Goal: Transaction & Acquisition: Purchase product/service

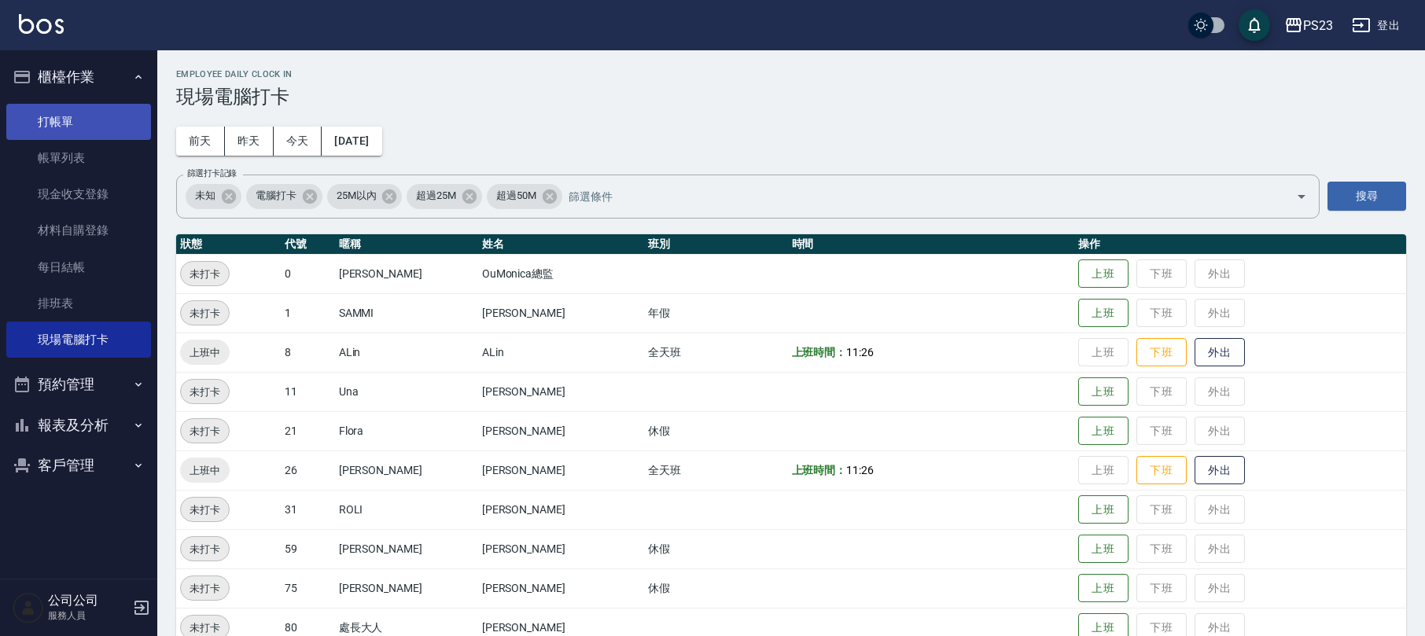
click at [89, 127] on link "打帳單" at bounding box center [78, 122] width 145 height 36
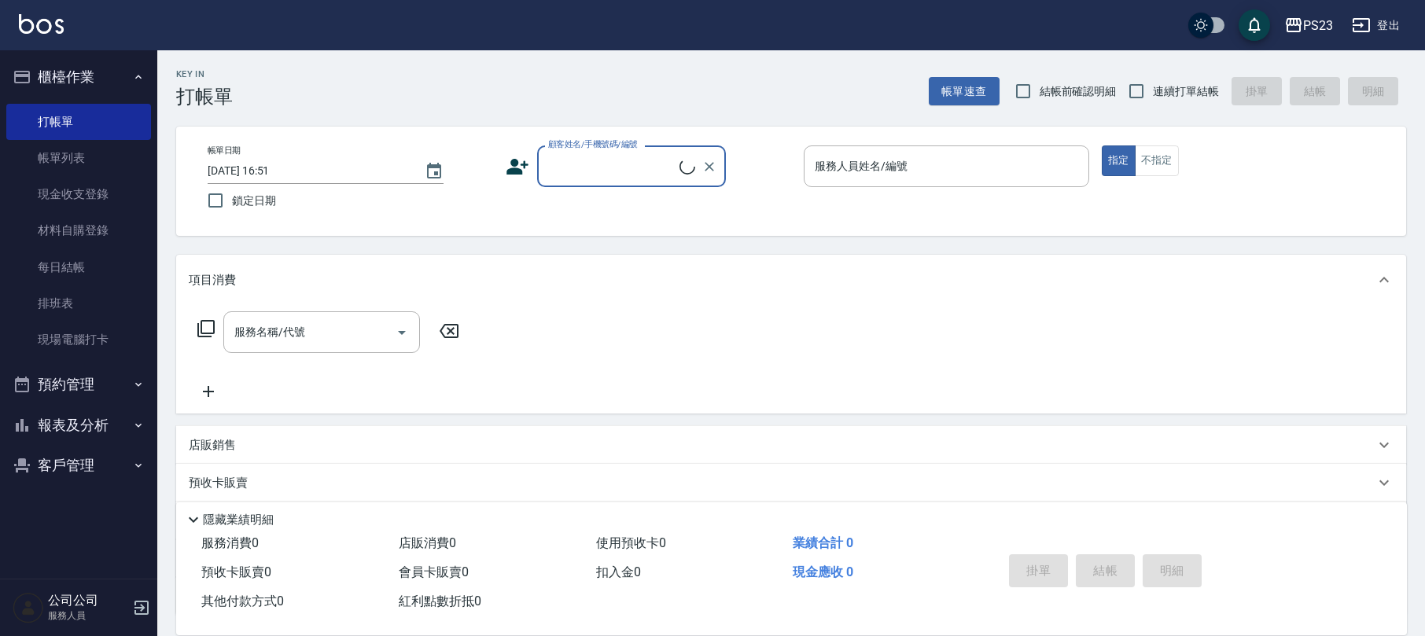
click at [630, 168] on input "顧客姓名/手機號碼/編號" at bounding box center [611, 167] width 135 height 28
click at [1140, 93] on input "連續打單結帳" at bounding box center [1136, 91] width 33 height 33
checkbox input "true"
click at [658, 157] on input "顧客姓名/手機號碼/編號" at bounding box center [619, 167] width 151 height 28
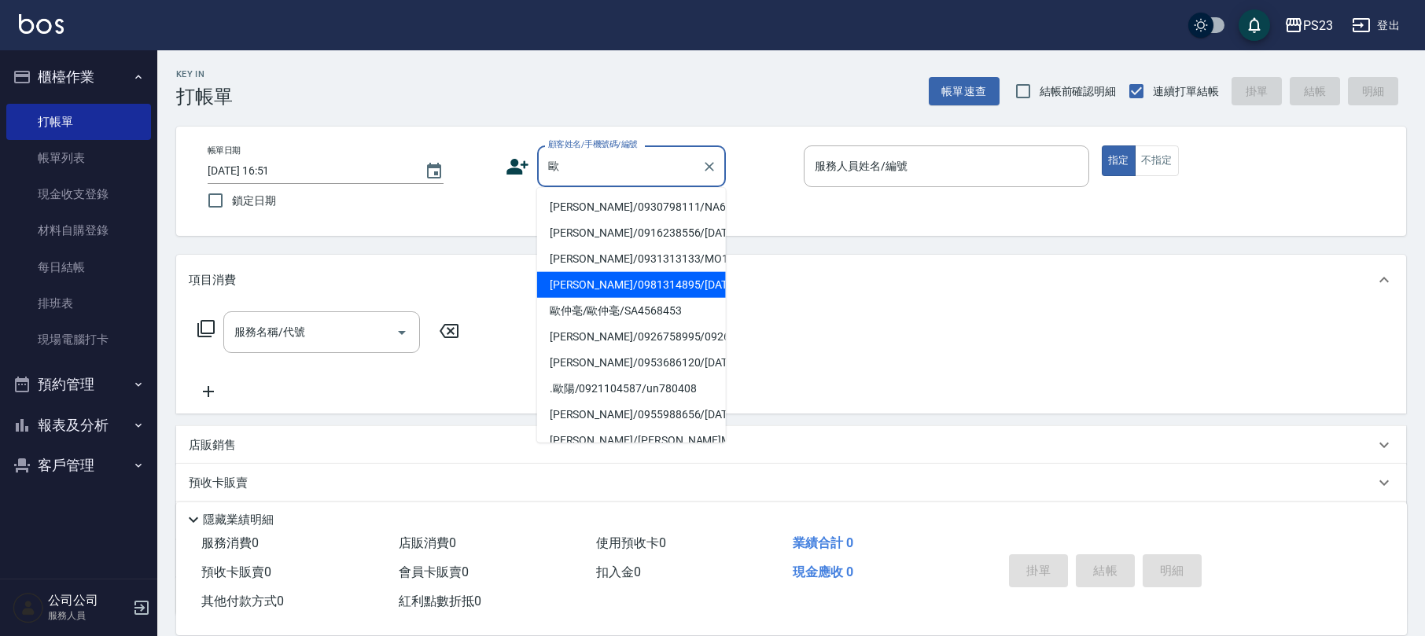
click at [621, 298] on li "[PERSON_NAME]/0981314895/[DATE]" at bounding box center [631, 285] width 189 height 26
type input "[PERSON_NAME]/0981314895/[DATE]"
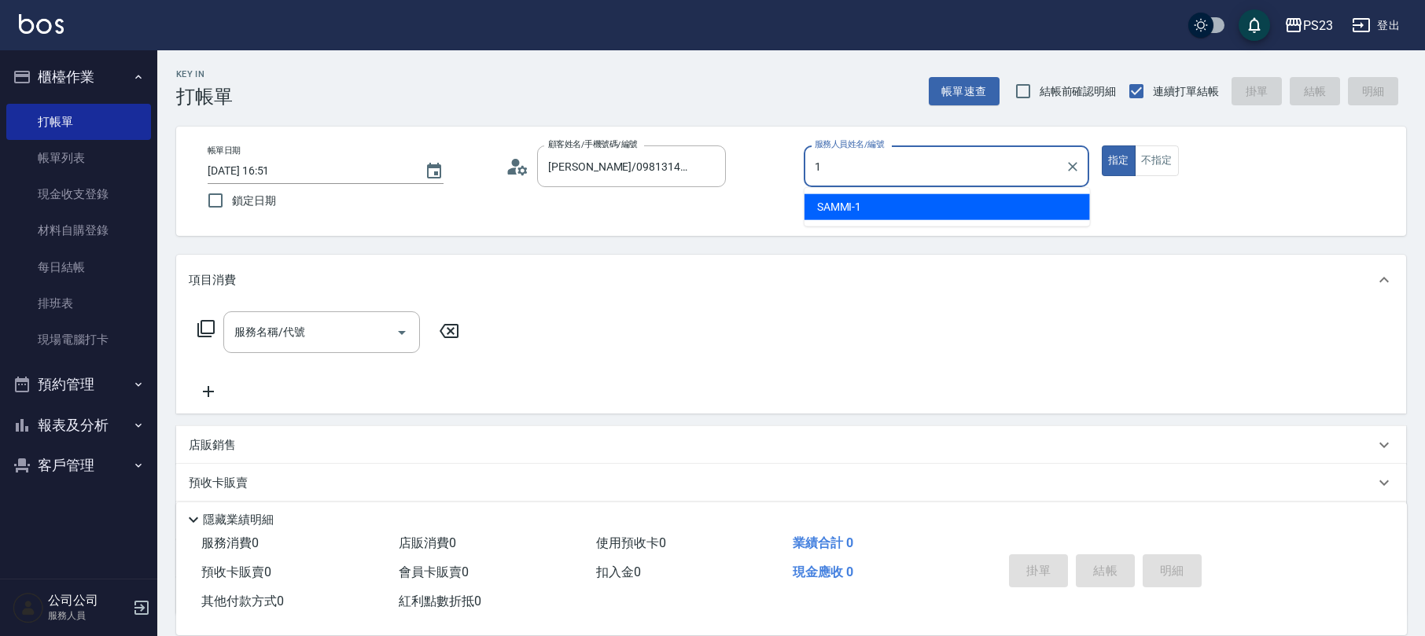
type input "SAMMI-1"
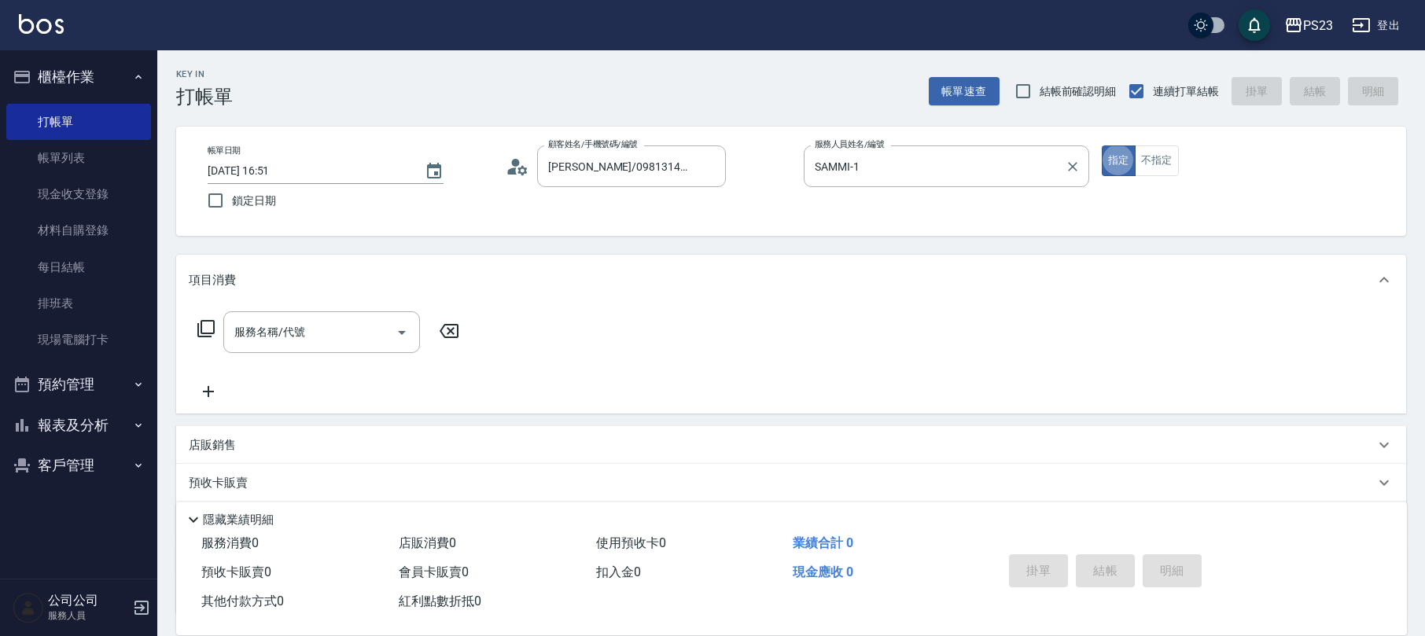
type button "true"
click at [521, 160] on icon at bounding box center [518, 167] width 24 height 24
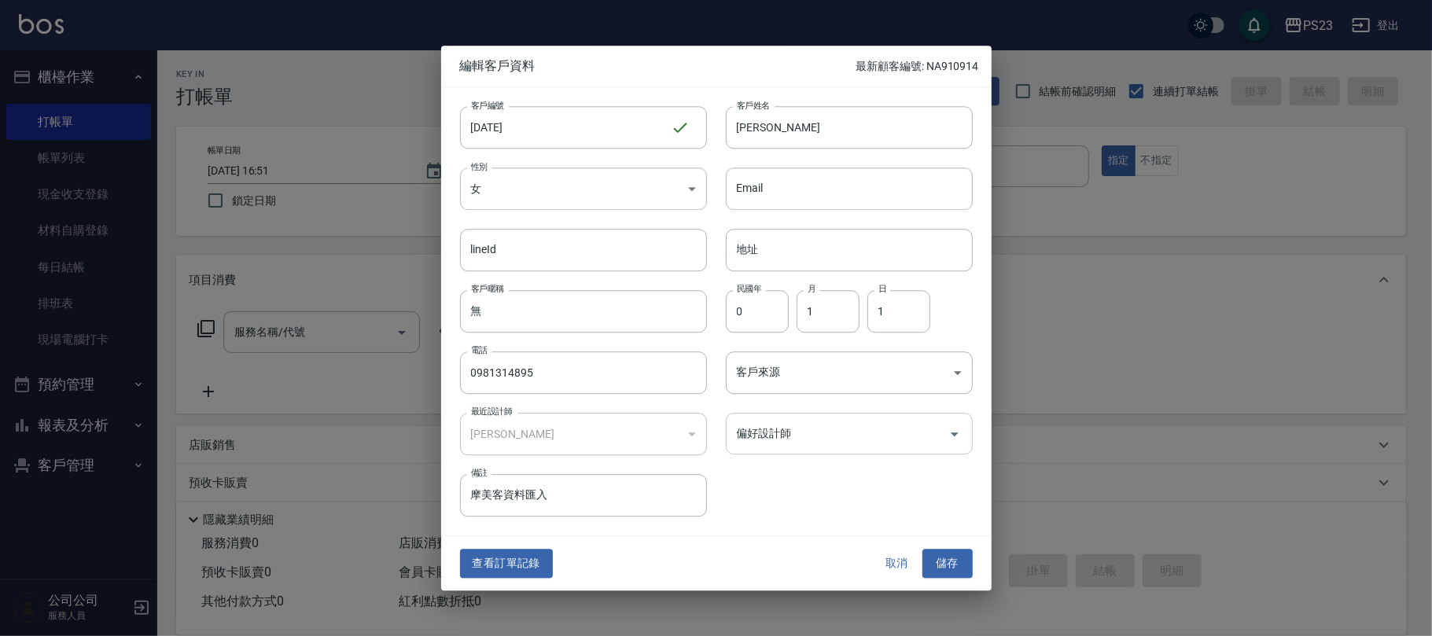
click at [798, 420] on input "偏好設計師" at bounding box center [837, 434] width 209 height 28
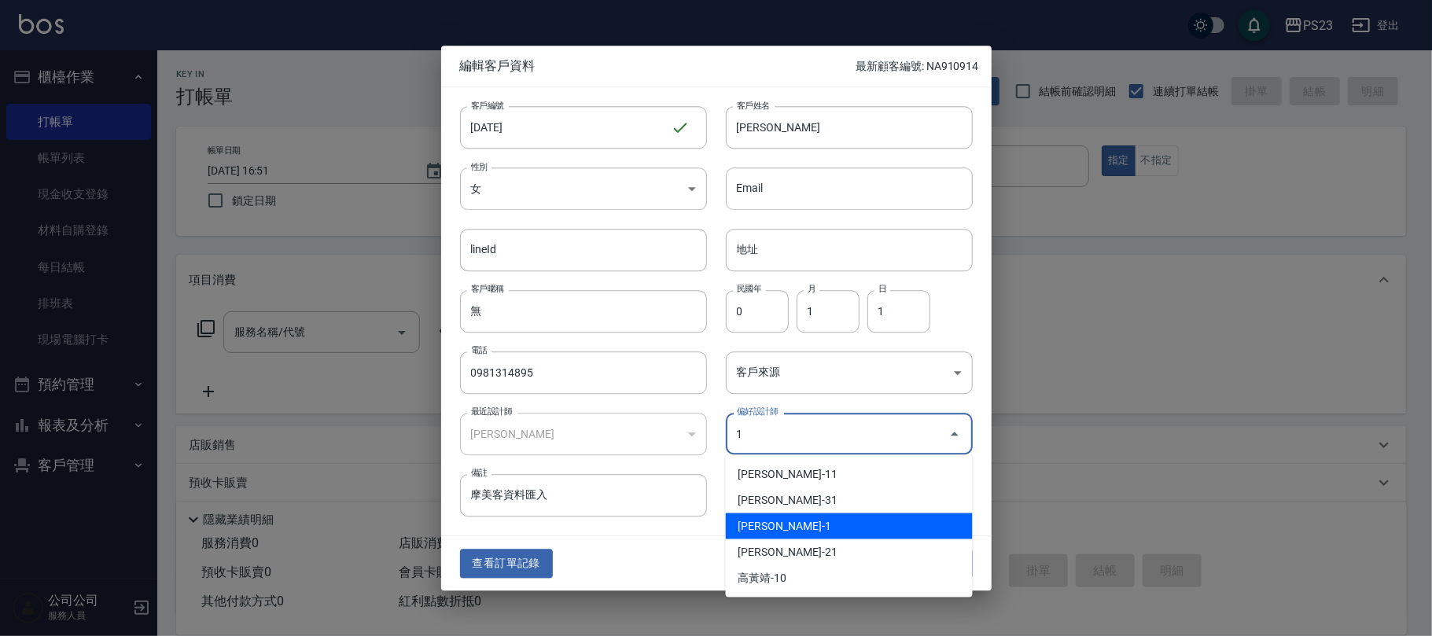
click at [798, 524] on li "[PERSON_NAME]-1" at bounding box center [849, 527] width 247 height 26
type input "[PERSON_NAME]"
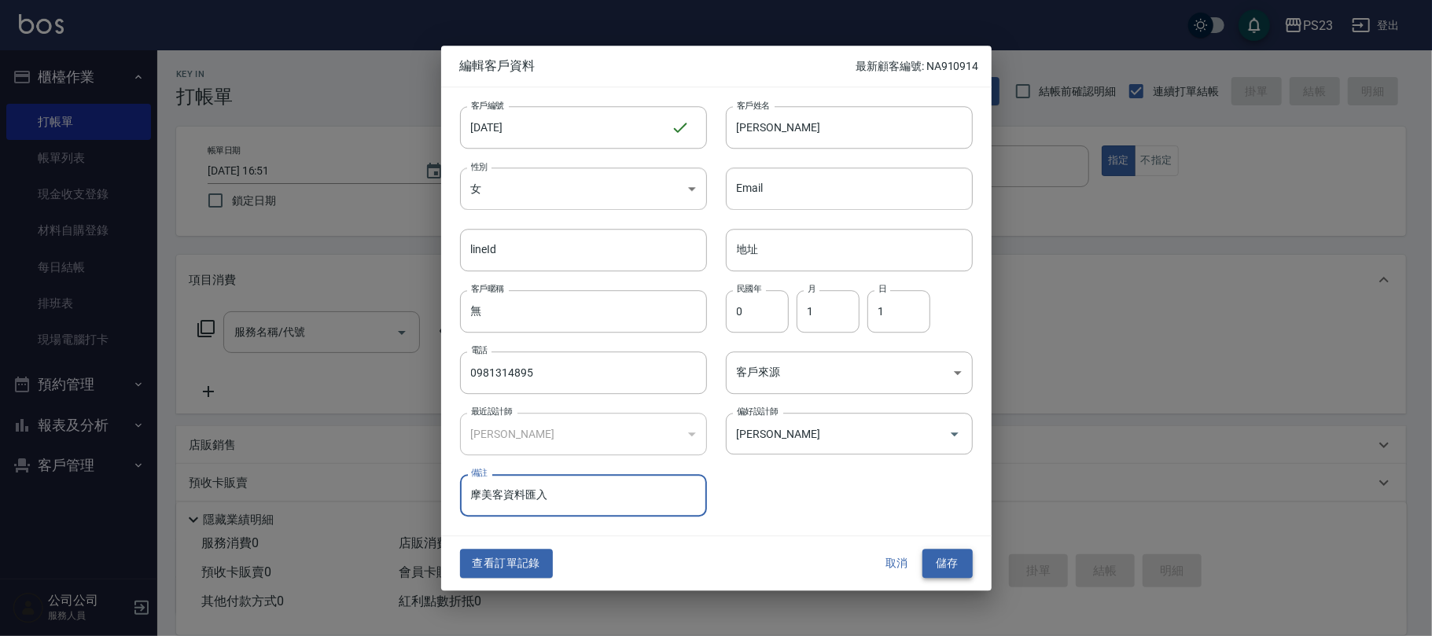
click at [952, 562] on button "儲存" at bounding box center [948, 564] width 50 height 29
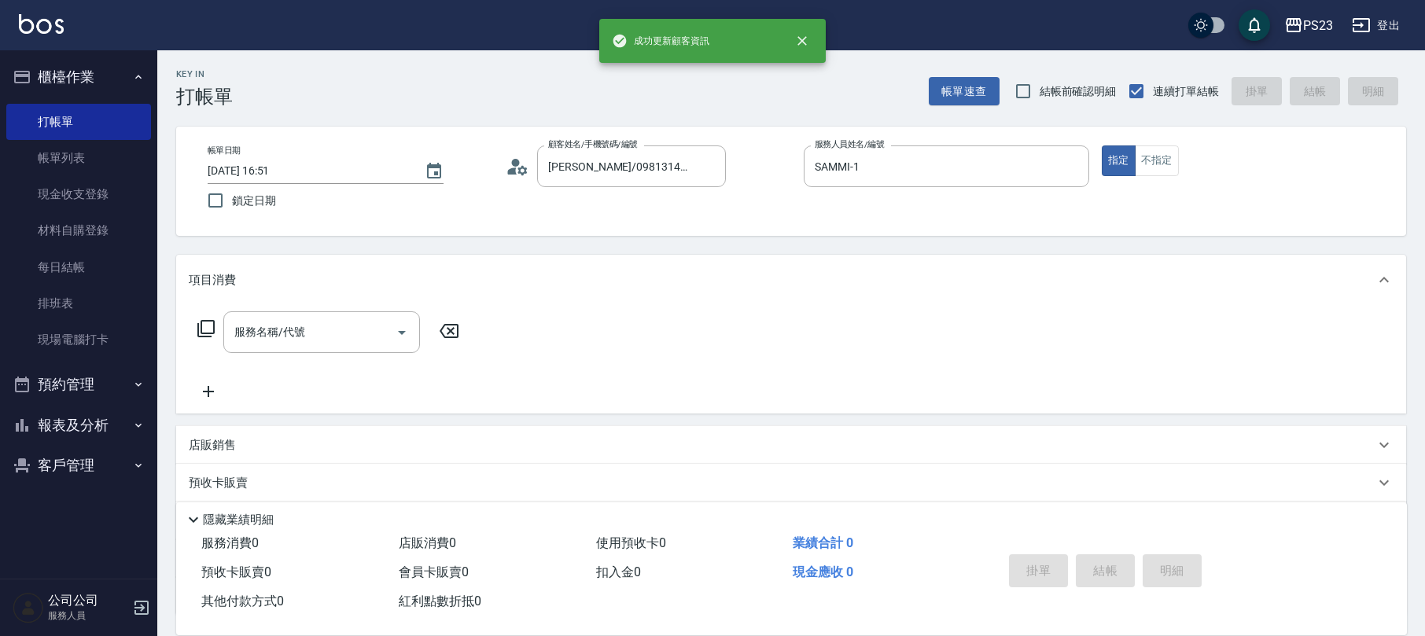
click at [215, 316] on div "服務名稱/代號 服務名稱/代號" at bounding box center [329, 332] width 280 height 42
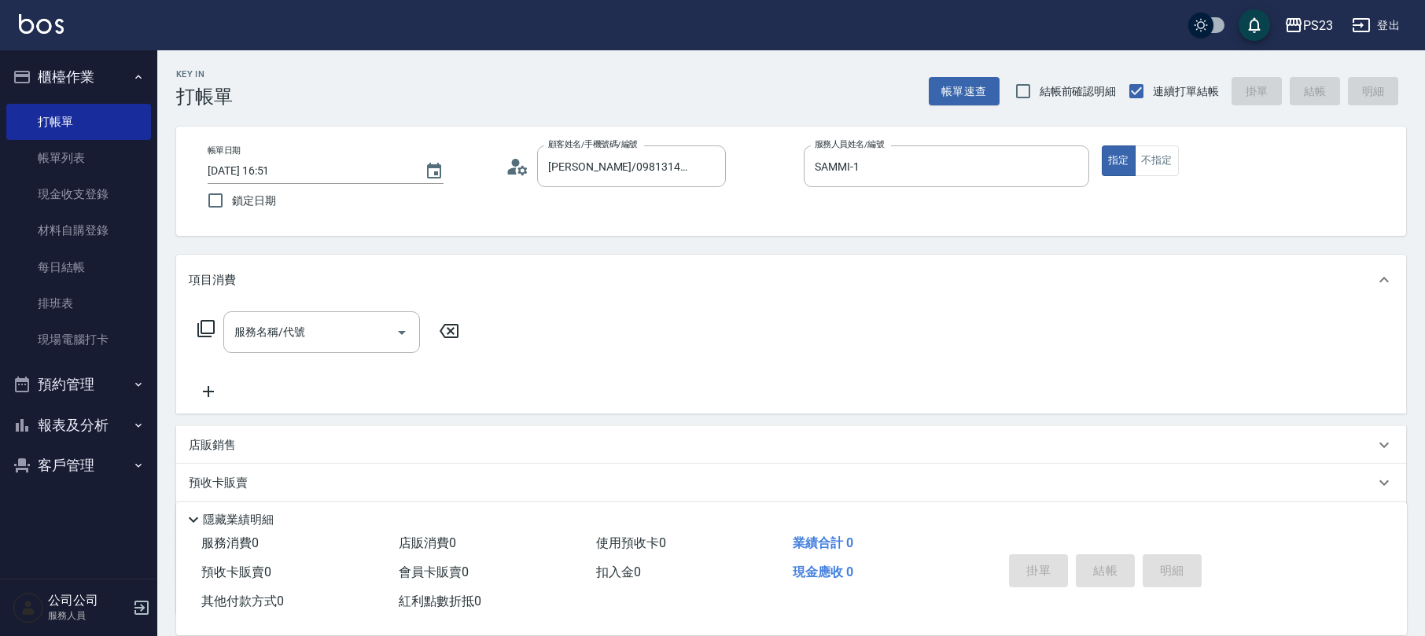
click at [208, 326] on icon at bounding box center [206, 328] width 19 height 19
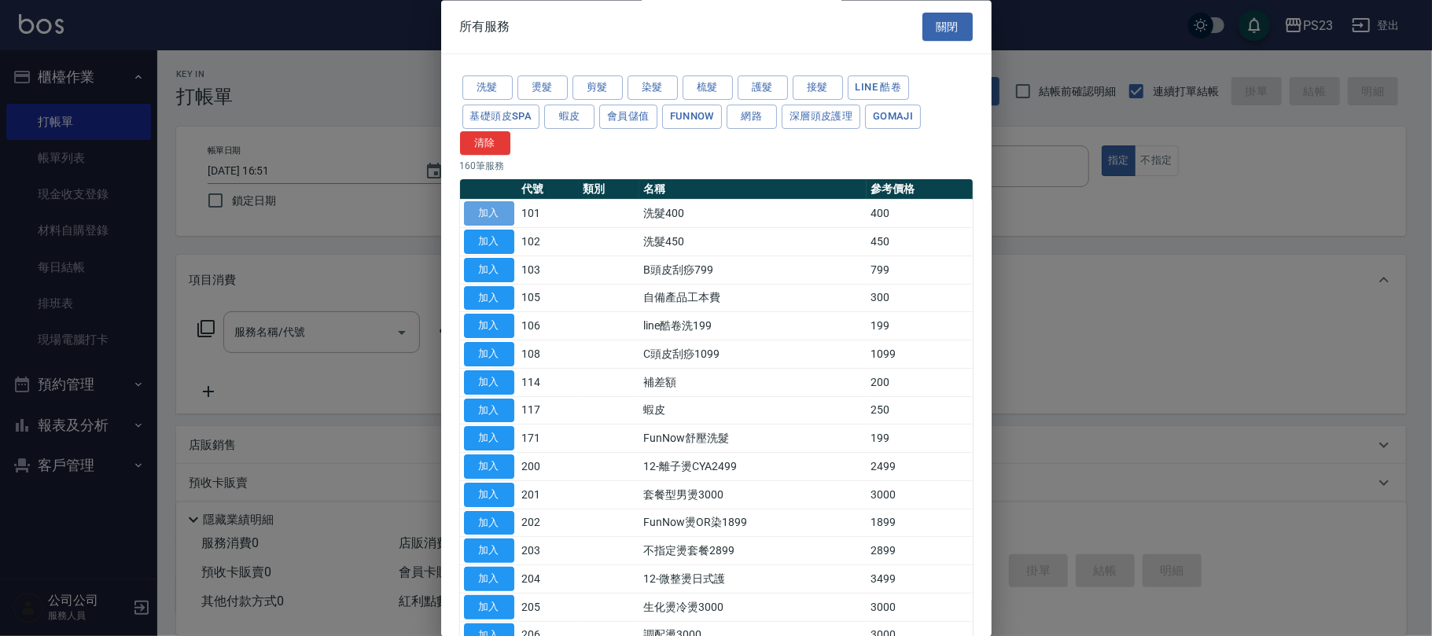
click at [481, 221] on button "加入" at bounding box center [489, 214] width 50 height 24
type input "洗髮400(101)"
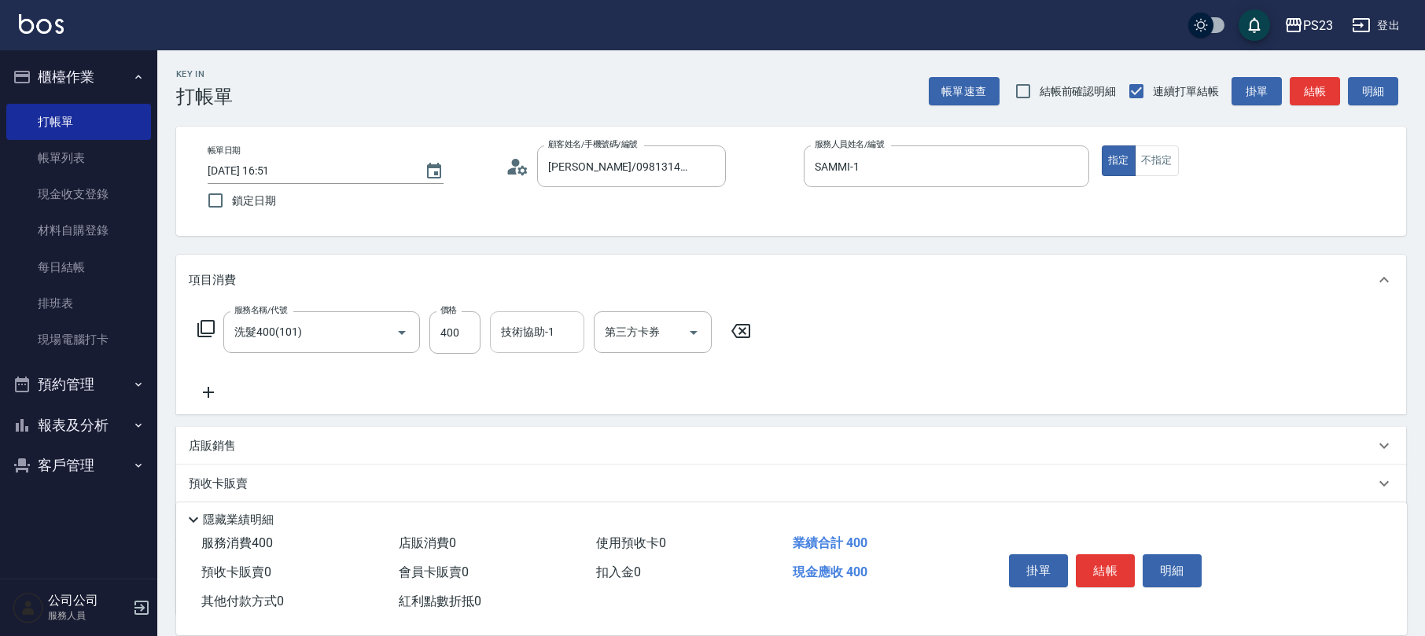
click at [514, 337] on input "技術協助-1" at bounding box center [537, 333] width 80 height 28
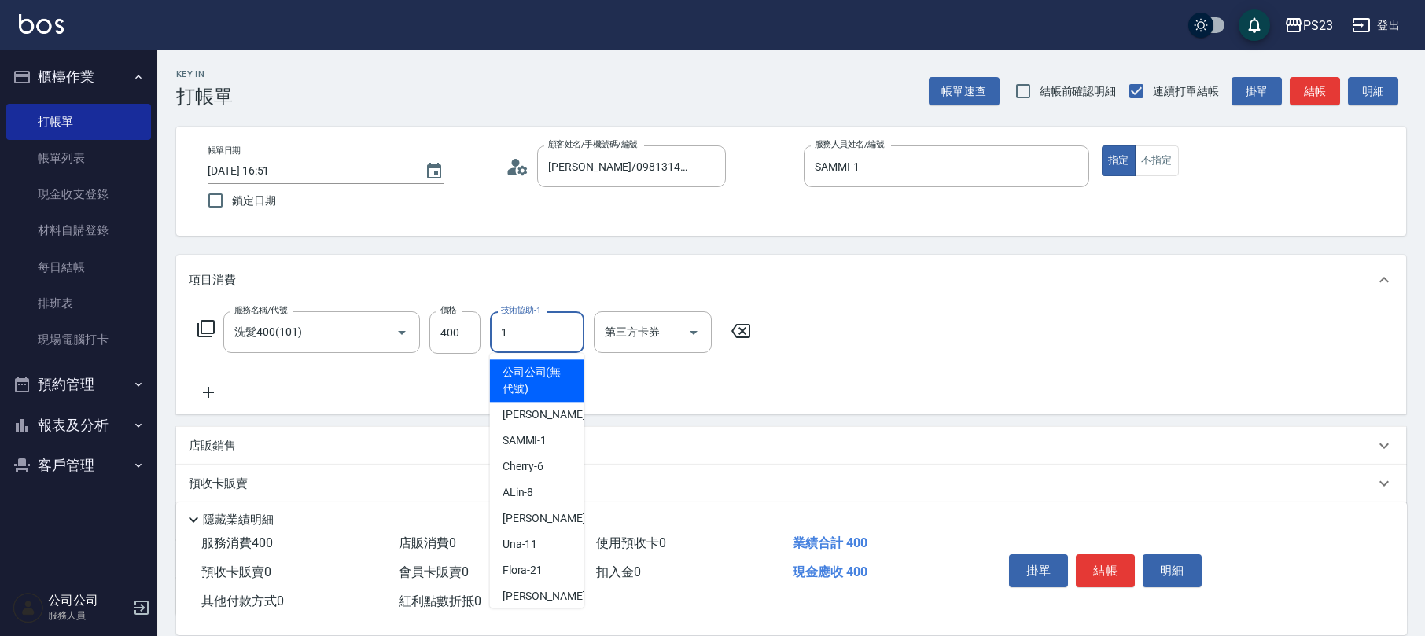
type input "SAMMI-1"
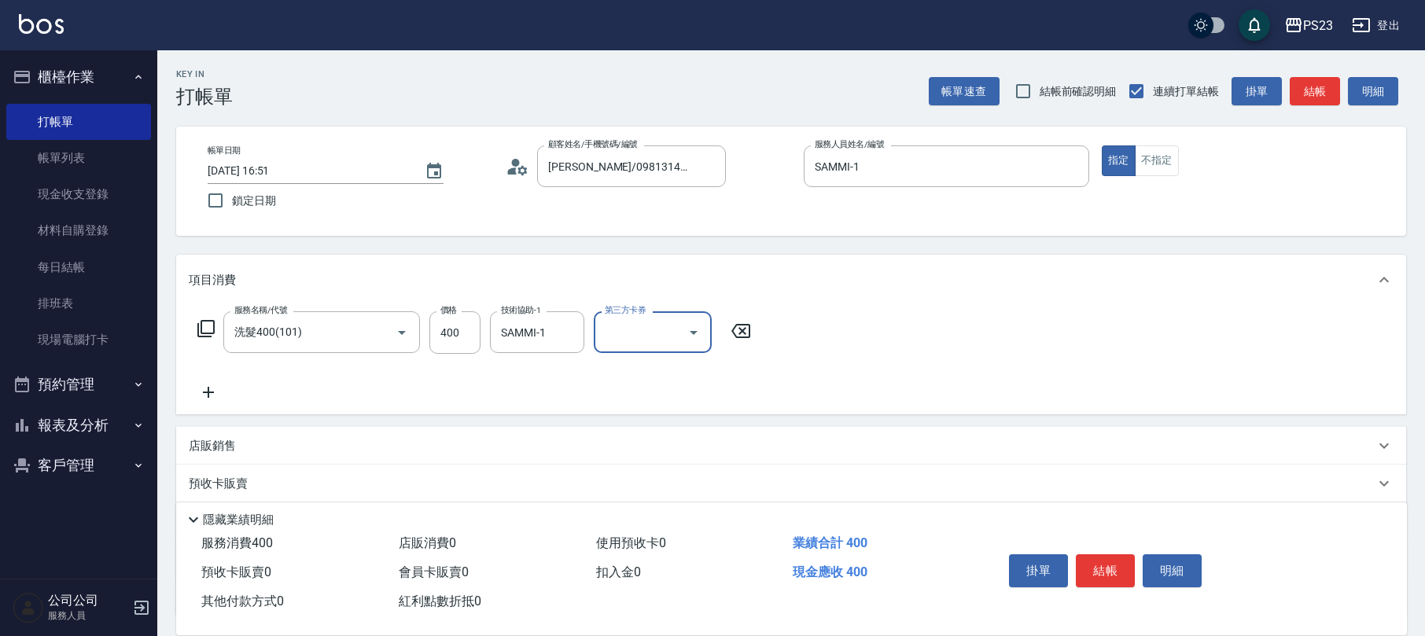
scroll to position [127, 0]
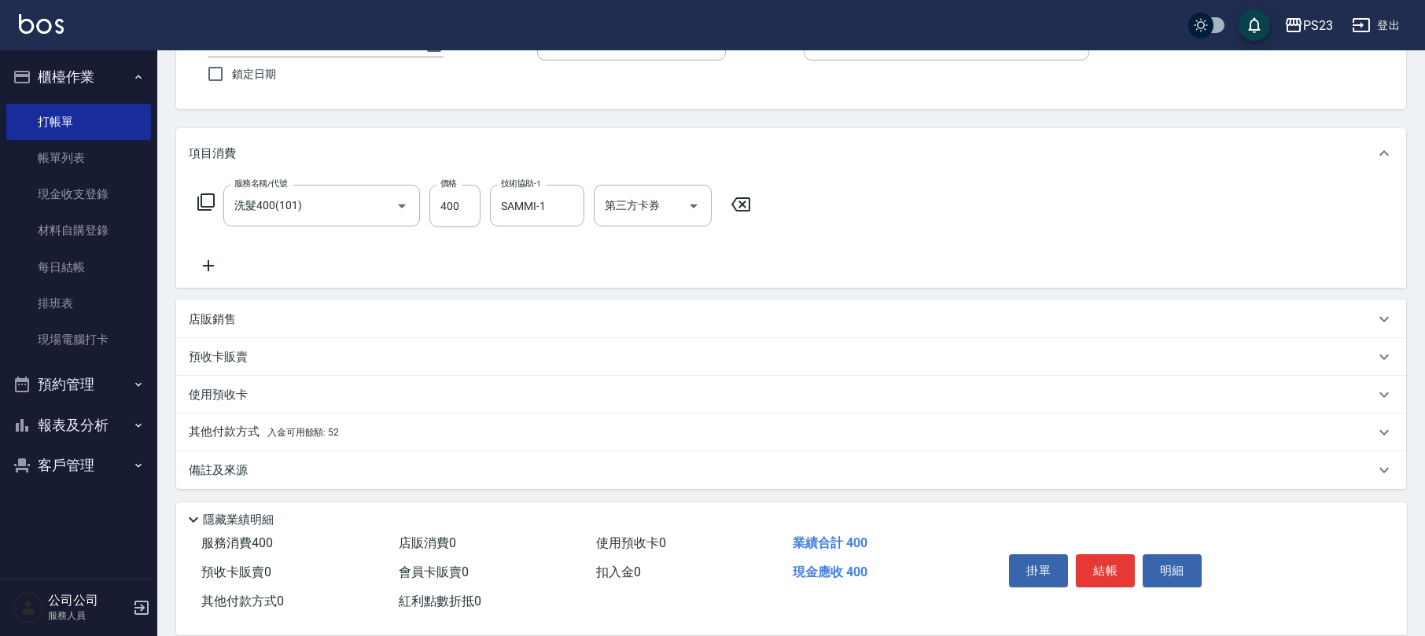
click at [1096, 548] on div "掛單 結帳 明細" at bounding box center [1105, 573] width 205 height 50
click at [1096, 554] on button "結帳" at bounding box center [1105, 570] width 59 height 33
type input "[DATE] 16:52"
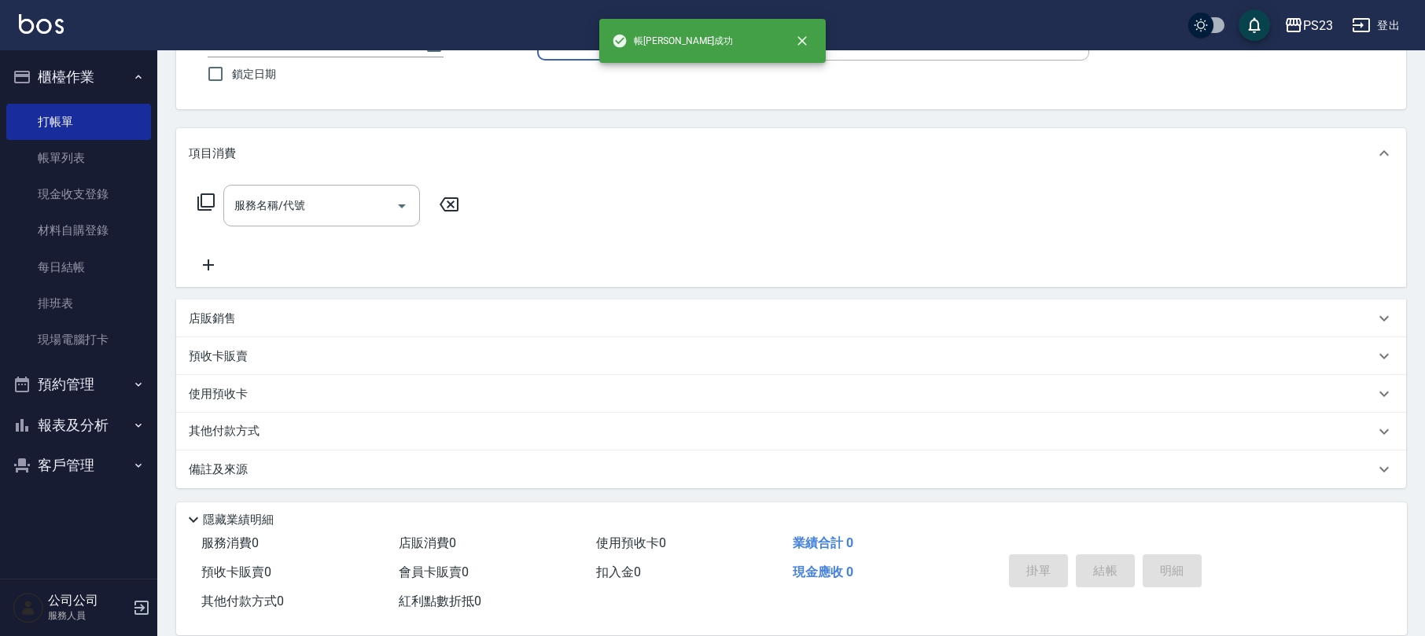
scroll to position [0, 0]
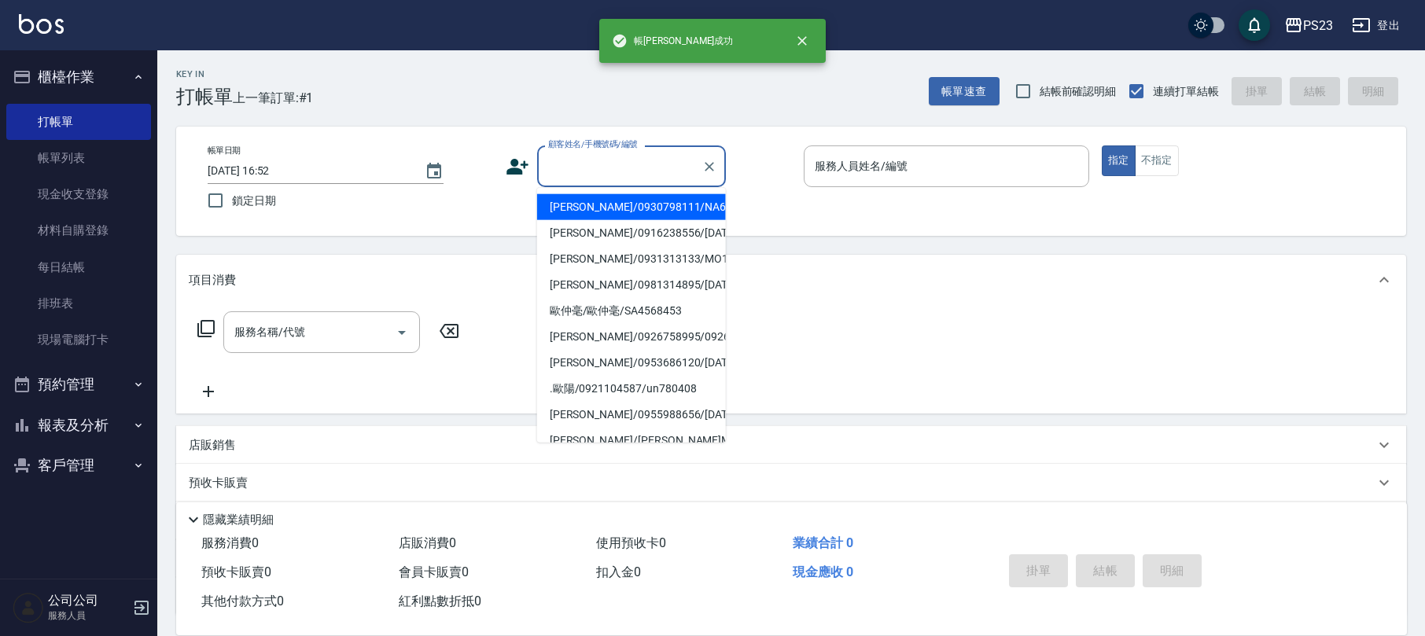
click at [588, 175] on input "顧客姓名/手機號碼/編號" at bounding box center [619, 167] width 151 height 28
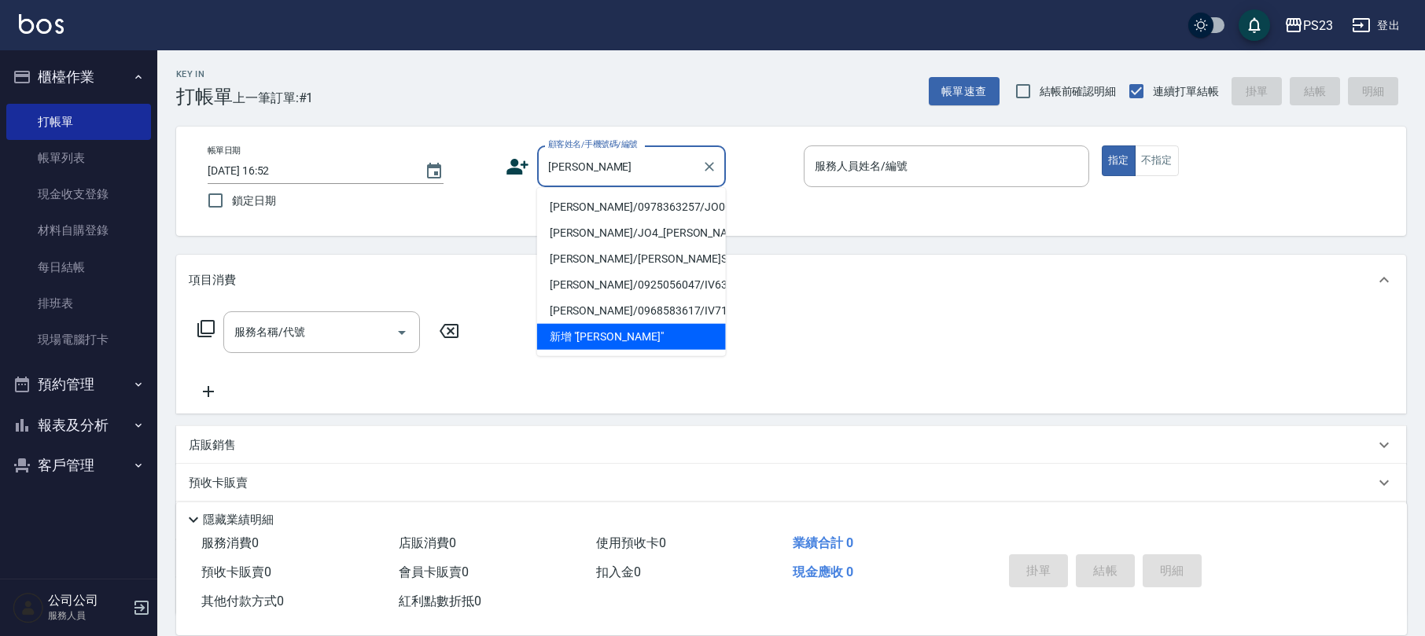
click at [613, 206] on li "[PERSON_NAME]/0978363257/JO000226" at bounding box center [631, 207] width 189 height 26
type input "[PERSON_NAME]/0978363257/JO000226"
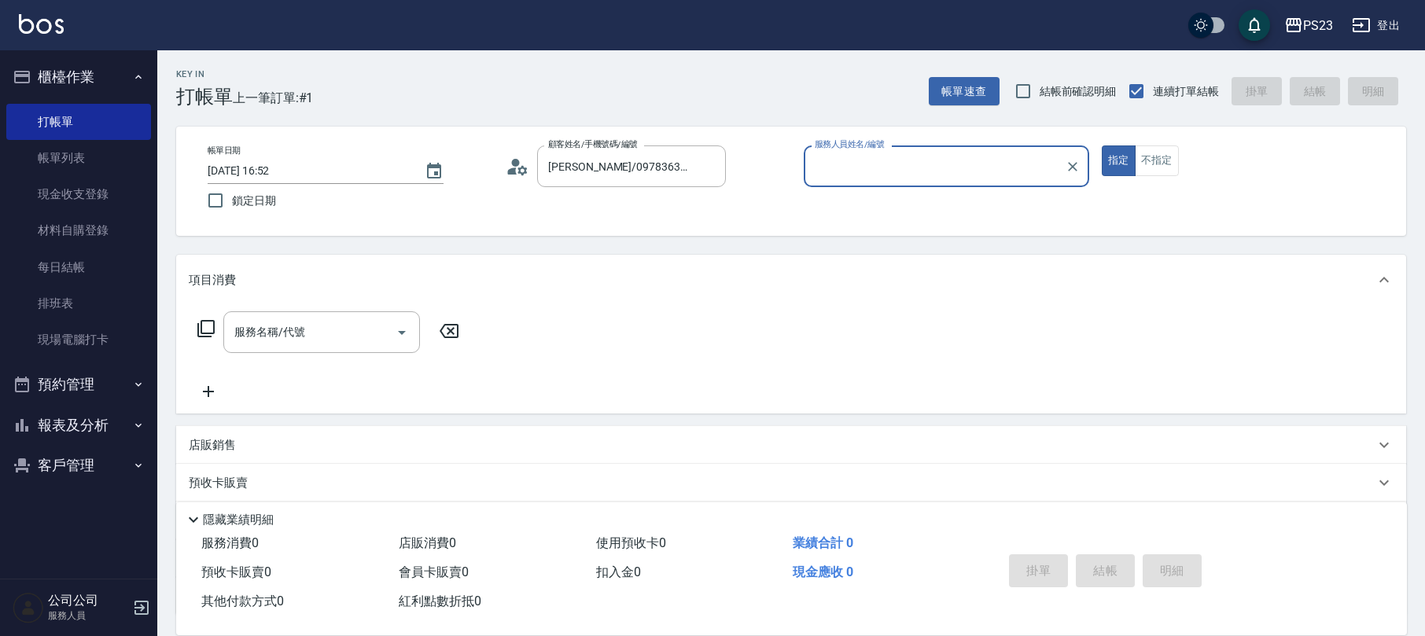
type input "[PERSON_NAME]-89"
click at [205, 326] on icon at bounding box center [206, 328] width 19 height 19
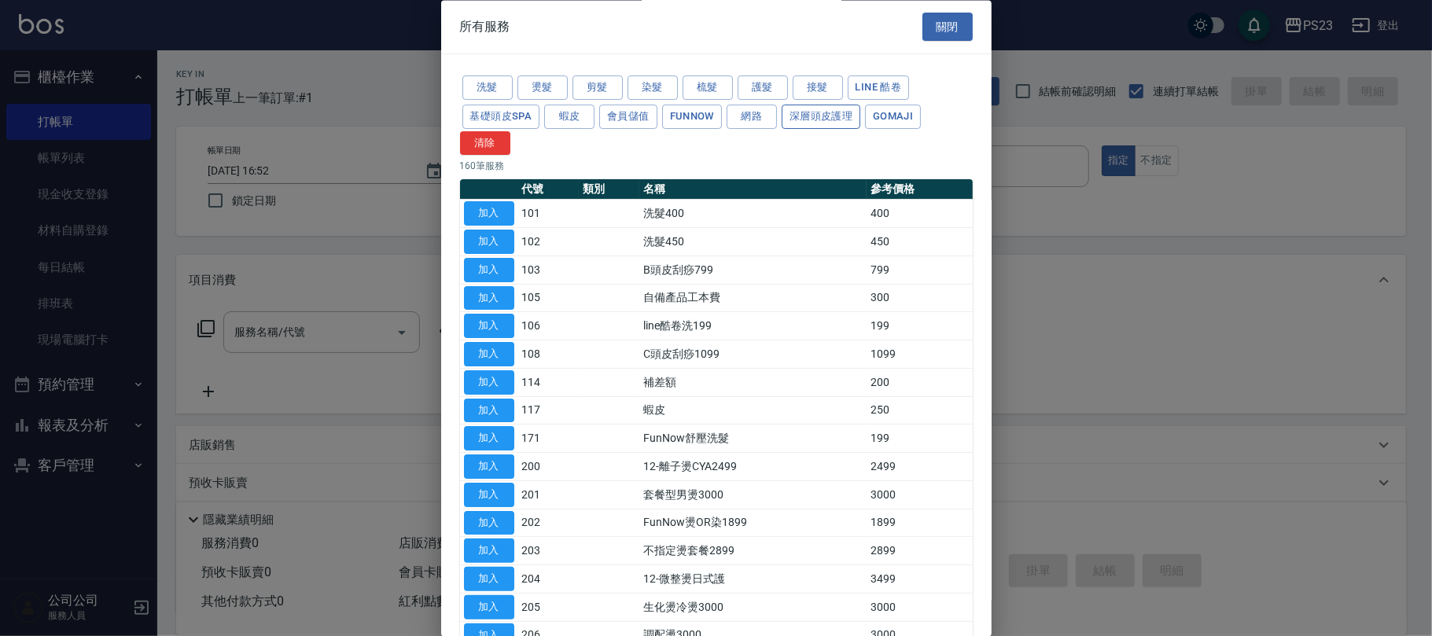
click at [824, 121] on button "深層頭皮護理" at bounding box center [821, 117] width 79 height 24
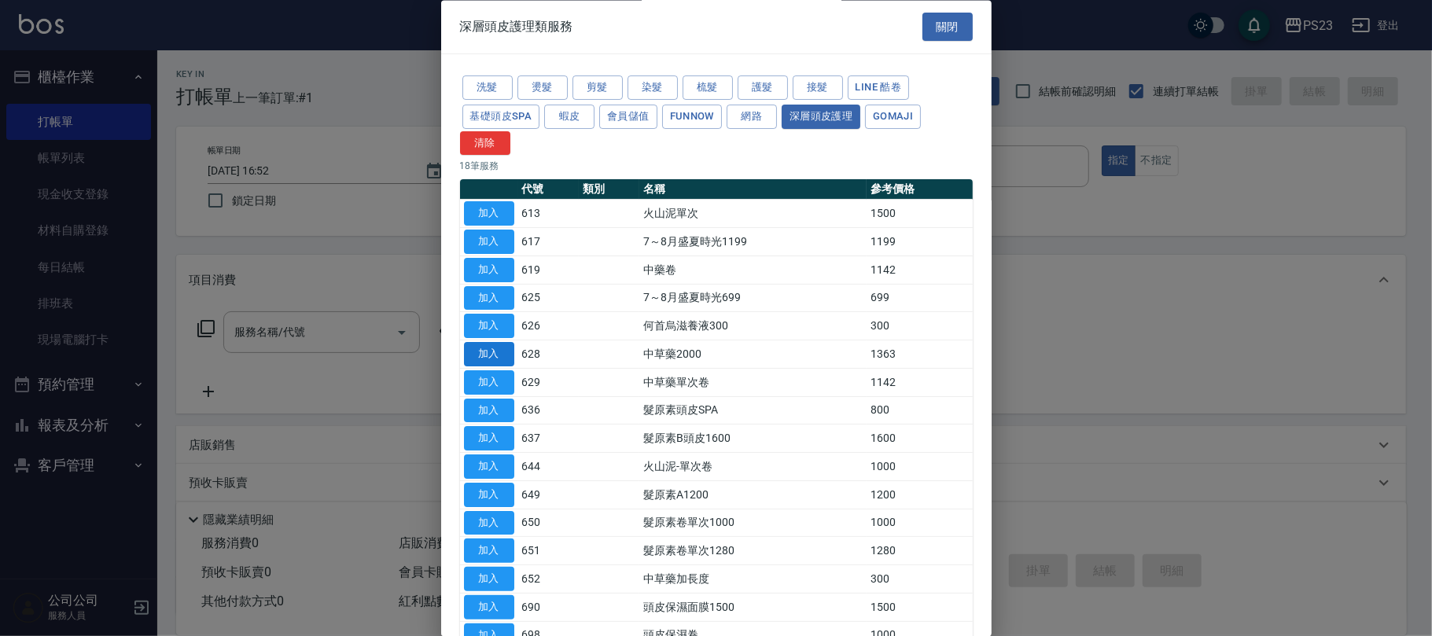
click at [491, 351] on button "加入" at bounding box center [489, 355] width 50 height 24
type input "中草藥2000(628)"
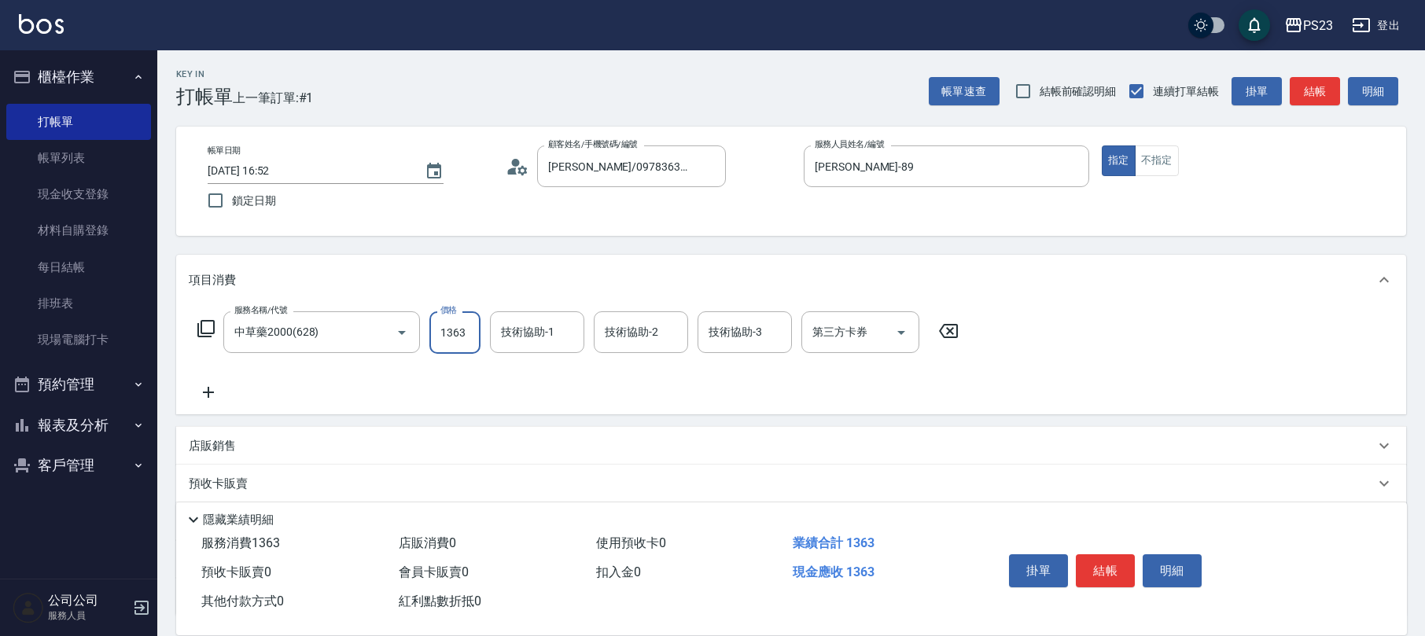
click at [448, 340] on input "1363" at bounding box center [454, 332] width 51 height 42
type input "1500"
type input "[PERSON_NAME]-89"
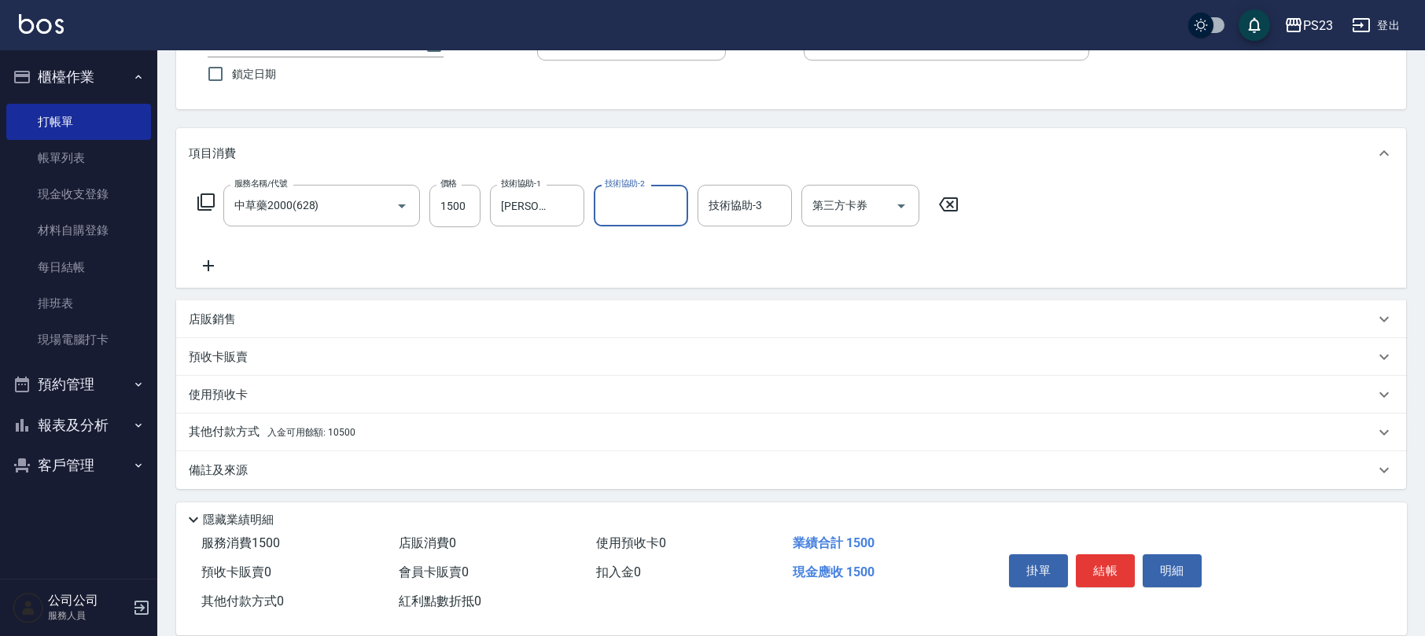
click at [369, 432] on div "其他付款方式 入金可用餘額: 10500" at bounding box center [782, 432] width 1186 height 17
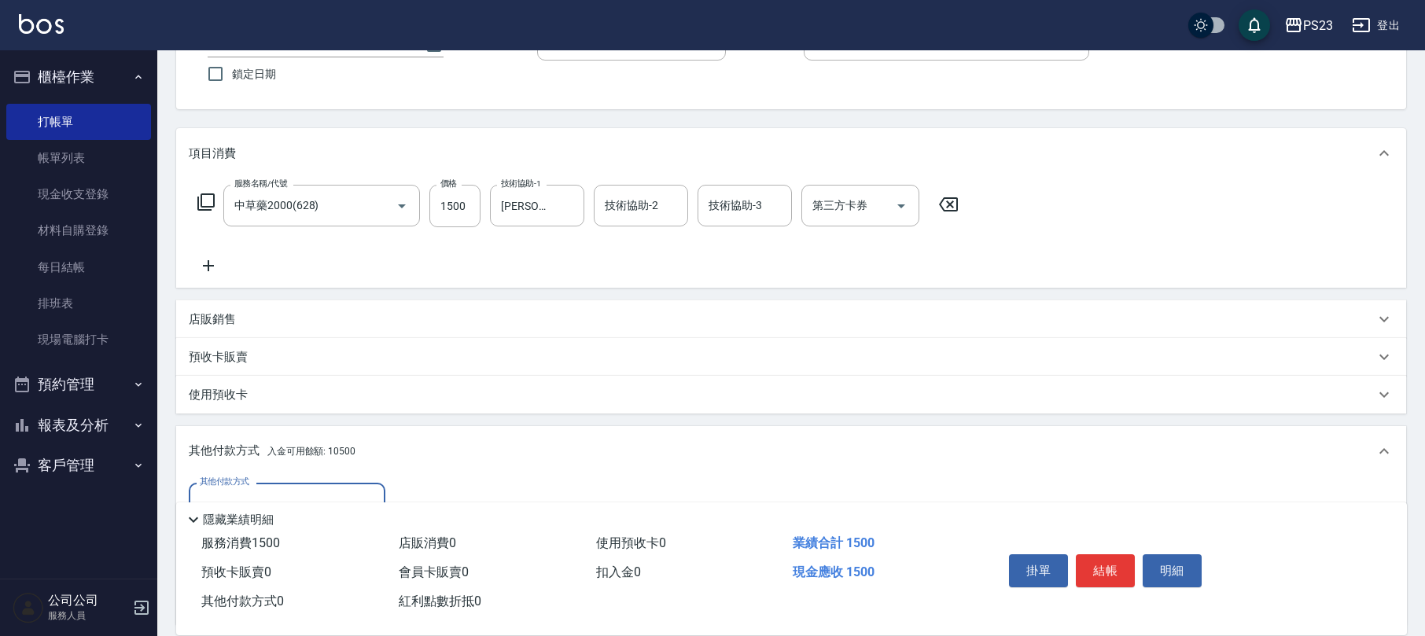
scroll to position [312, 0]
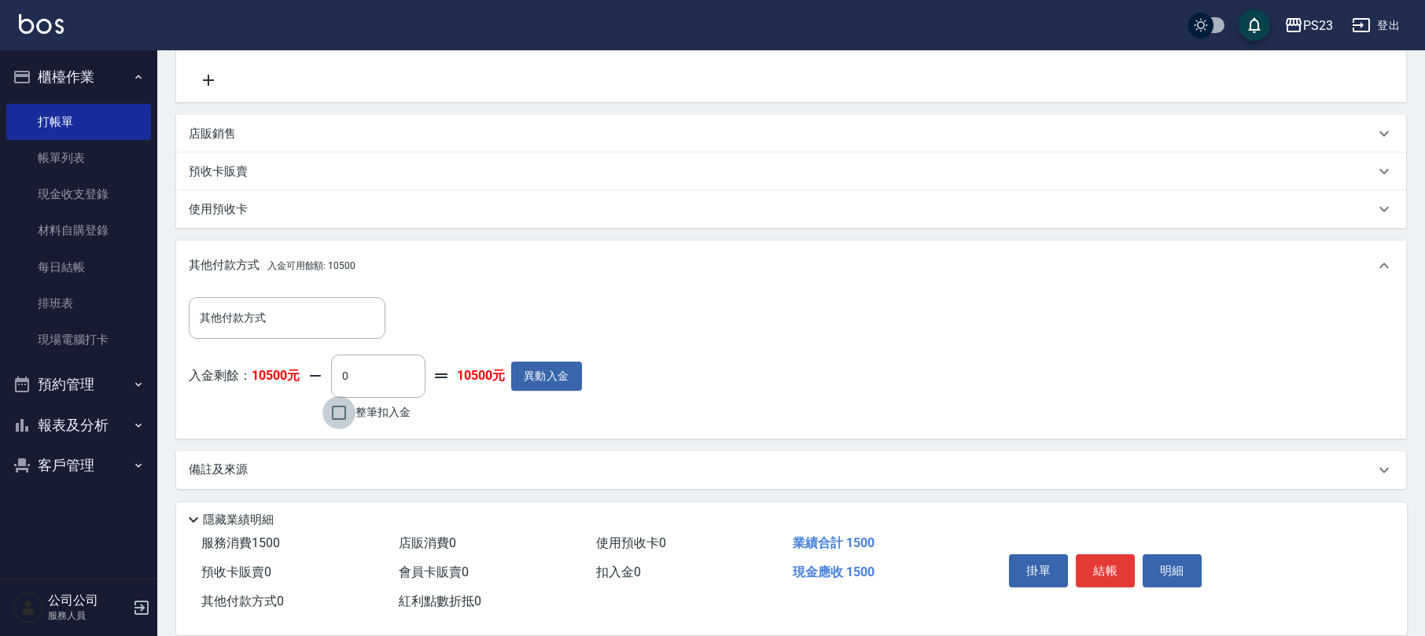
click at [334, 411] on input "整筆扣入金" at bounding box center [338, 412] width 33 height 33
checkbox input "true"
type input "1500"
click at [1092, 560] on button "結帳" at bounding box center [1105, 570] width 59 height 33
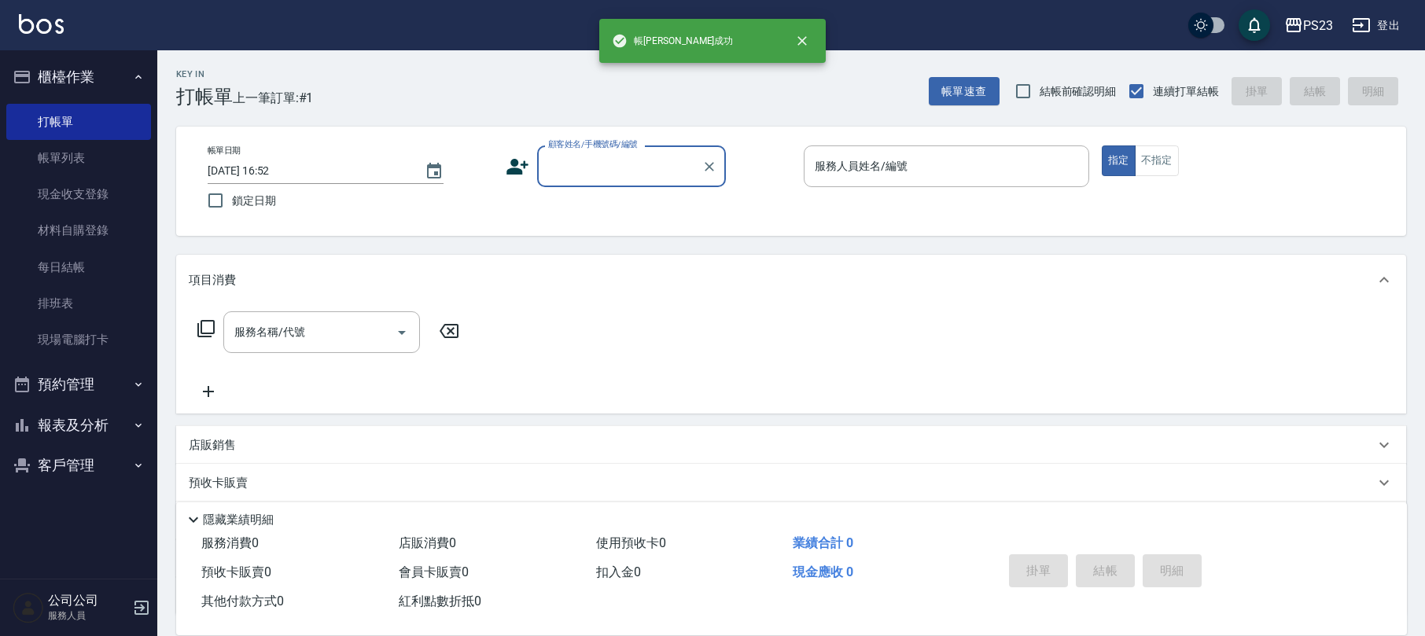
scroll to position [0, 0]
click at [592, 171] on input "顧客姓名/手機號碼/編號" at bounding box center [619, 167] width 151 height 28
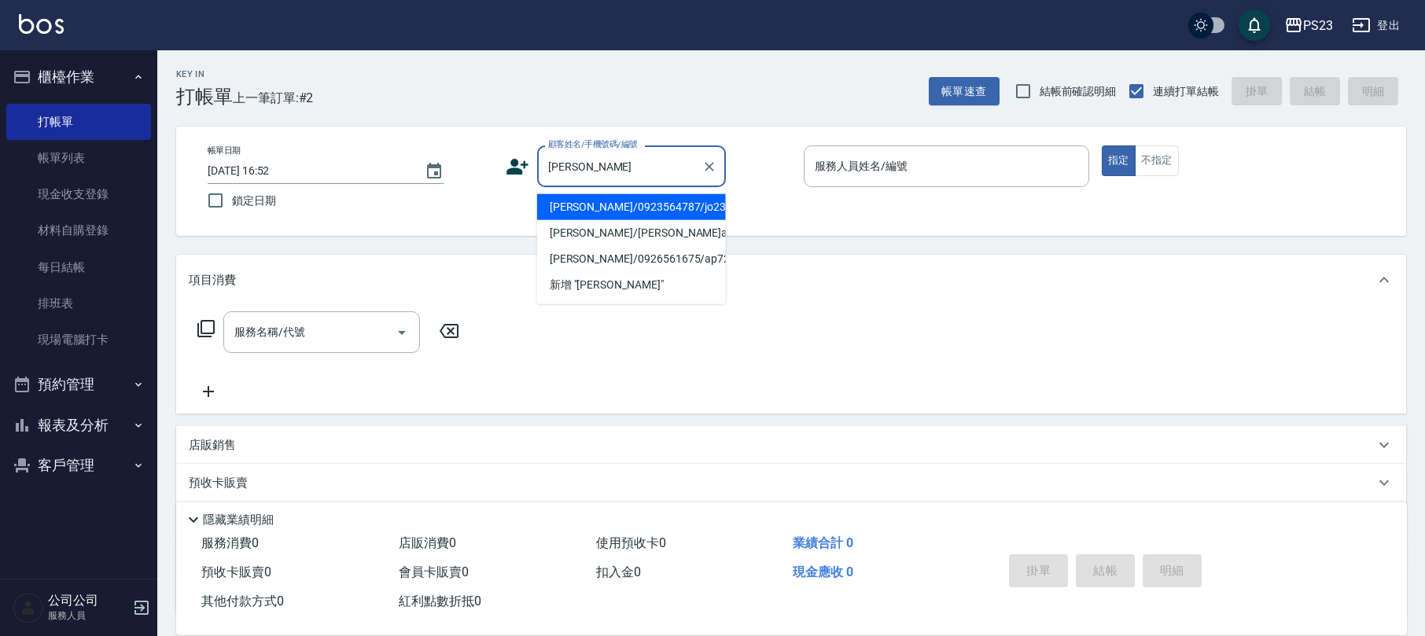
click at [609, 209] on li "[PERSON_NAME]/0923564787/jo2314" at bounding box center [631, 207] width 189 height 26
type input "[PERSON_NAME]/0923564787/jo2314"
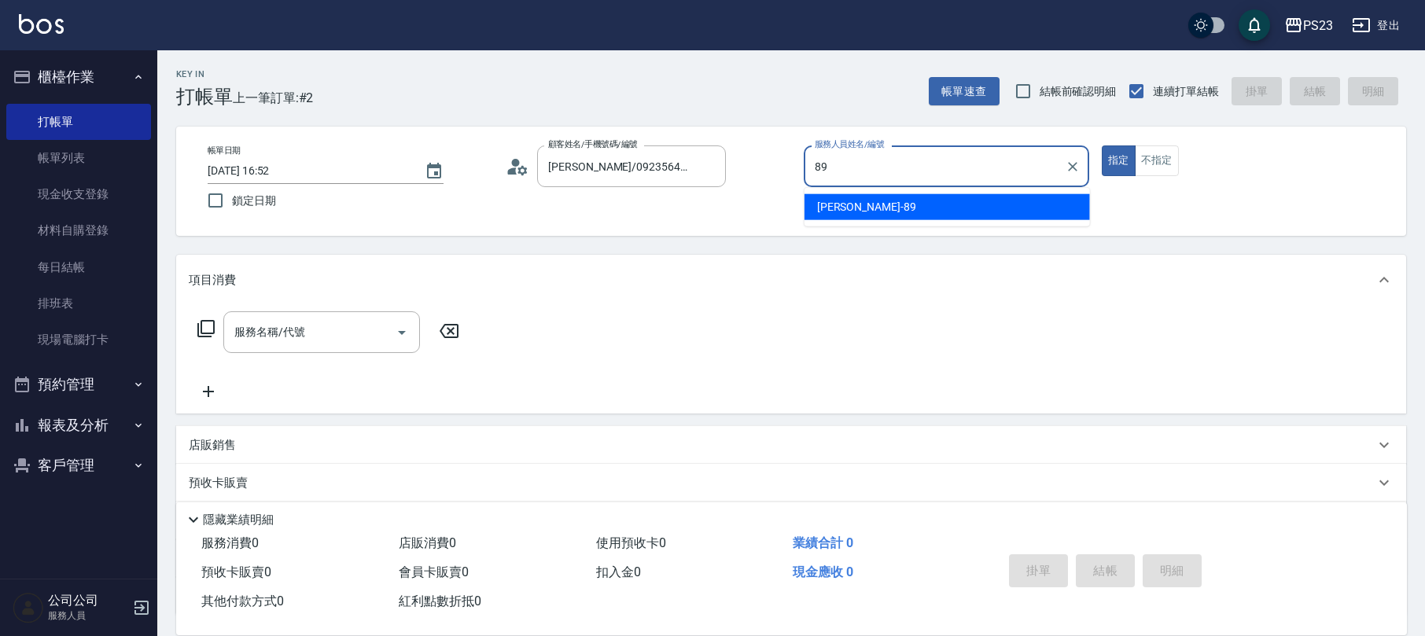
type input "[PERSON_NAME]-89"
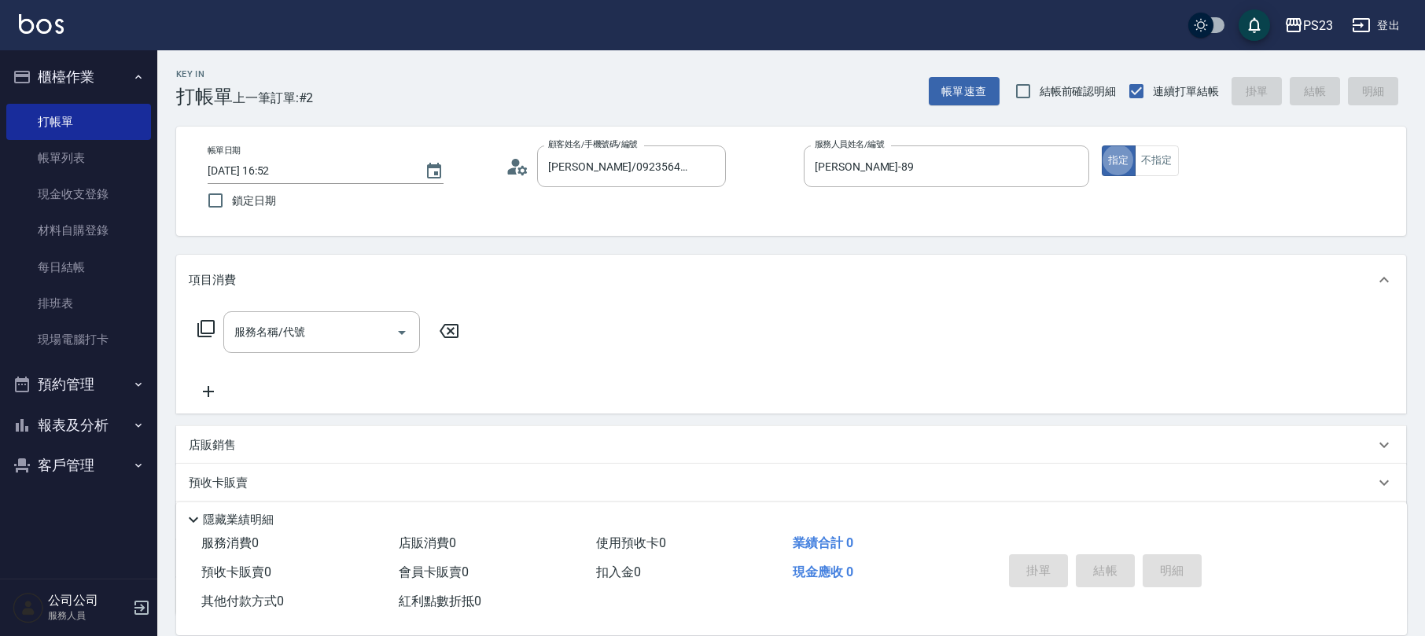
click at [214, 318] on div "服務名稱/代號 服務名稱/代號" at bounding box center [329, 332] width 280 height 42
click at [211, 325] on icon at bounding box center [206, 328] width 19 height 19
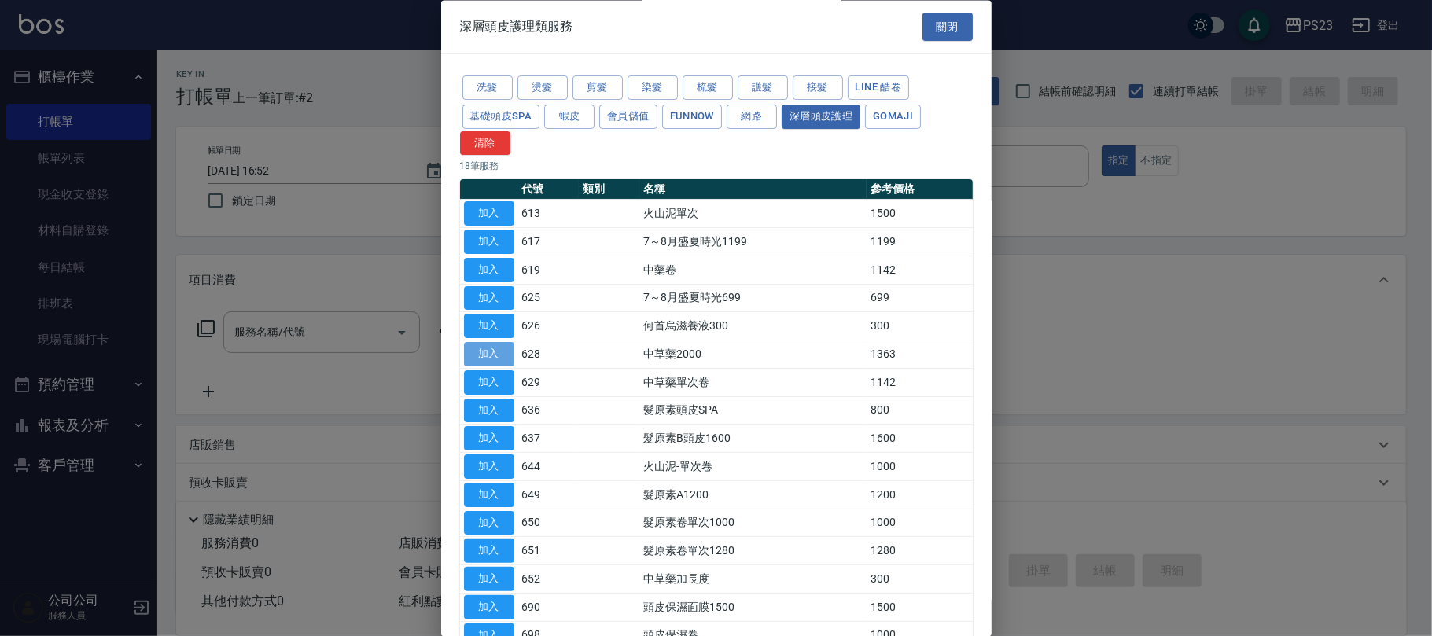
click at [489, 359] on button "加入" at bounding box center [489, 355] width 50 height 24
type input "中草藥2000(628)"
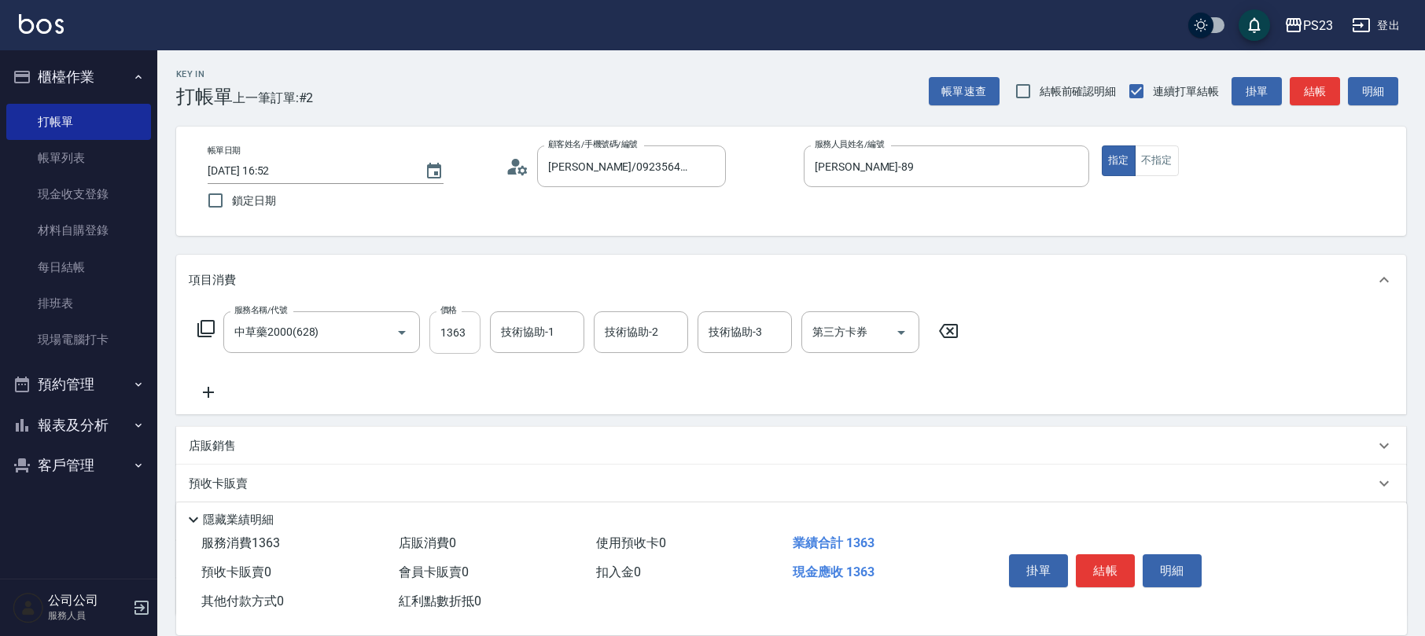
click at [475, 344] on input "1363" at bounding box center [454, 332] width 51 height 42
type input "1955"
type input "[PERSON_NAME]-89"
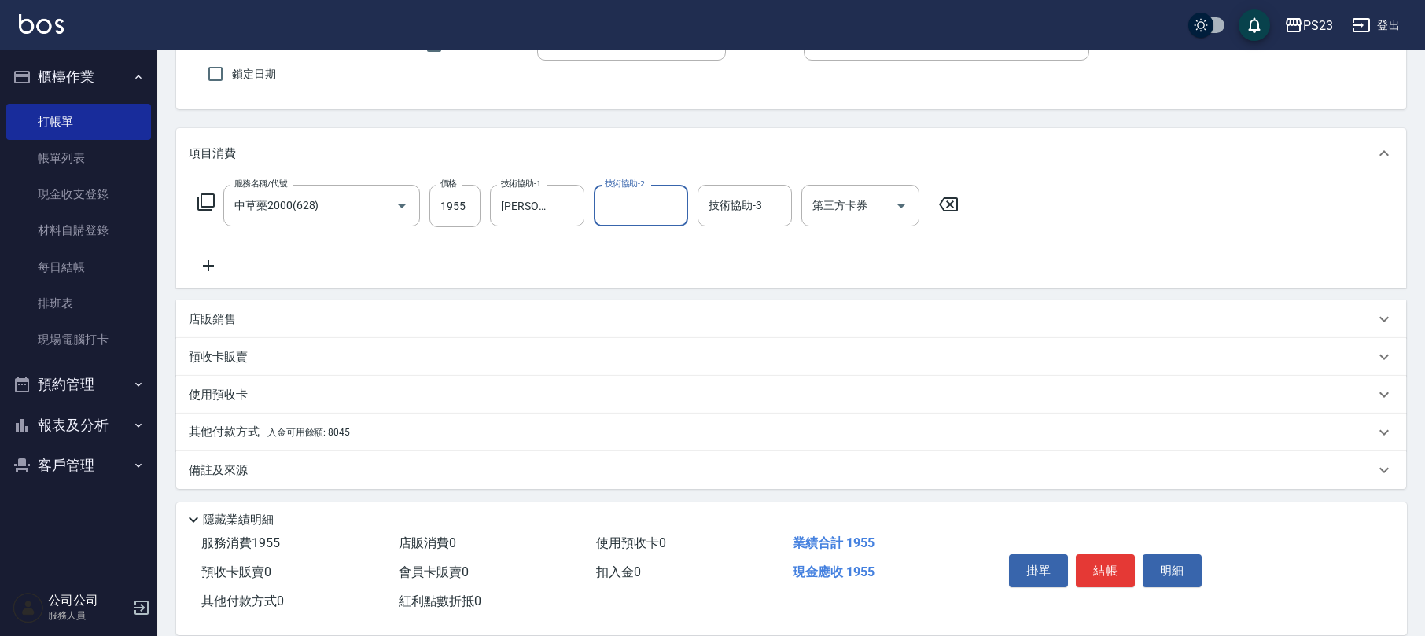
click at [362, 433] on div "其他付款方式 入金可用餘額: 8045" at bounding box center [782, 432] width 1186 height 17
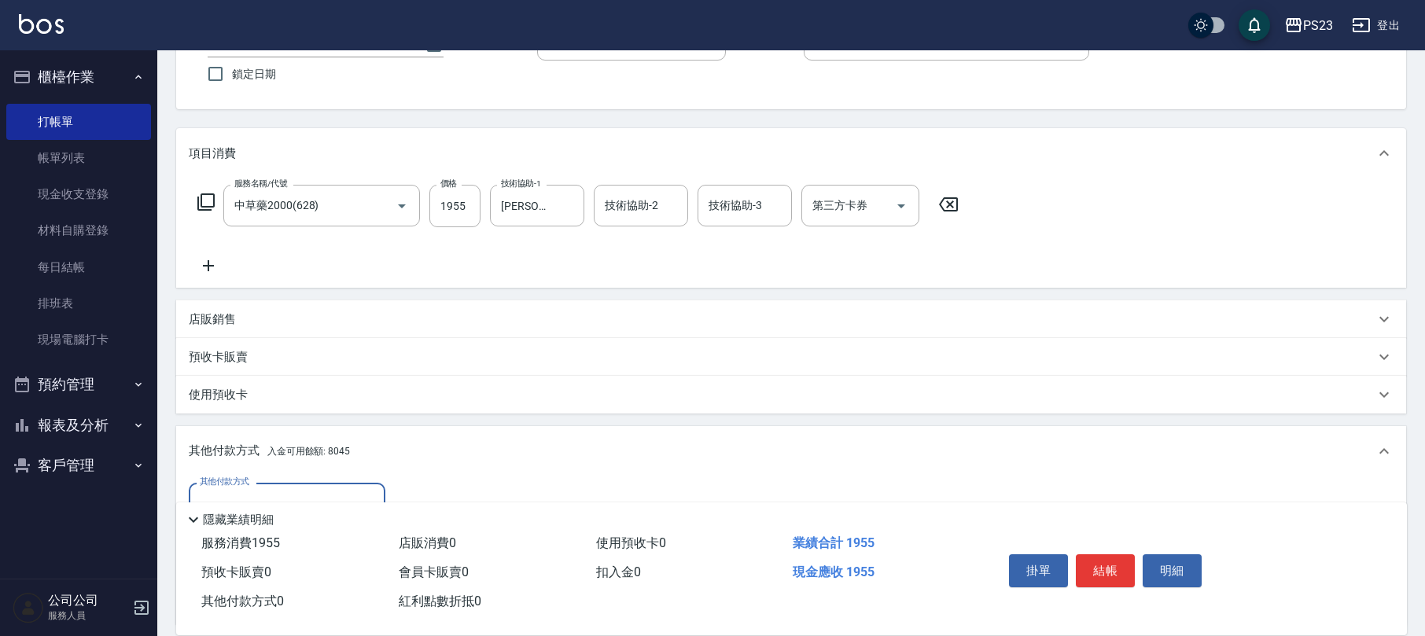
scroll to position [312, 0]
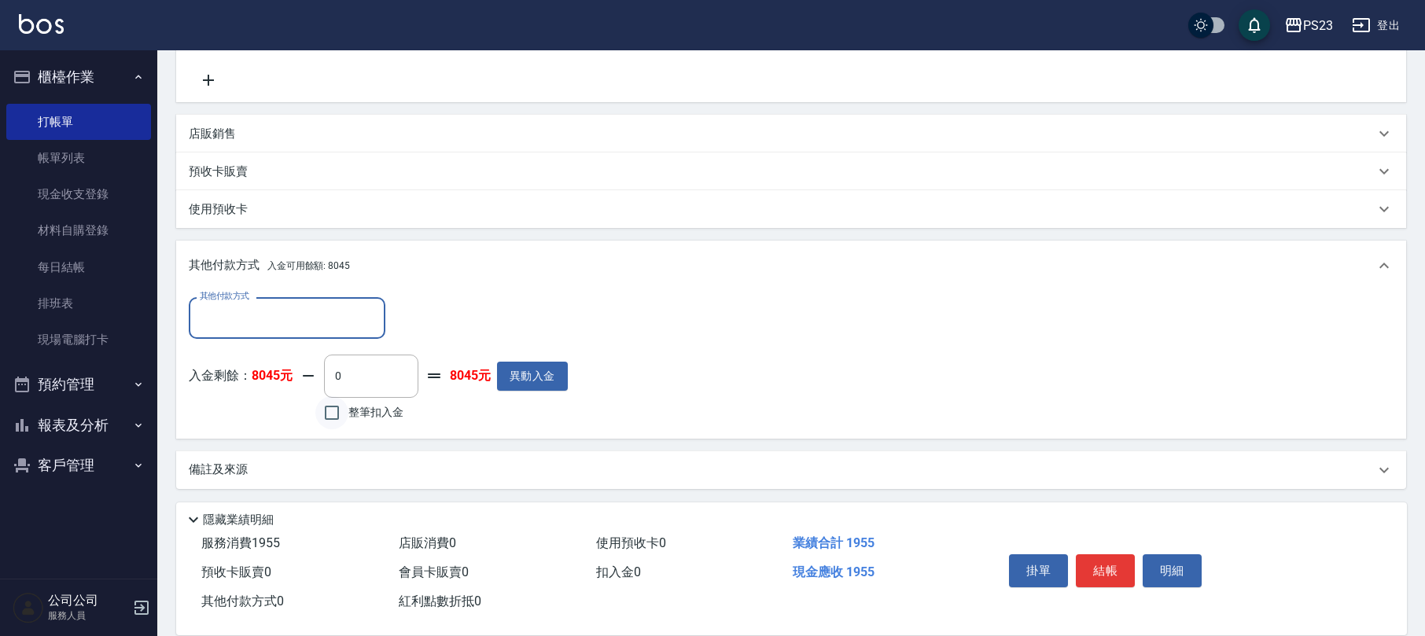
click at [337, 419] on input "整筆扣入金" at bounding box center [331, 412] width 33 height 33
checkbox input "true"
type input "1955"
click at [1102, 565] on button "結帳" at bounding box center [1105, 570] width 59 height 33
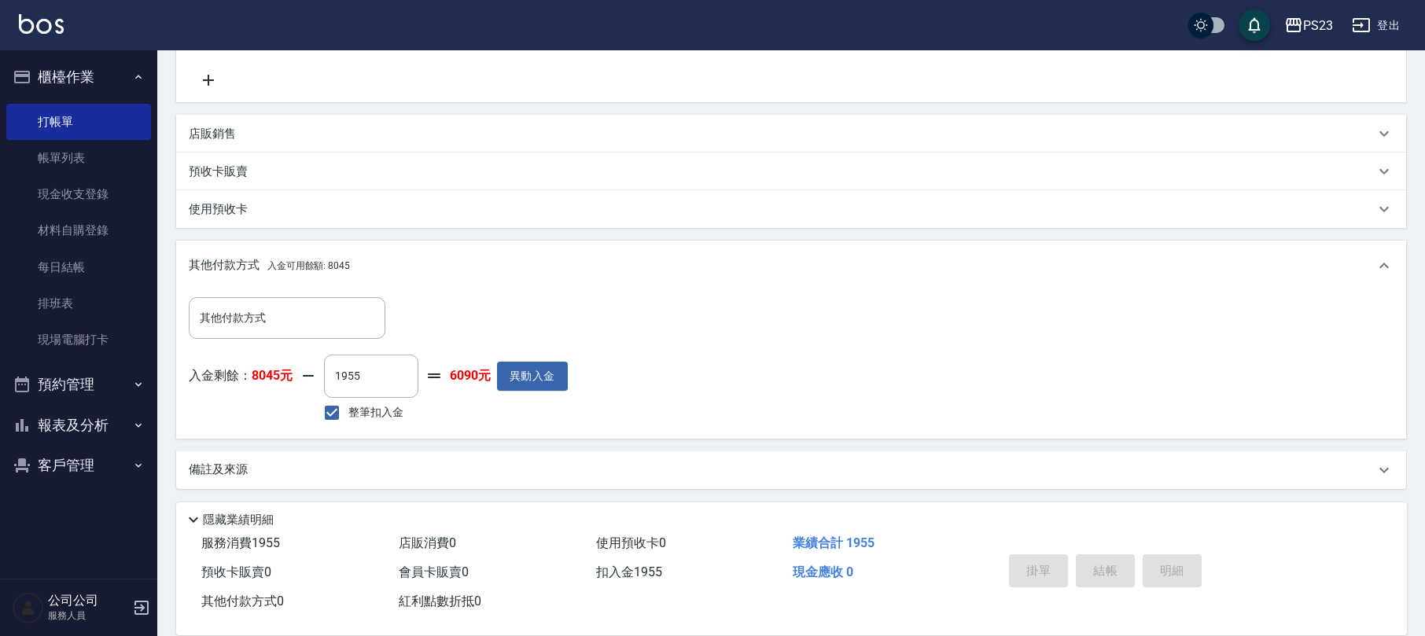
type input "[DATE] 16:53"
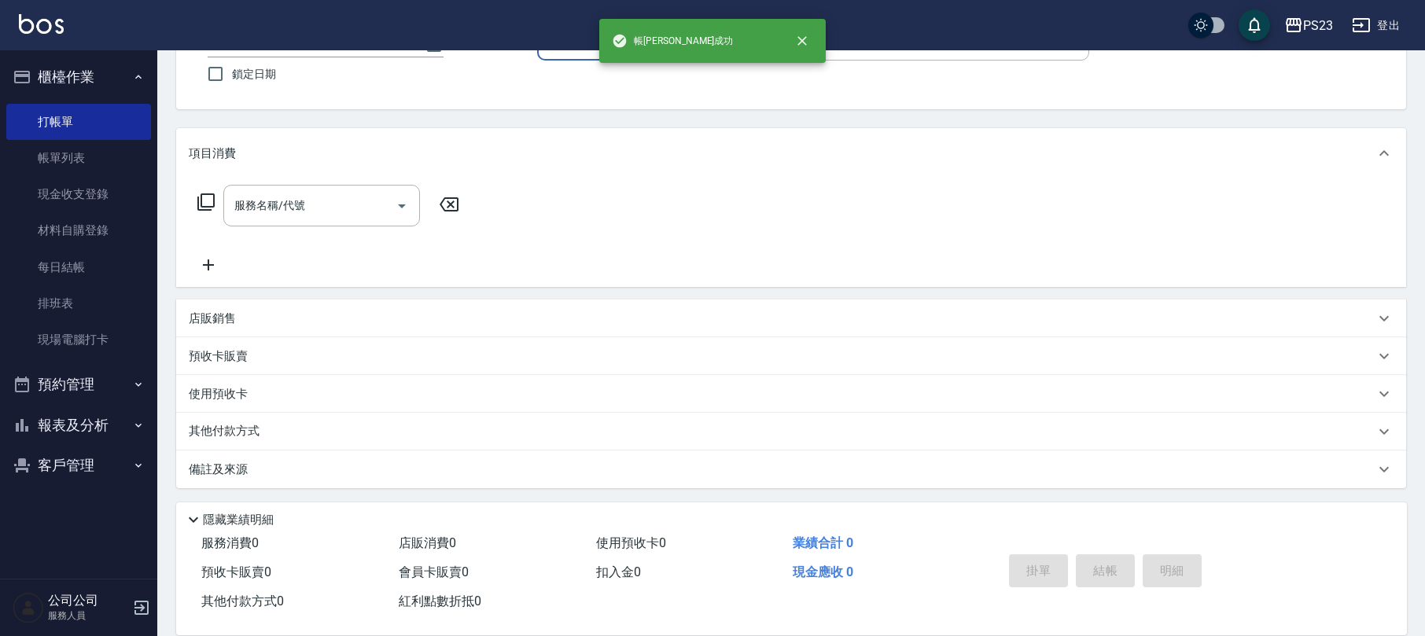
scroll to position [0, 0]
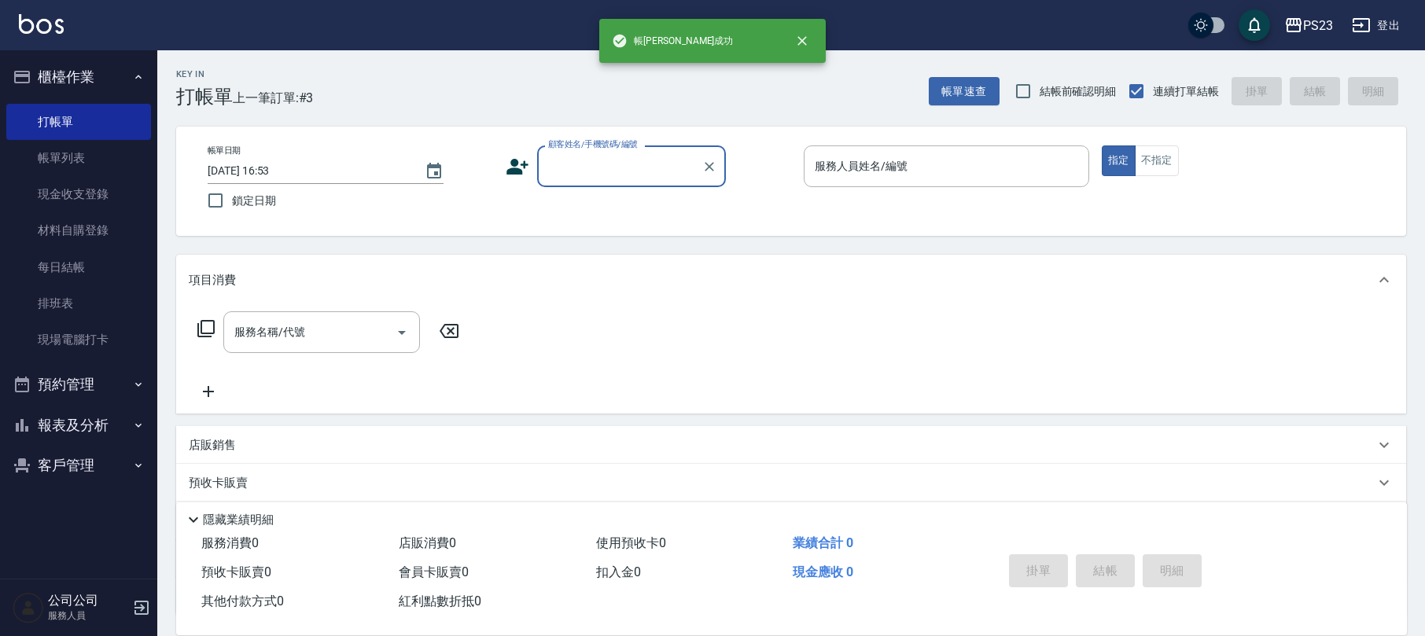
click at [618, 160] on input "顧客姓名/手機號碼/編號" at bounding box center [619, 167] width 151 height 28
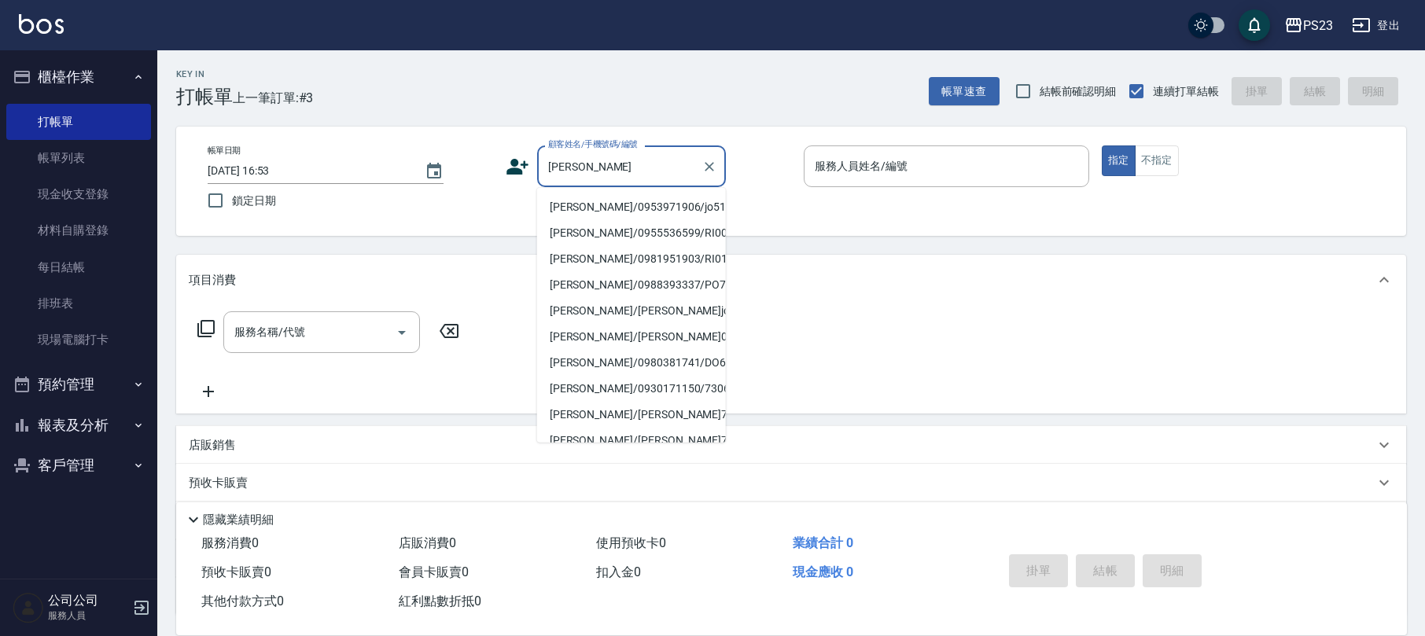
click at [635, 209] on li "[PERSON_NAME]/0953971906/jo510112" at bounding box center [631, 207] width 189 height 26
type input "[PERSON_NAME]/0953971906/jo510112"
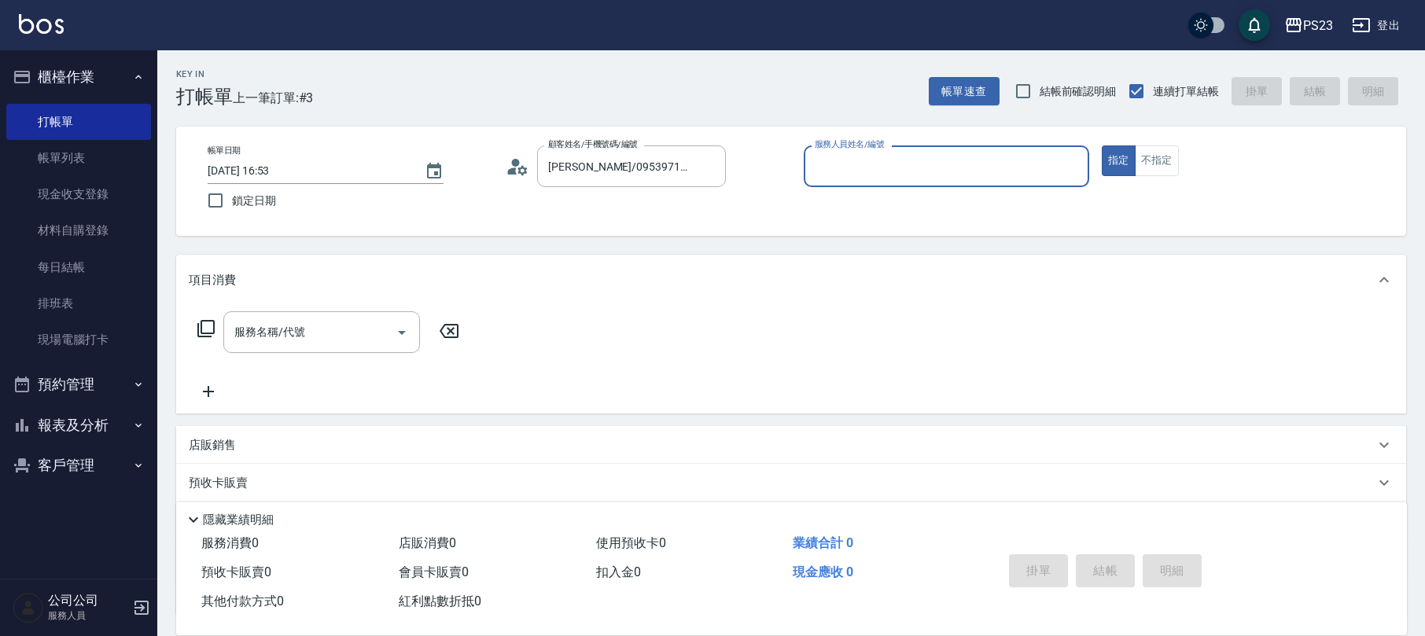
type input "[PERSON_NAME]-89"
click at [199, 328] on icon at bounding box center [206, 328] width 19 height 19
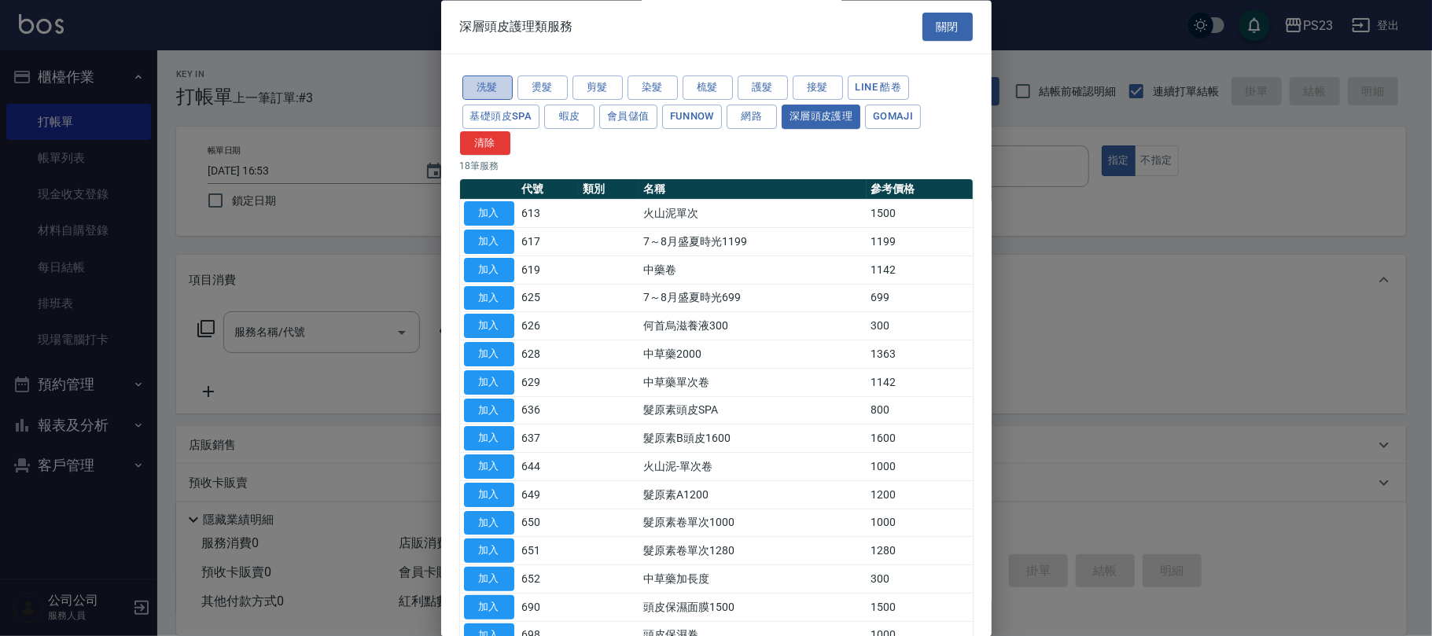
click at [495, 86] on button "洗髮" at bounding box center [487, 88] width 50 height 24
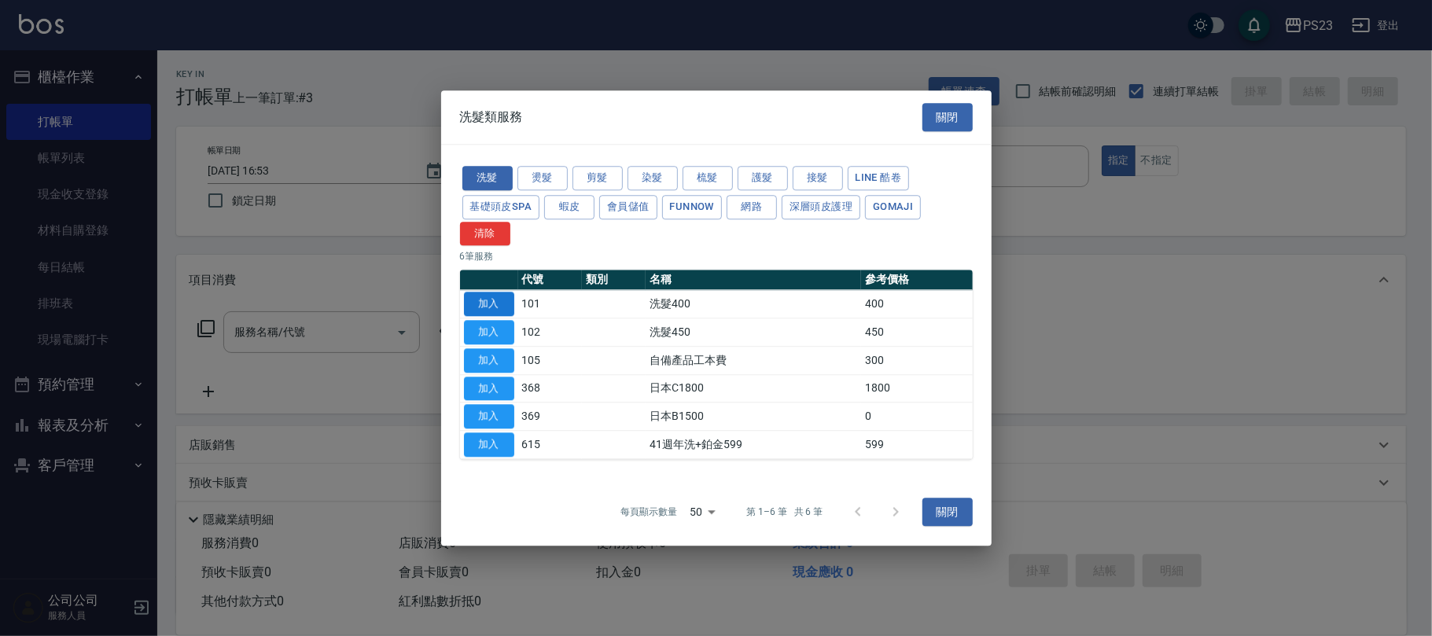
click at [488, 304] on button "加入" at bounding box center [489, 305] width 50 height 24
type input "洗髮400(101)"
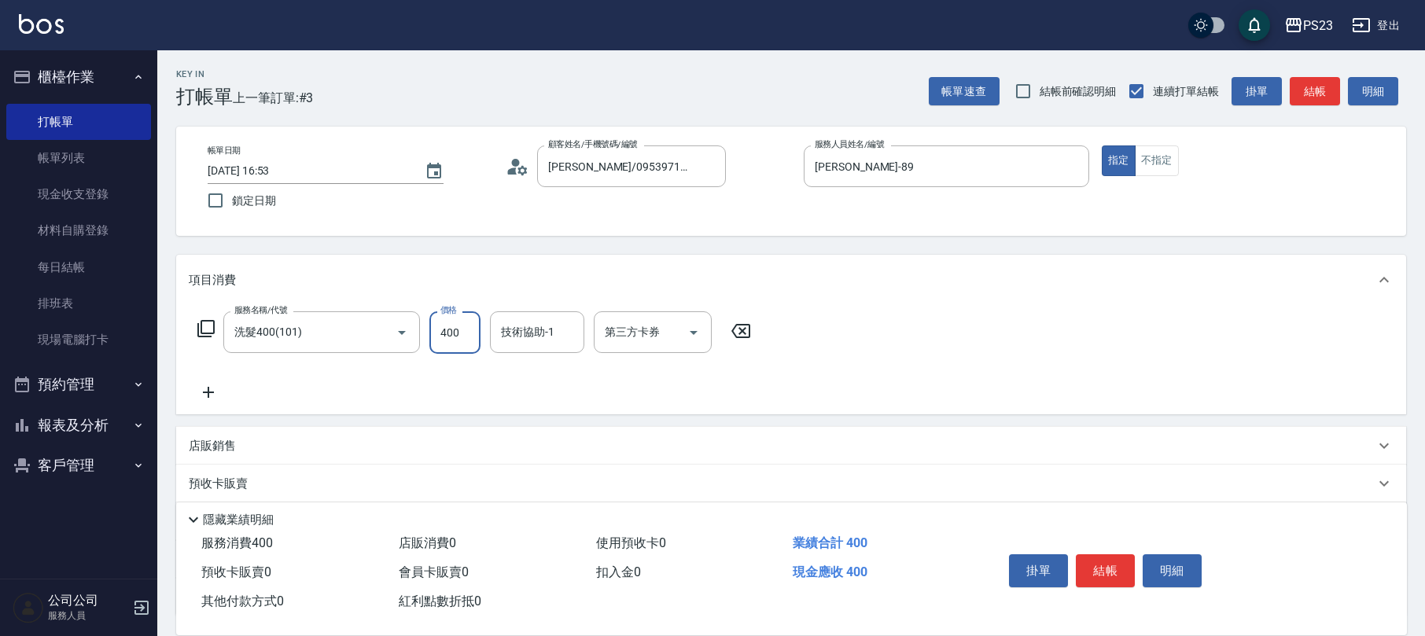
click at [459, 337] on input "400" at bounding box center [454, 332] width 51 height 42
type input "500"
type input "[PERSON_NAME]-89"
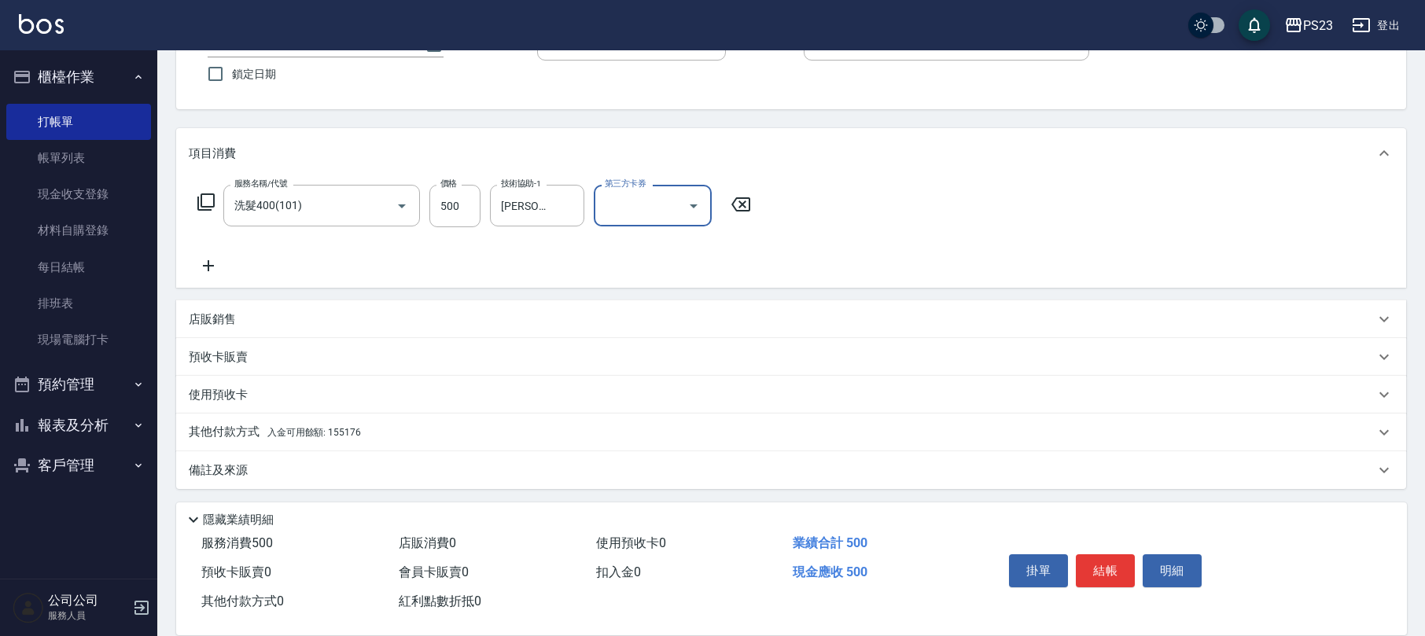
click at [373, 428] on div "其他付款方式 入金可用餘額: 155176" at bounding box center [782, 432] width 1186 height 17
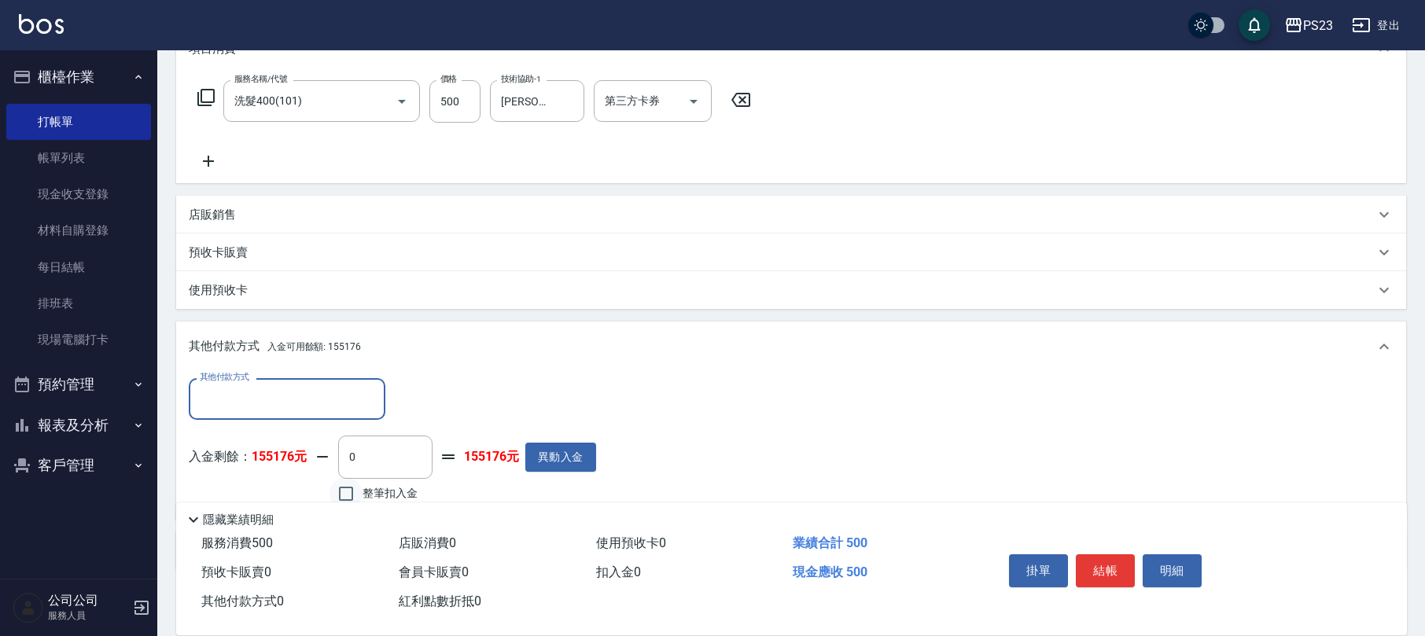
scroll to position [312, 0]
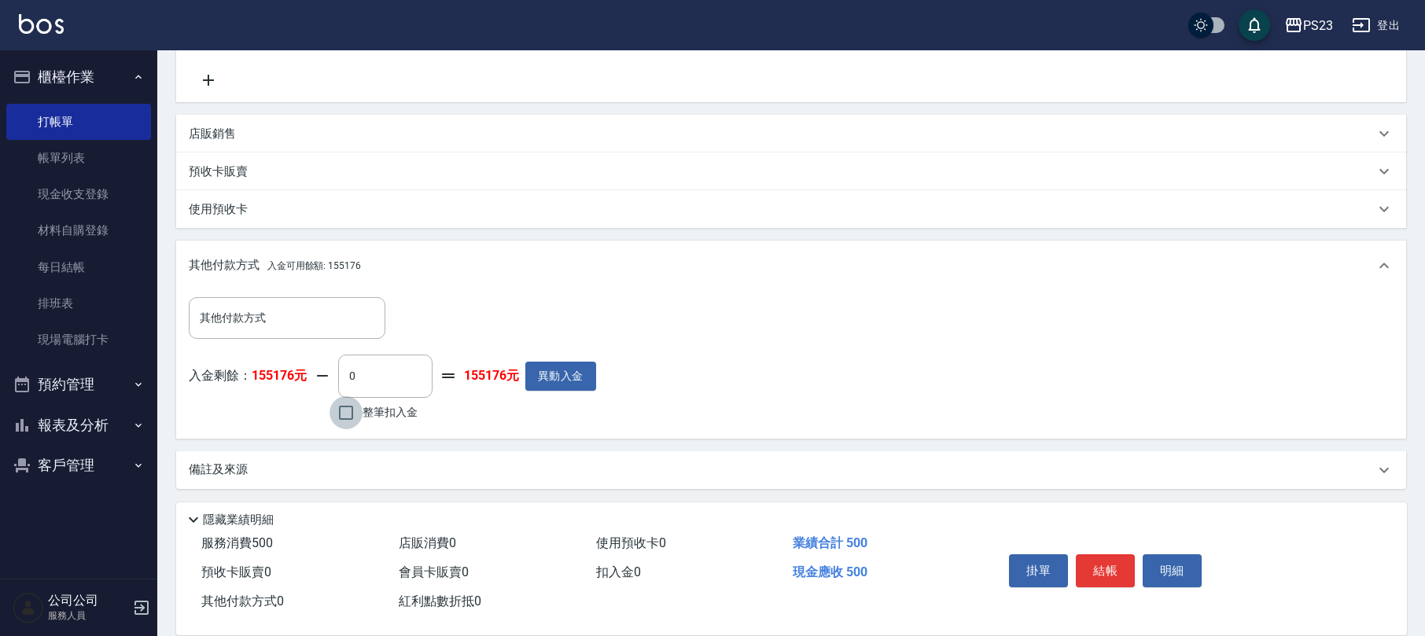
click at [355, 420] on input "整筆扣入金" at bounding box center [346, 412] width 33 height 33
checkbox input "true"
type input "500"
click at [1114, 584] on div "掛單 結帳 明細" at bounding box center [1105, 573] width 205 height 50
click at [1112, 568] on button "結帳" at bounding box center [1105, 570] width 59 height 33
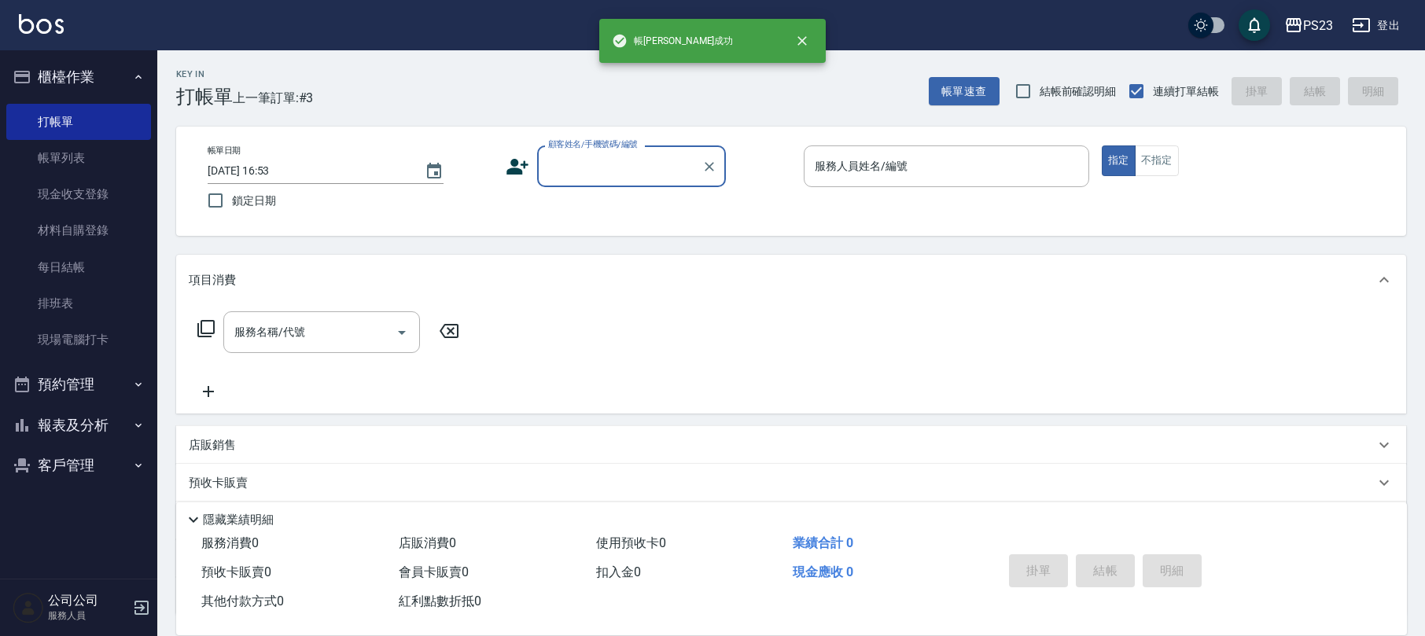
scroll to position [0, 0]
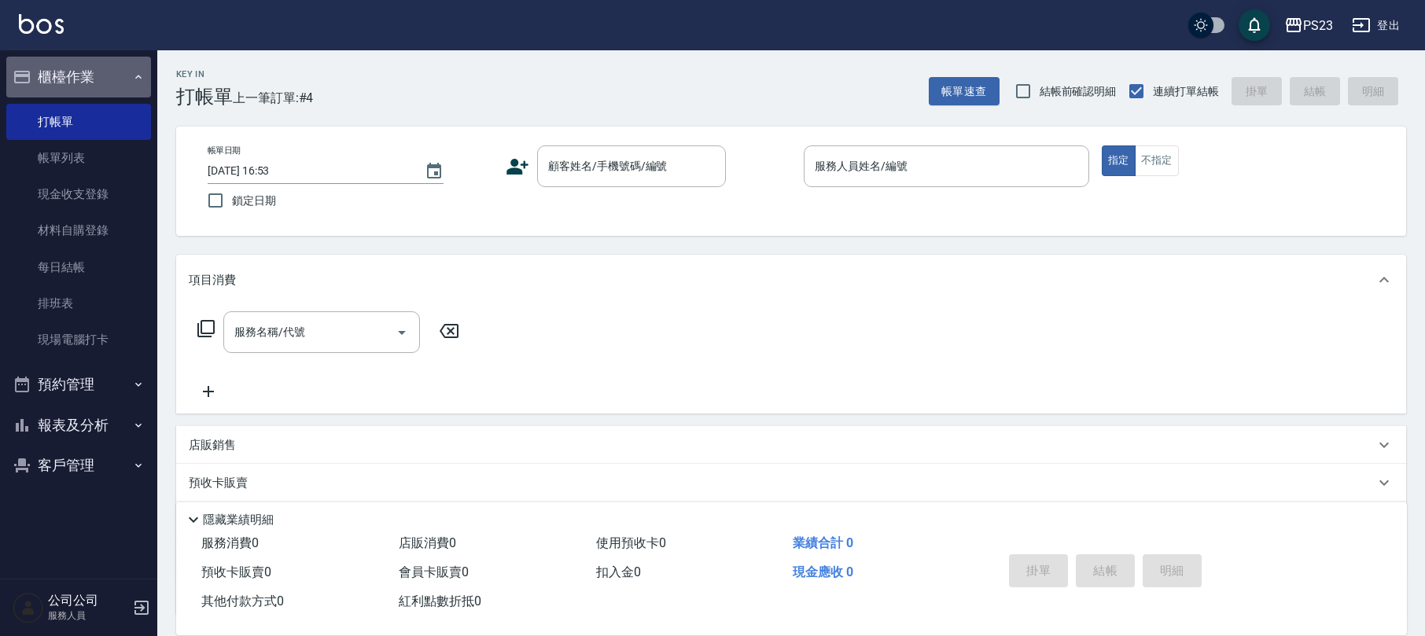
click at [93, 82] on button "櫃檯作業" at bounding box center [78, 77] width 145 height 41
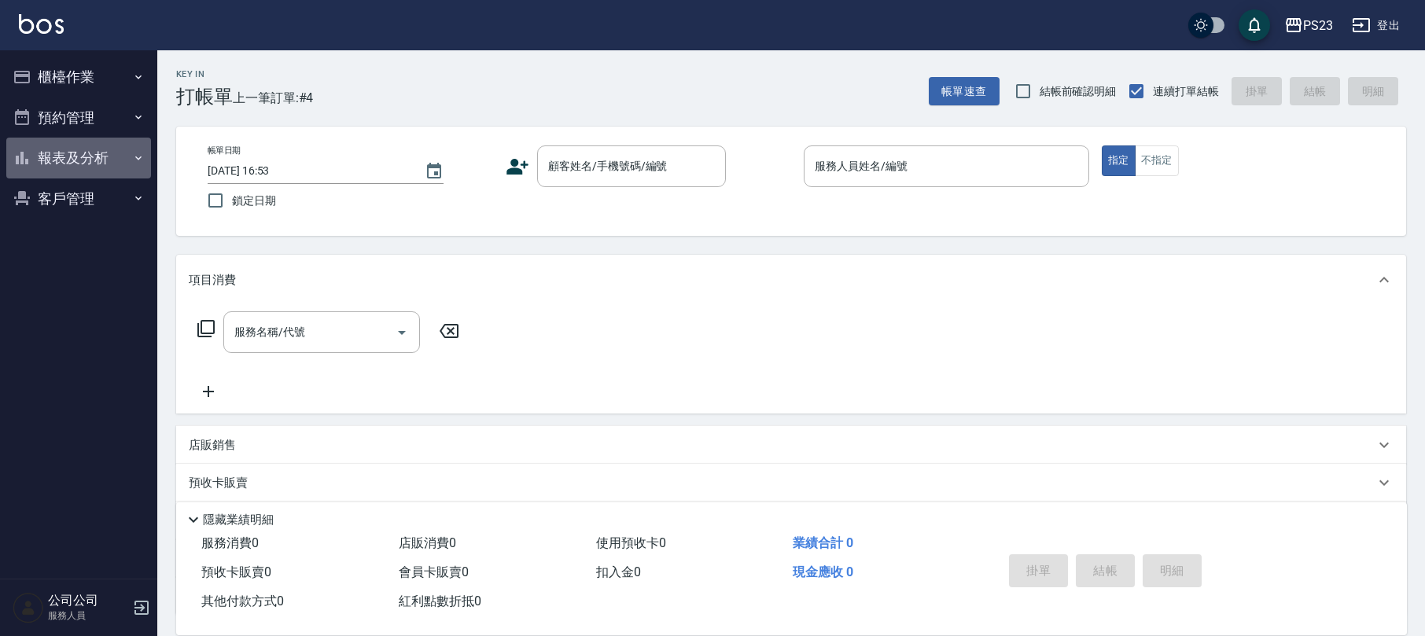
click at [86, 157] on button "報表及分析" at bounding box center [78, 158] width 145 height 41
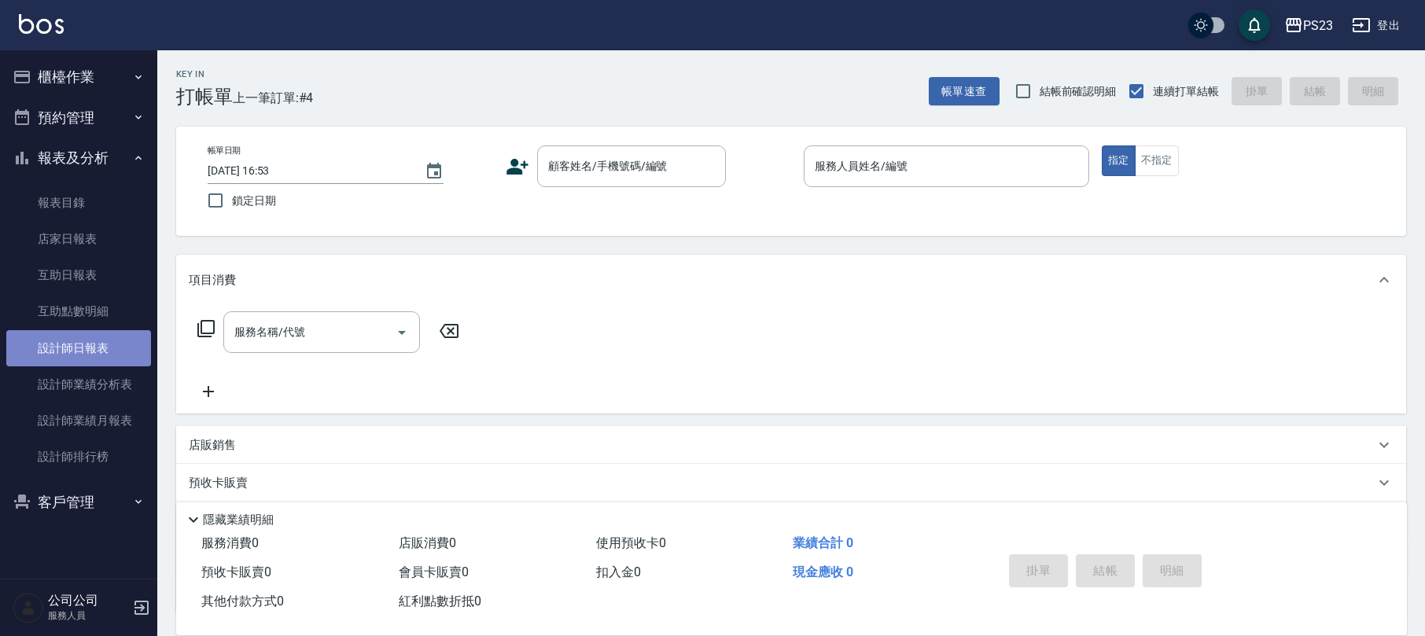
click at [86, 350] on link "設計師日報表" at bounding box center [78, 348] width 145 height 36
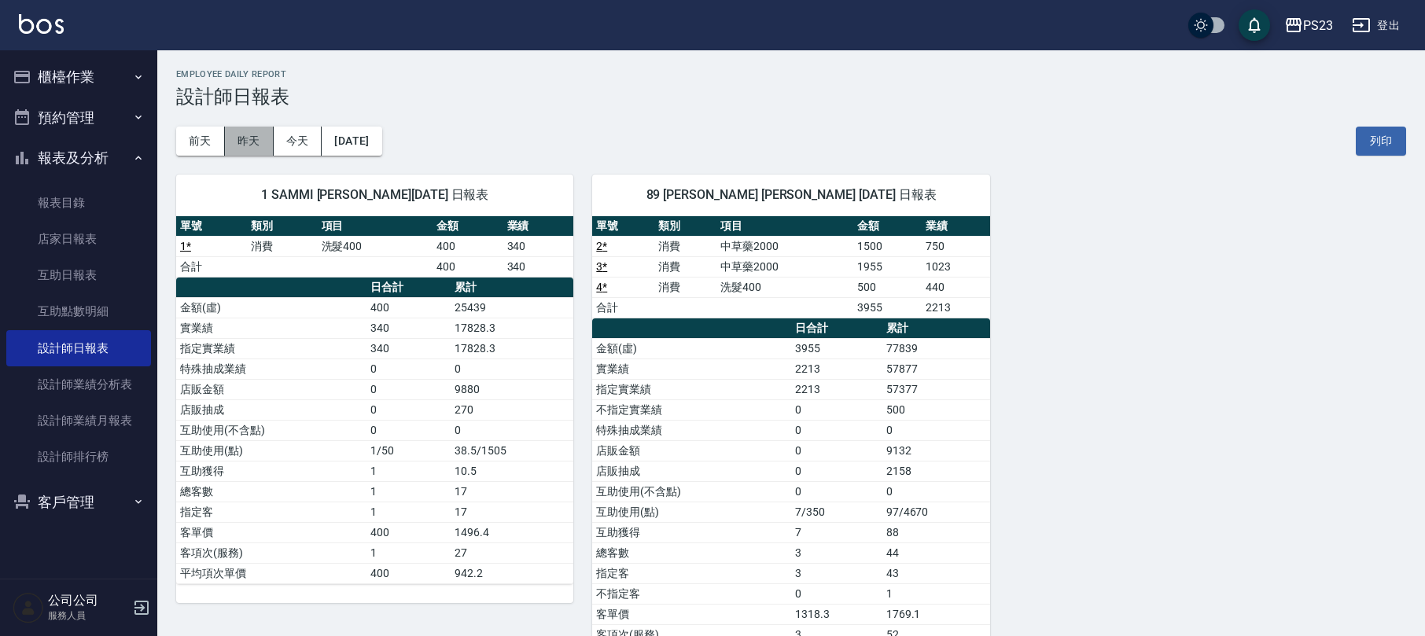
click at [243, 142] on button "昨天" at bounding box center [249, 141] width 49 height 29
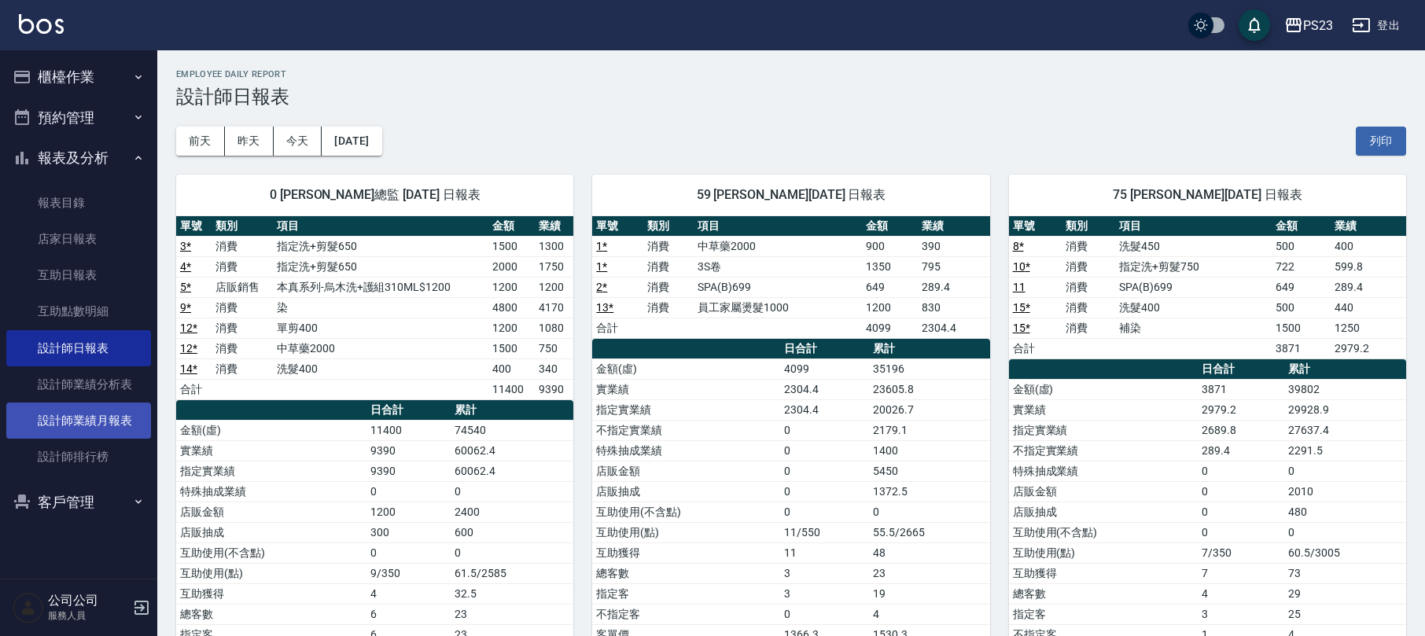
click at [117, 422] on link "設計師業績月報表" at bounding box center [78, 421] width 145 height 36
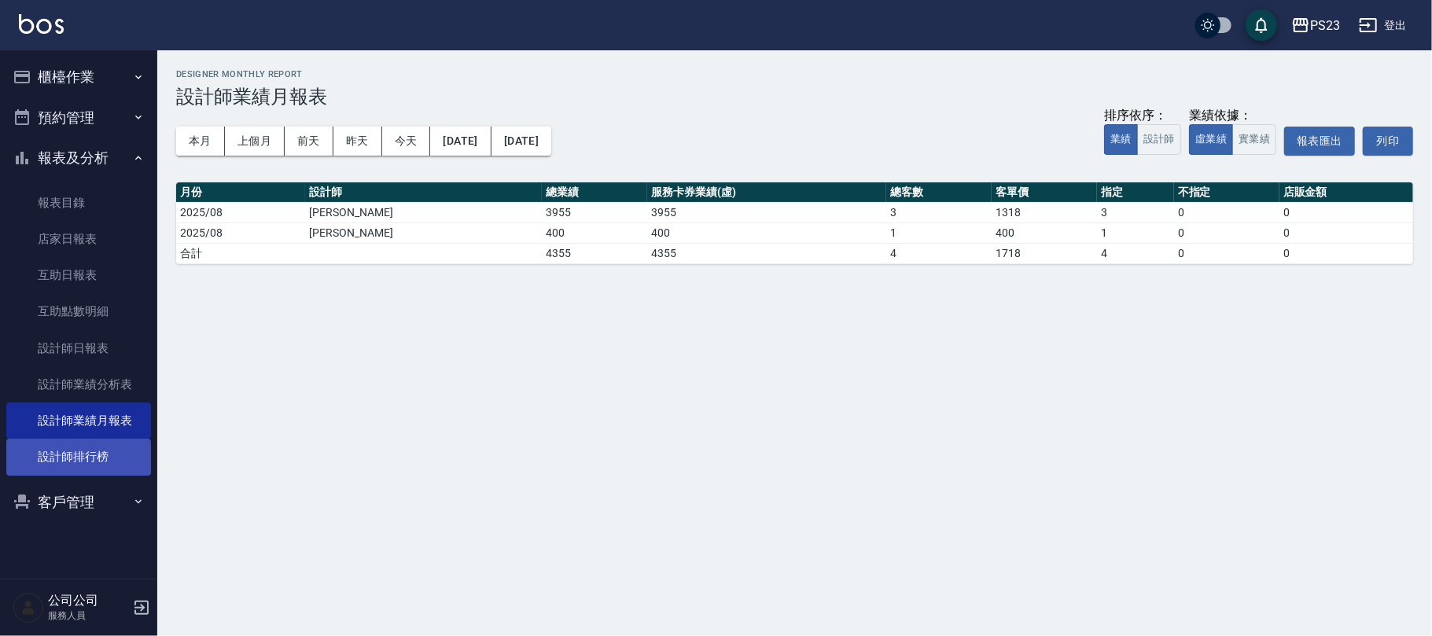
click at [120, 456] on link "設計師排行榜" at bounding box center [78, 457] width 145 height 36
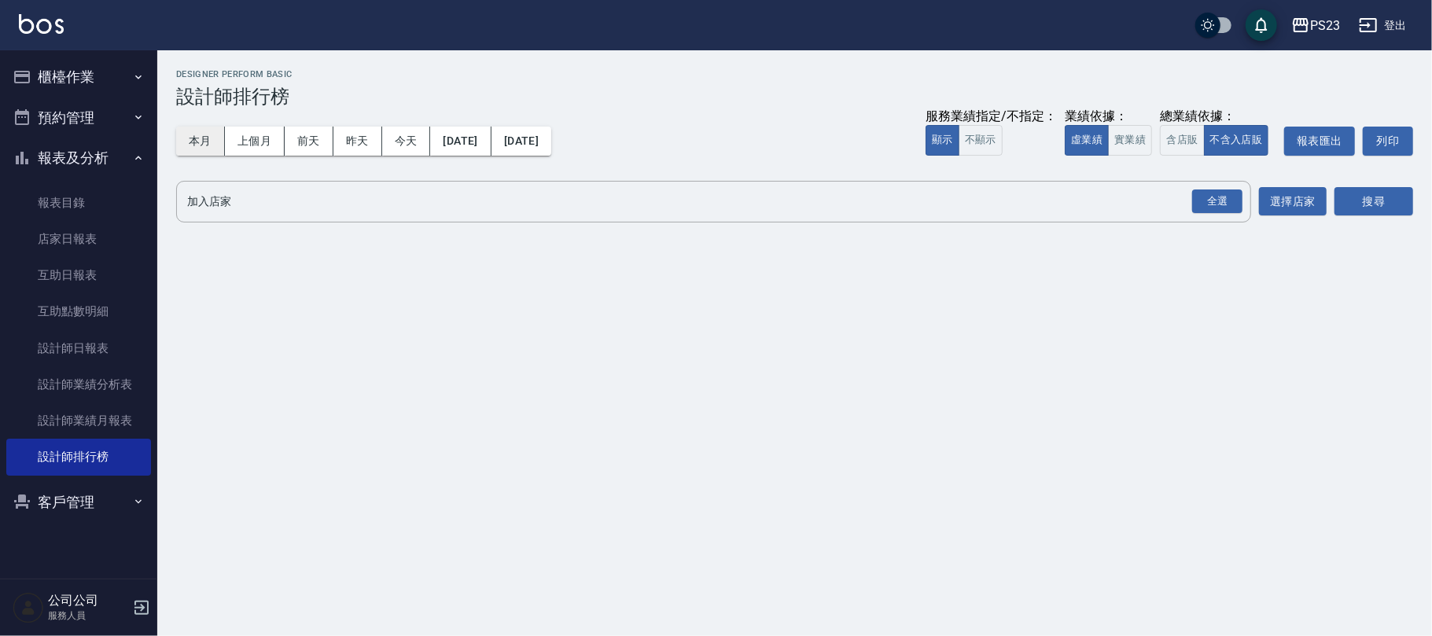
click at [199, 137] on button "本月" at bounding box center [200, 141] width 49 height 29
click at [104, 413] on link "設計師業績月報表" at bounding box center [78, 421] width 145 height 36
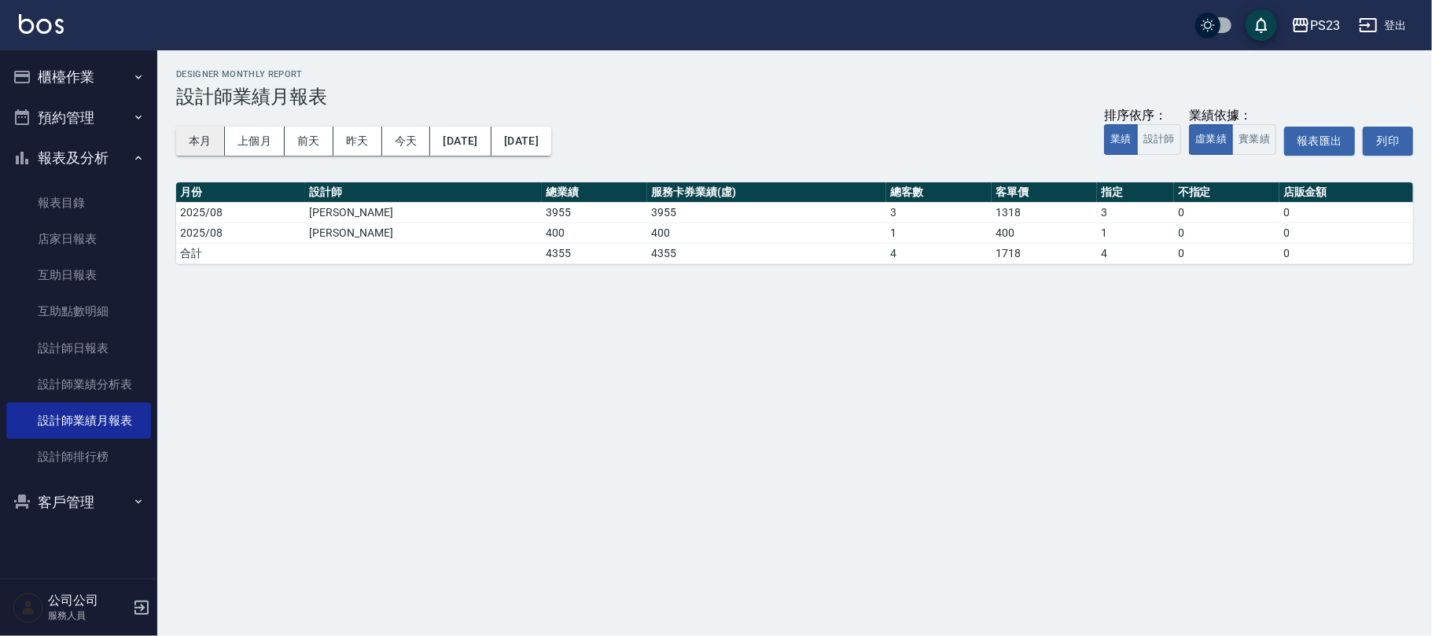
click at [208, 145] on button "本月" at bounding box center [200, 141] width 49 height 29
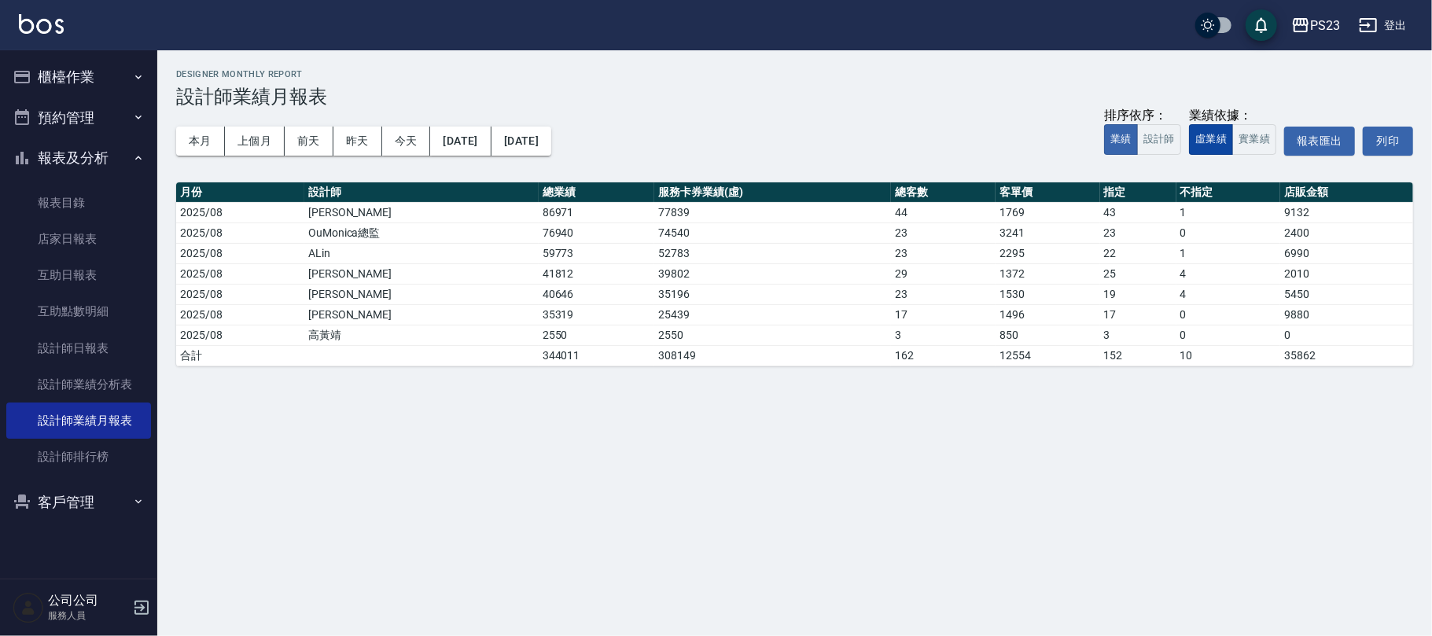
click at [1210, 142] on button "虛業績" at bounding box center [1211, 139] width 44 height 31
click at [105, 341] on link "設計師日報表" at bounding box center [78, 348] width 145 height 36
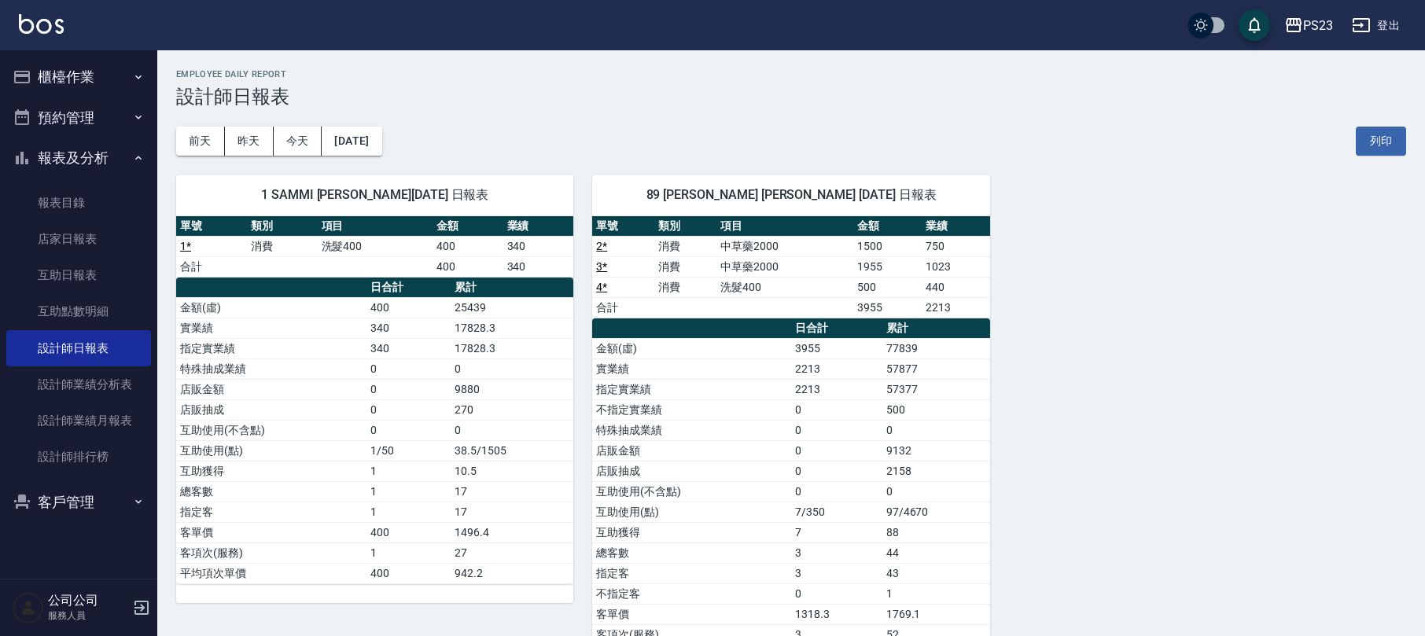
scroll to position [73, 0]
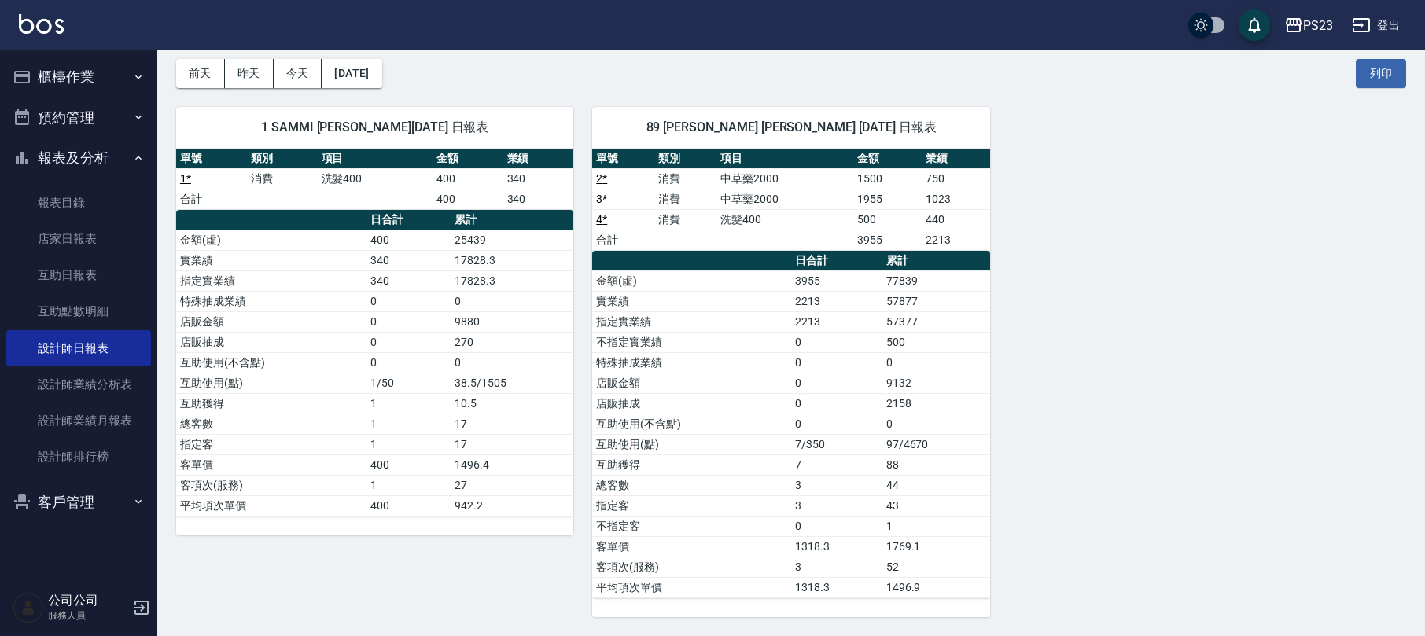
click at [69, 74] on button "櫃檯作業" at bounding box center [78, 77] width 145 height 41
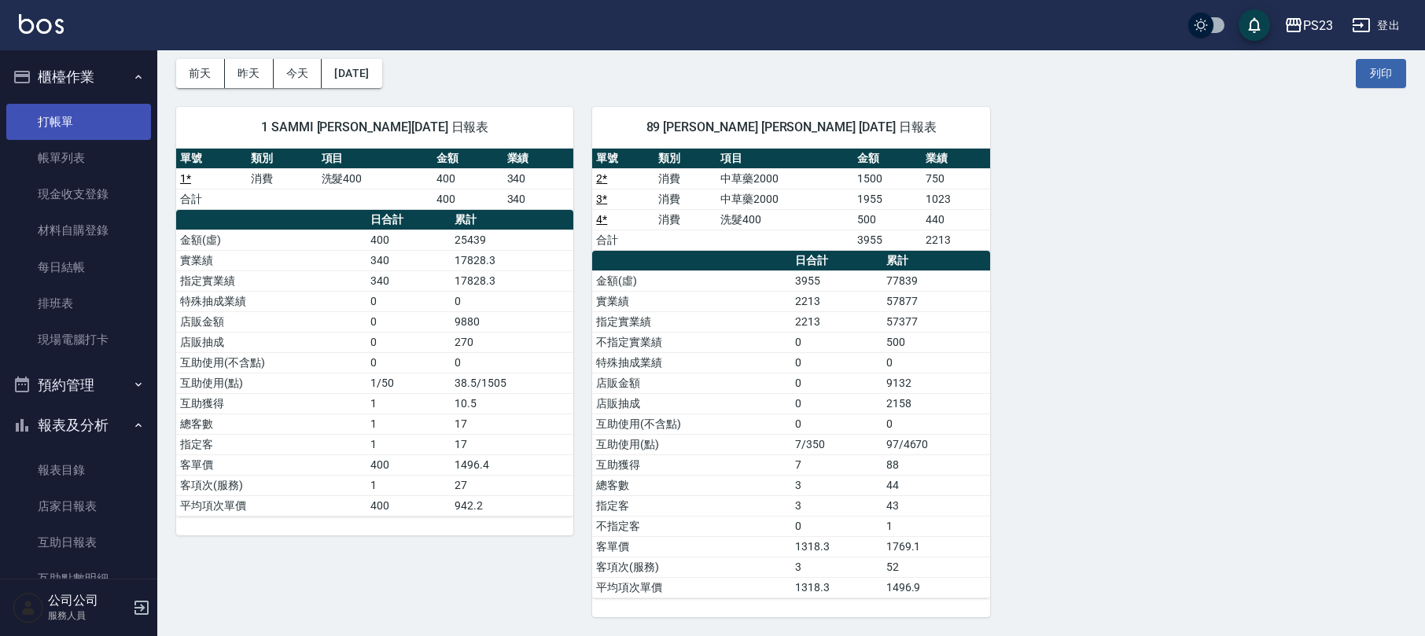
click at [79, 117] on link "打帳單" at bounding box center [78, 122] width 145 height 36
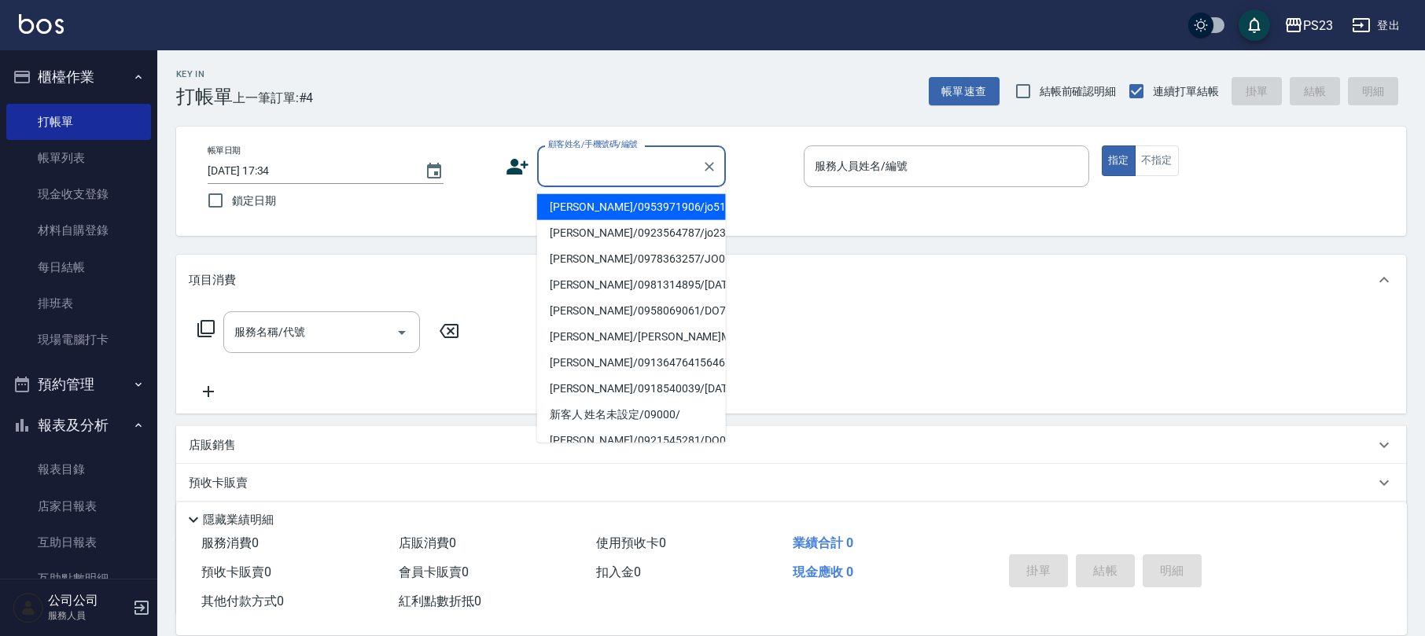
click at [646, 158] on input "顧客姓名/手機號碼/編號" at bounding box center [619, 167] width 151 height 28
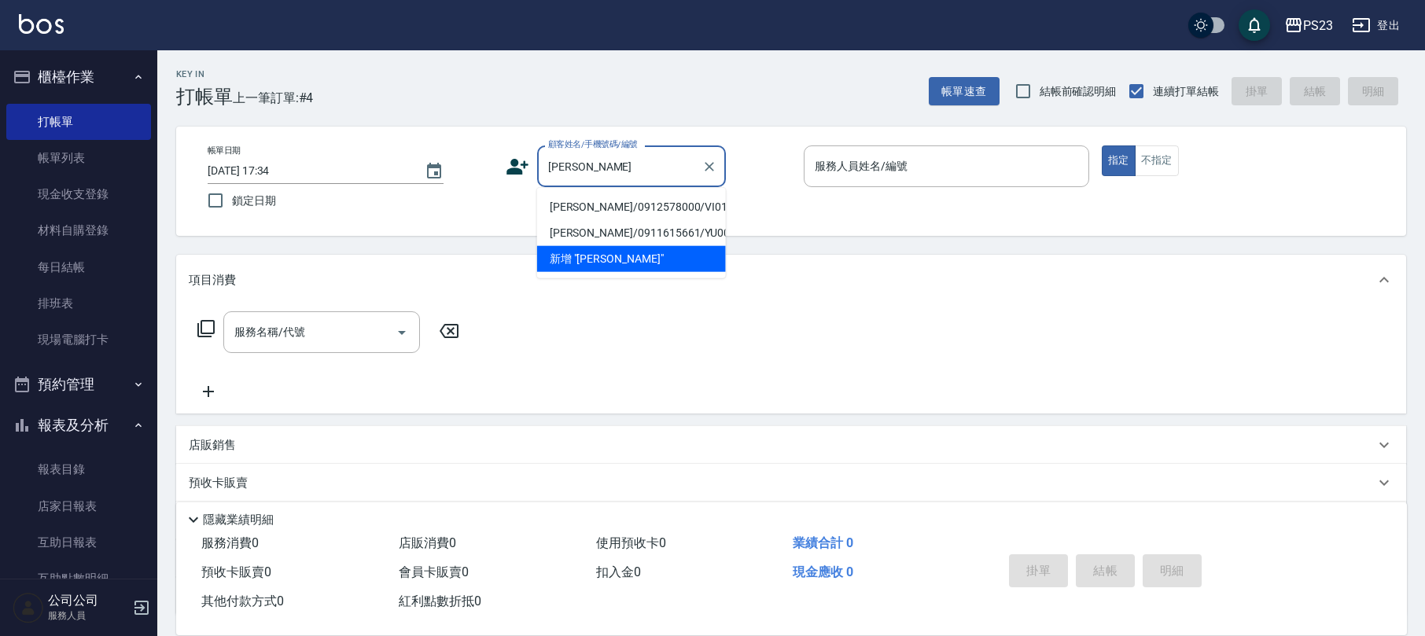
type input "[PERSON_NAME]"
click at [529, 164] on icon at bounding box center [518, 167] width 24 height 24
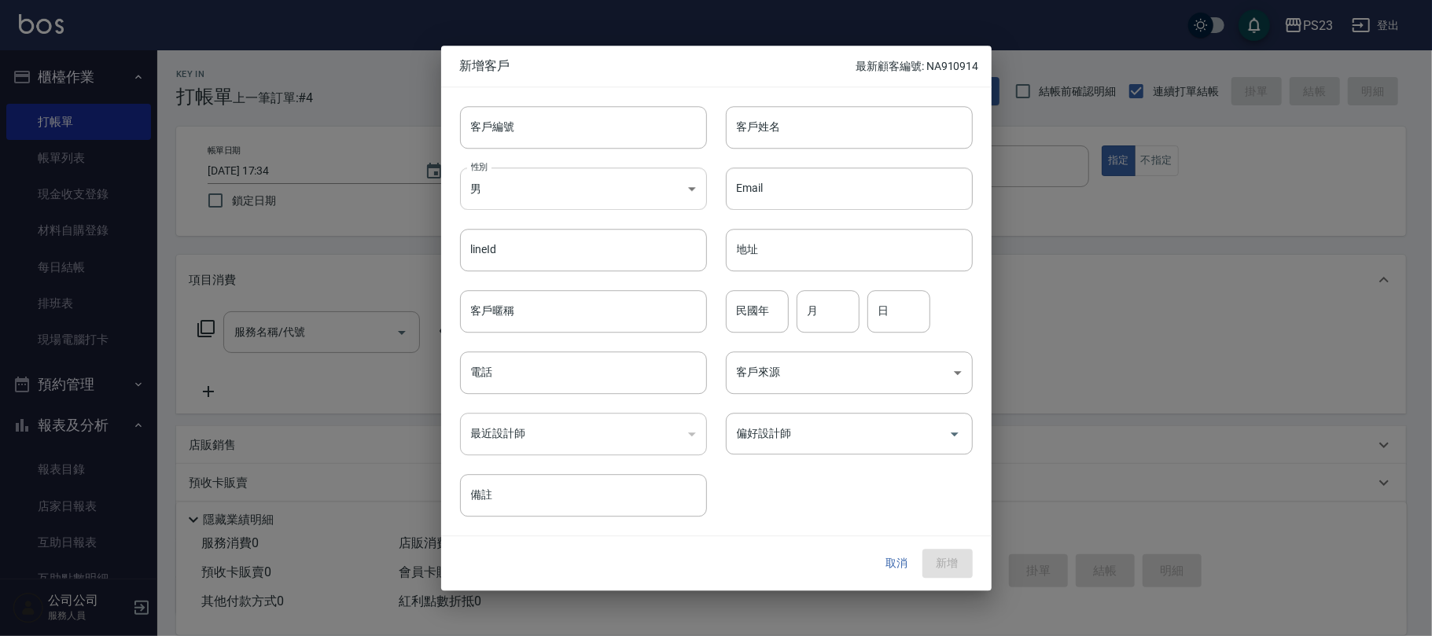
click at [519, 190] on body "PS23 登出 櫃檯作業 打帳單 帳單列表 現金收支登錄 材料自購登錄 每日結帳 排班表 現場電腦打卡 預約管理 預約管理 單日預約紀錄 單週預約紀錄 報表及…" at bounding box center [716, 381] width 1432 height 763
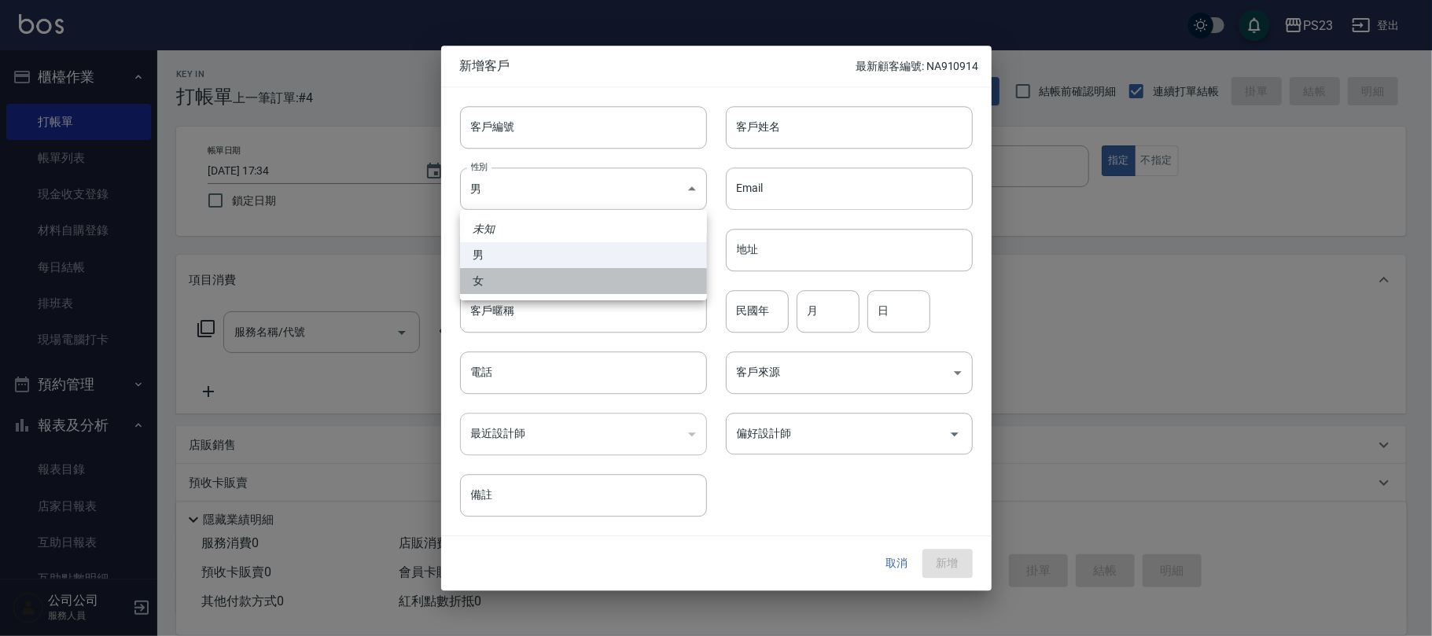
click at [492, 280] on li "女" at bounding box center [583, 281] width 247 height 26
type input "[DEMOGRAPHIC_DATA]"
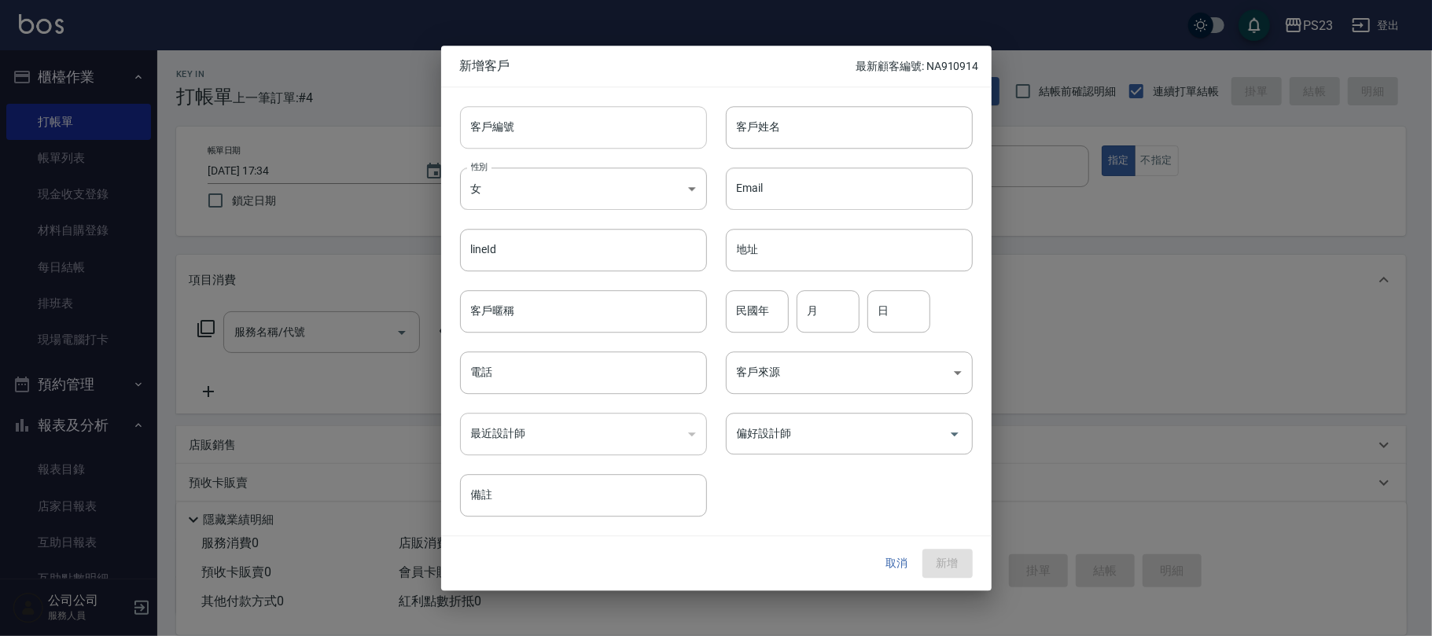
click at [536, 120] on input "客戶編號" at bounding box center [583, 127] width 247 height 42
type input "al84756"
click at [809, 142] on input "客戶姓名" at bounding box center [849, 127] width 247 height 42
type input "[PERSON_NAME]"
click at [584, 379] on input "電話" at bounding box center [583, 373] width 247 height 42
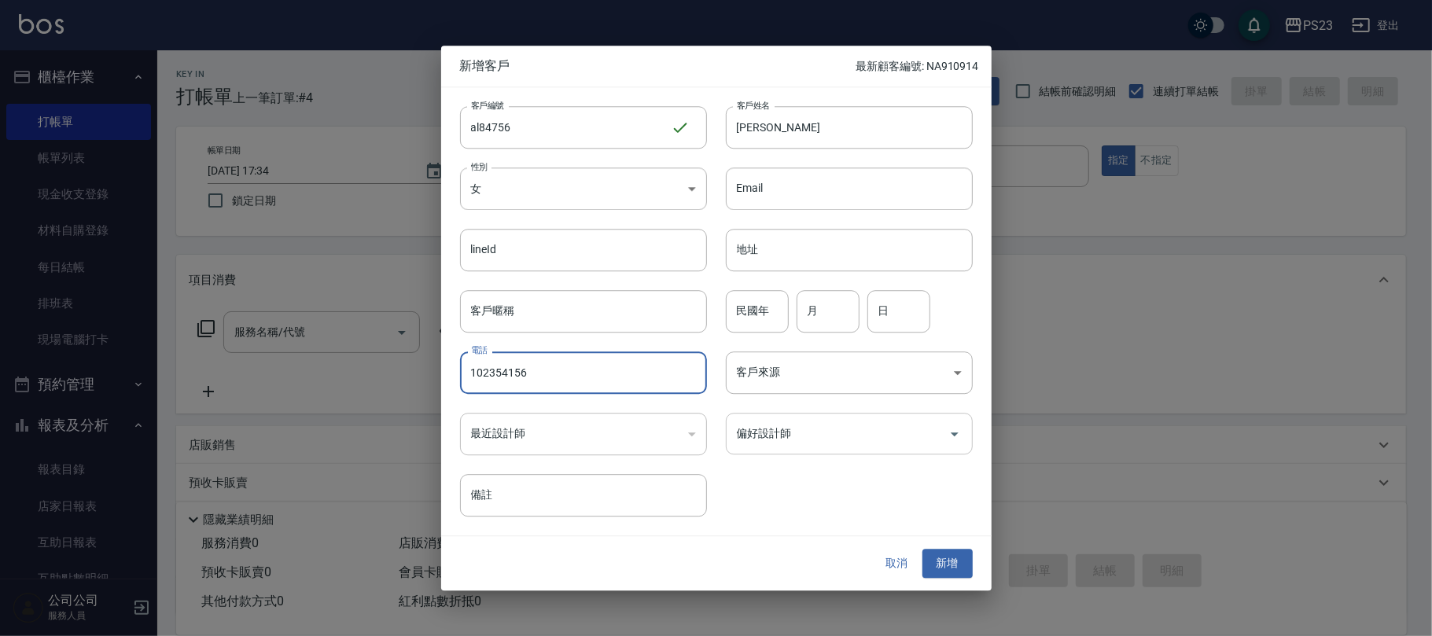
type input "102354156"
click at [891, 428] on input "偏好設計師" at bounding box center [837, 434] width 209 height 28
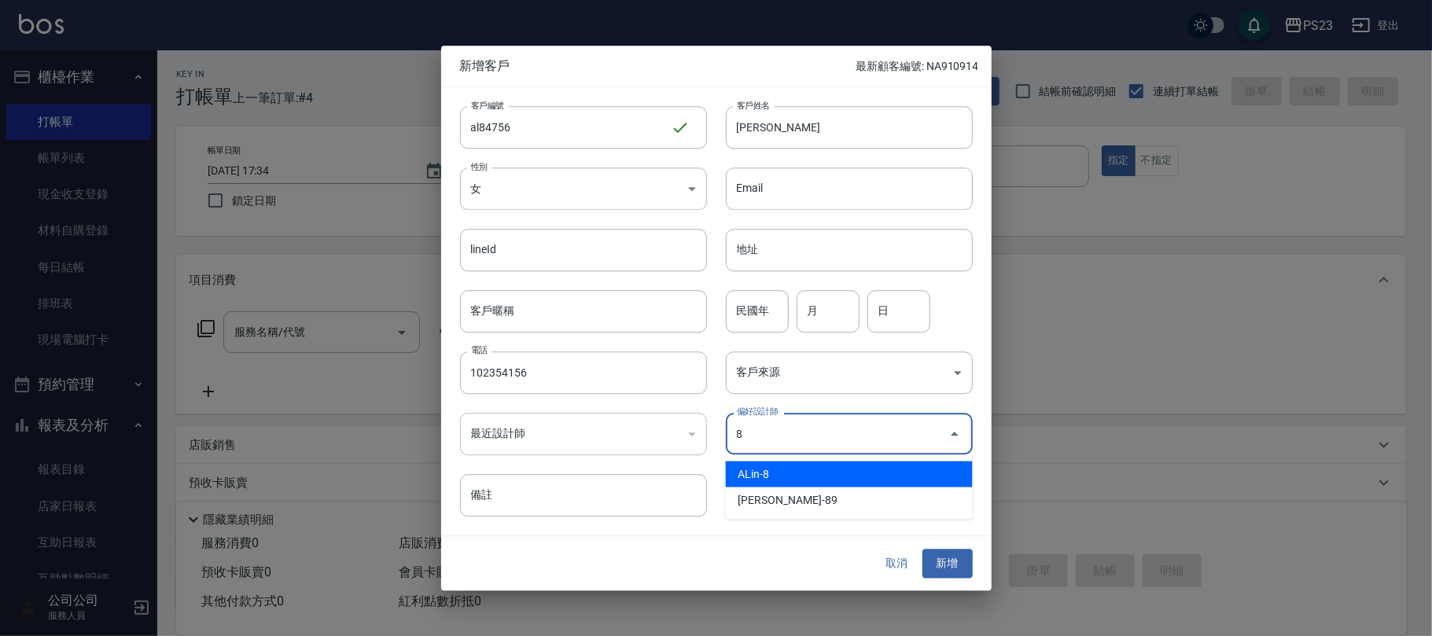
click at [794, 480] on li "ALin-8" at bounding box center [849, 475] width 247 height 26
type input "ALin"
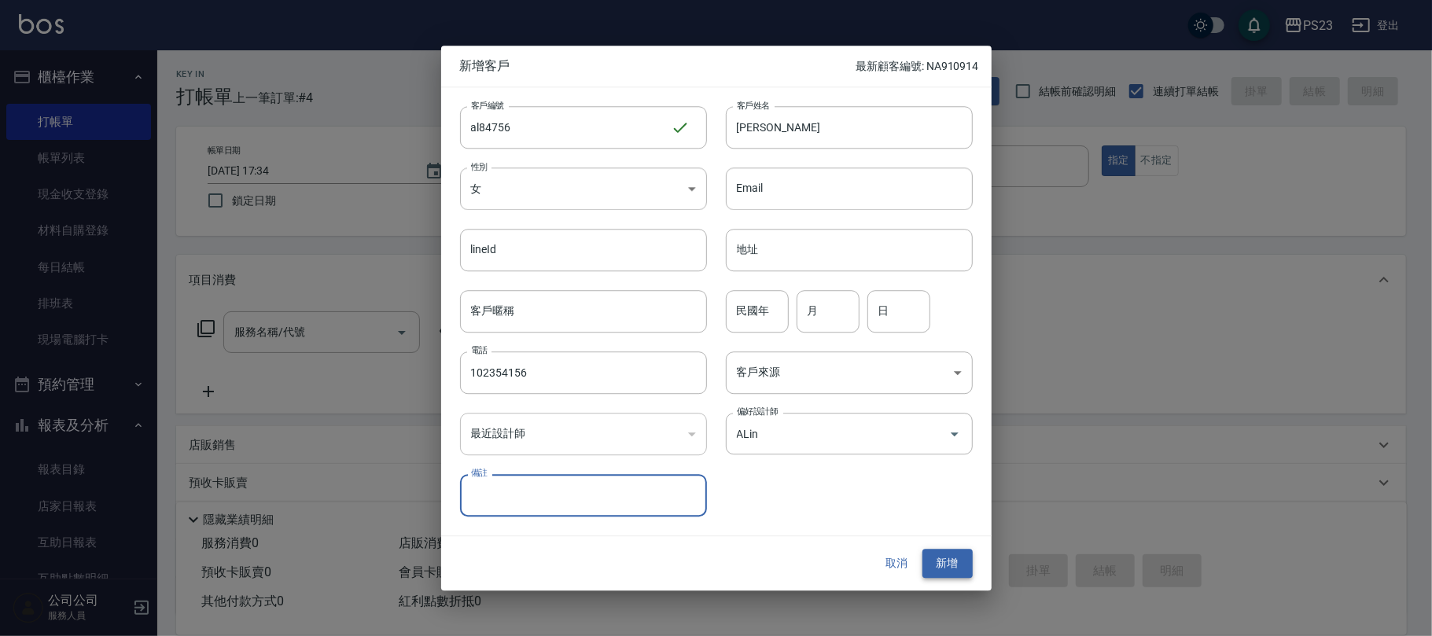
click at [939, 563] on button "新增" at bounding box center [948, 564] width 50 height 29
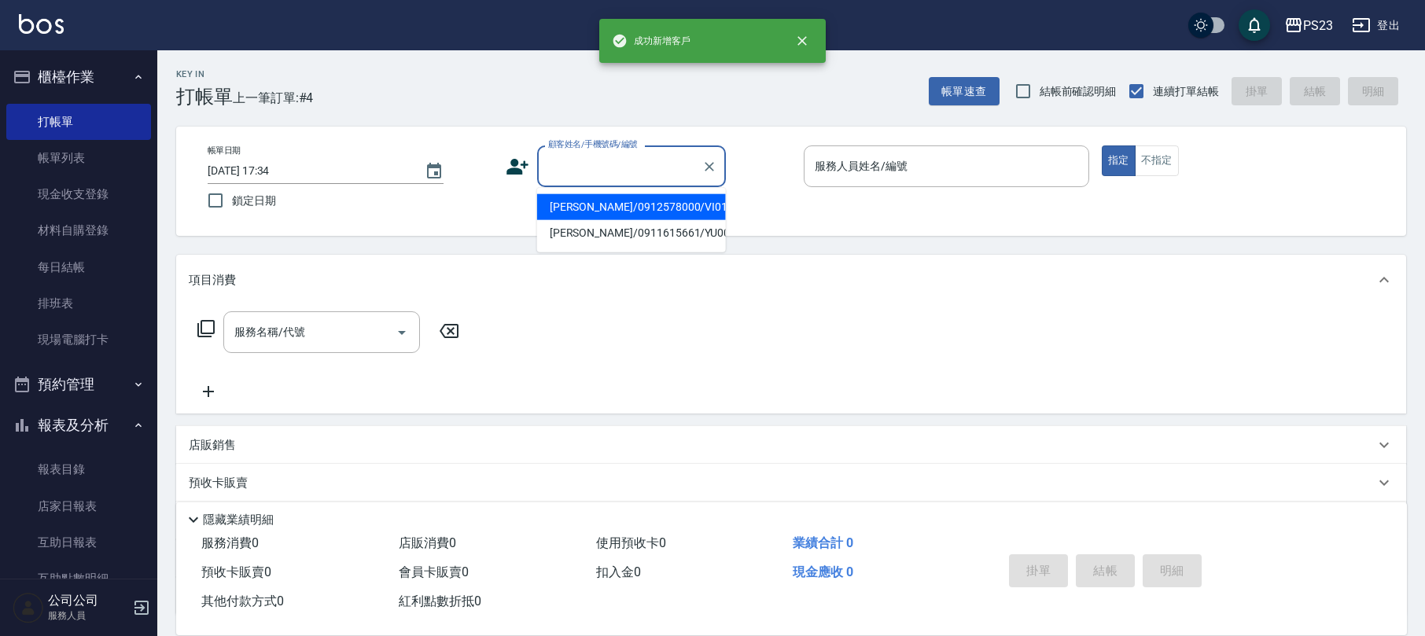
click at [580, 171] on input "顧客姓名/手機號碼/編號" at bounding box center [619, 167] width 151 height 28
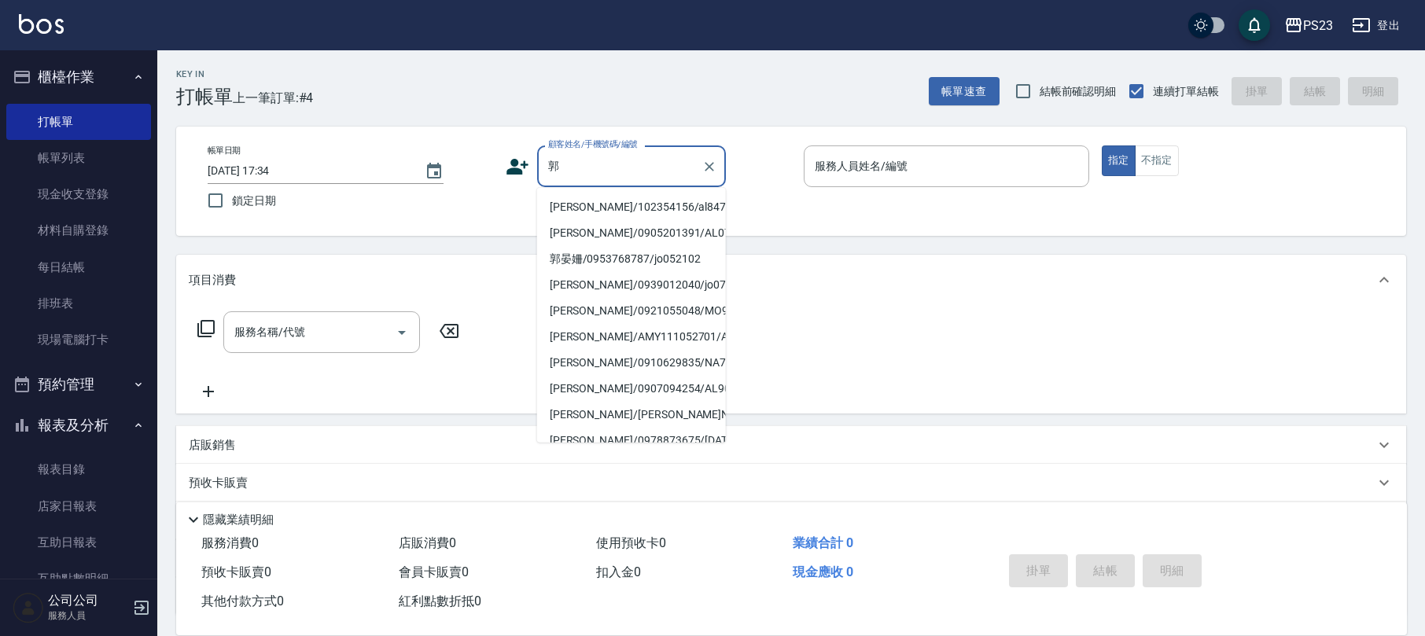
click at [592, 204] on li "[PERSON_NAME]/102354156/al84756" at bounding box center [631, 207] width 189 height 26
type input "[PERSON_NAME]/102354156/al84756"
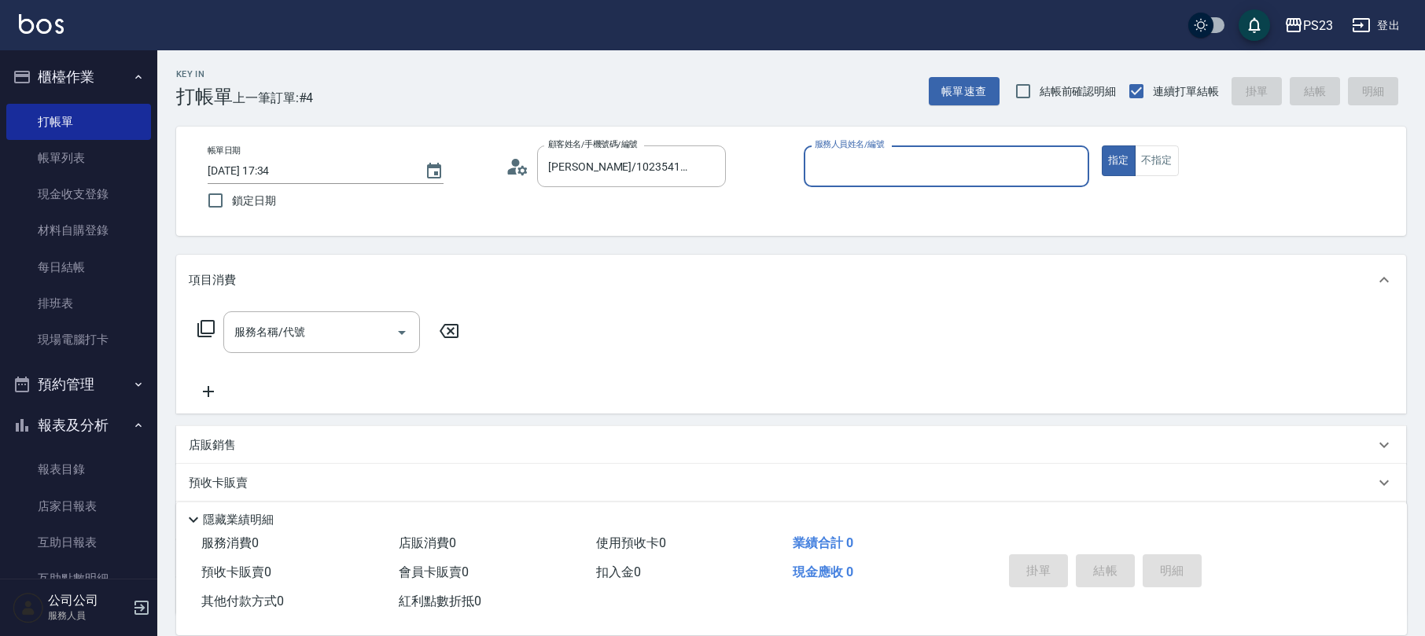
type input "ALin-8"
click at [199, 322] on icon at bounding box center [206, 328] width 19 height 19
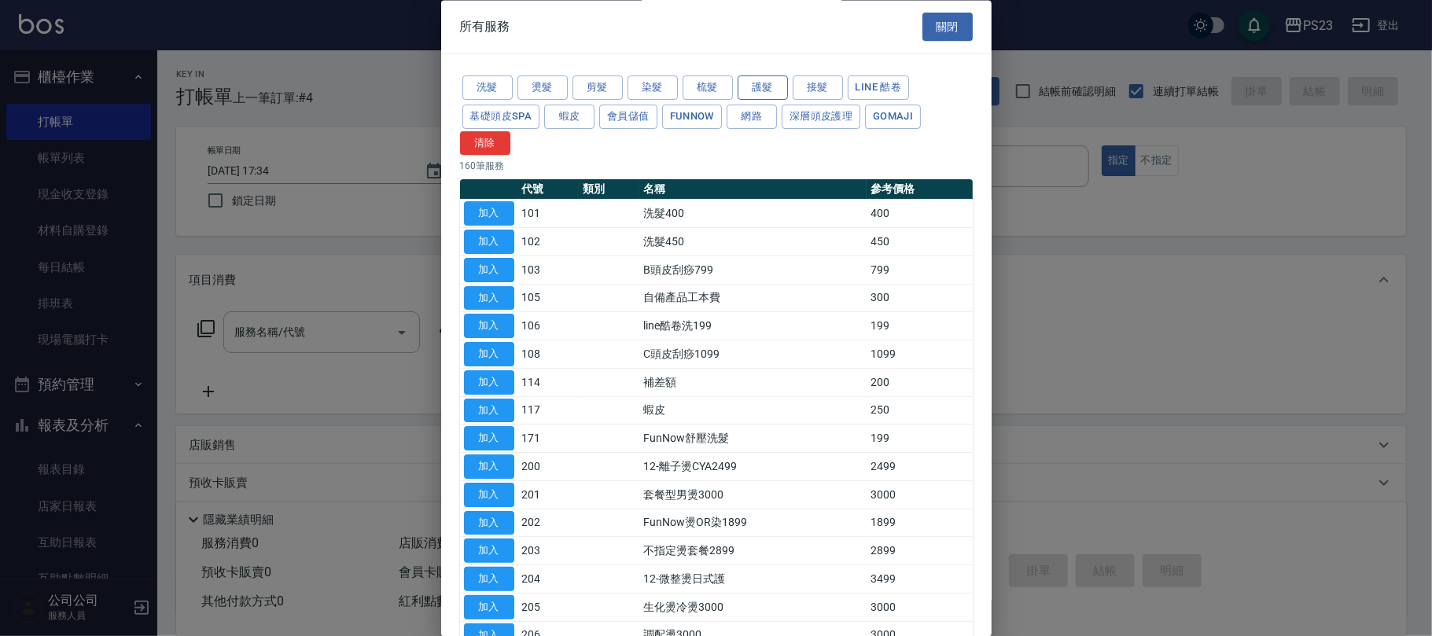
click at [757, 87] on button "護髮" at bounding box center [763, 88] width 50 height 24
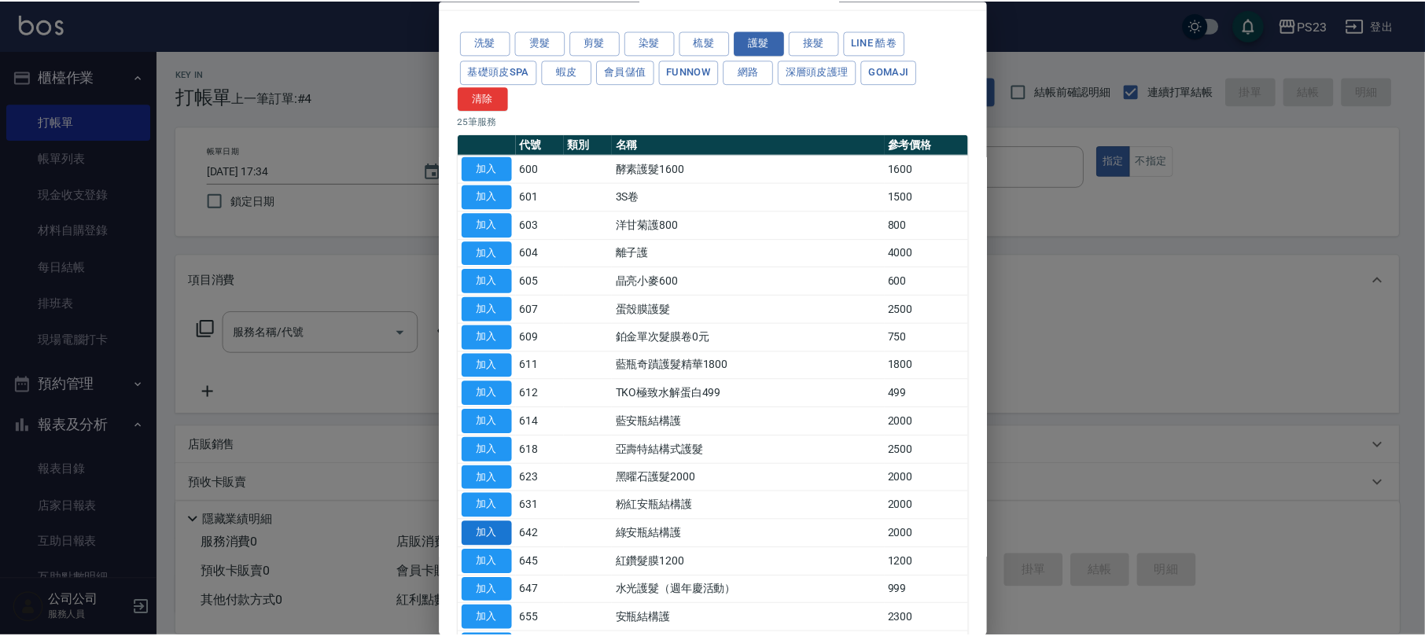
scroll to position [256, 0]
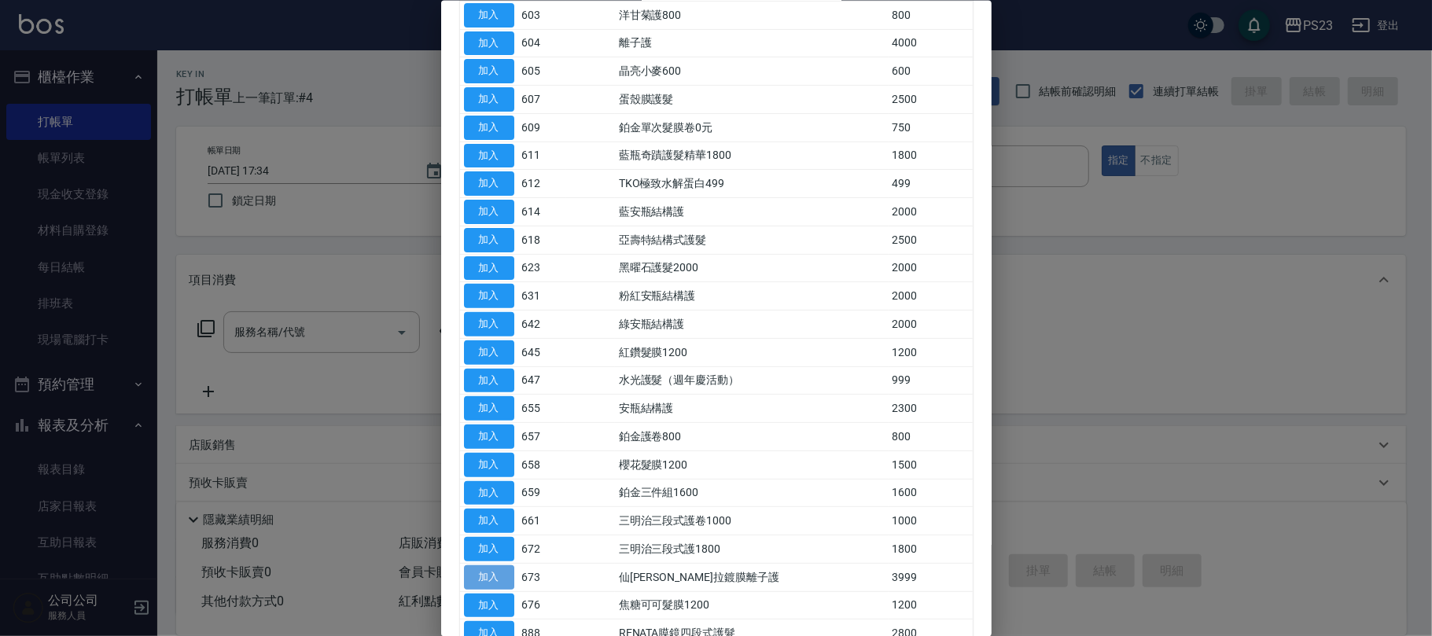
click at [492, 586] on button "加入" at bounding box center [489, 577] width 50 height 24
type input "仙[PERSON_NAME]拉鍍膜離子護(673)"
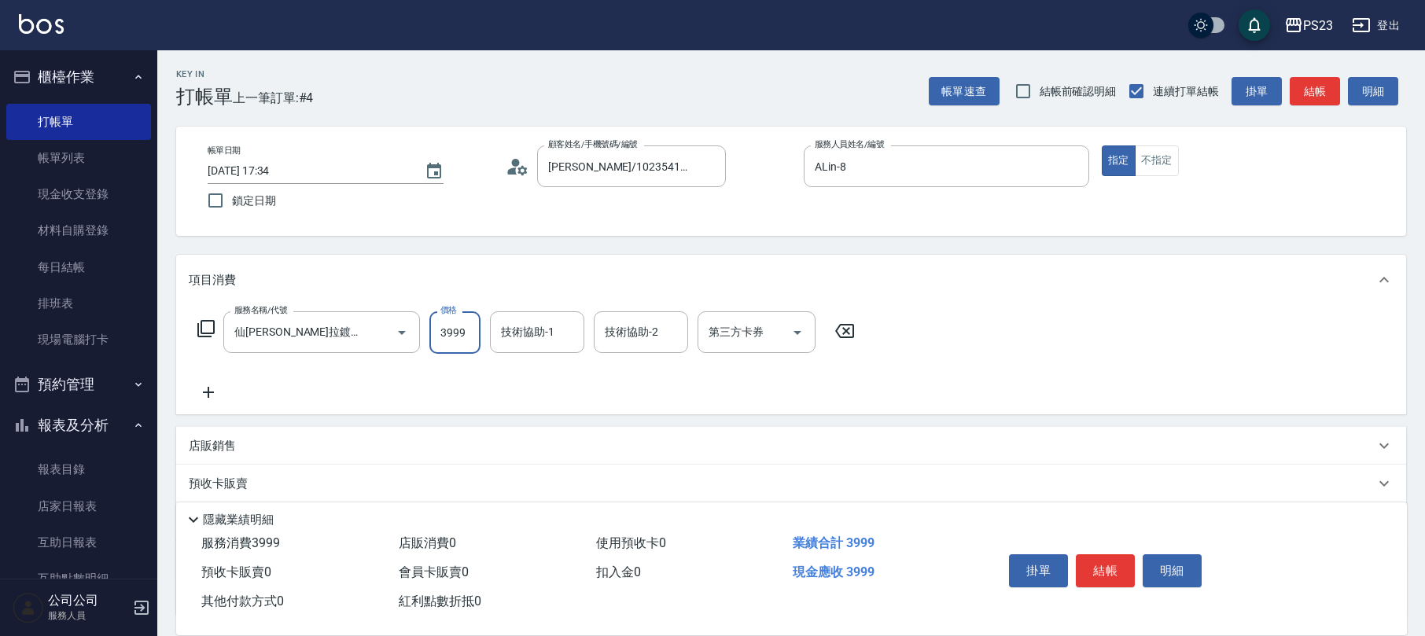
click at [453, 333] on input "3999" at bounding box center [454, 332] width 51 height 42
type input "2500"
type input "ALin-8"
click at [212, 327] on icon at bounding box center [206, 328] width 19 height 19
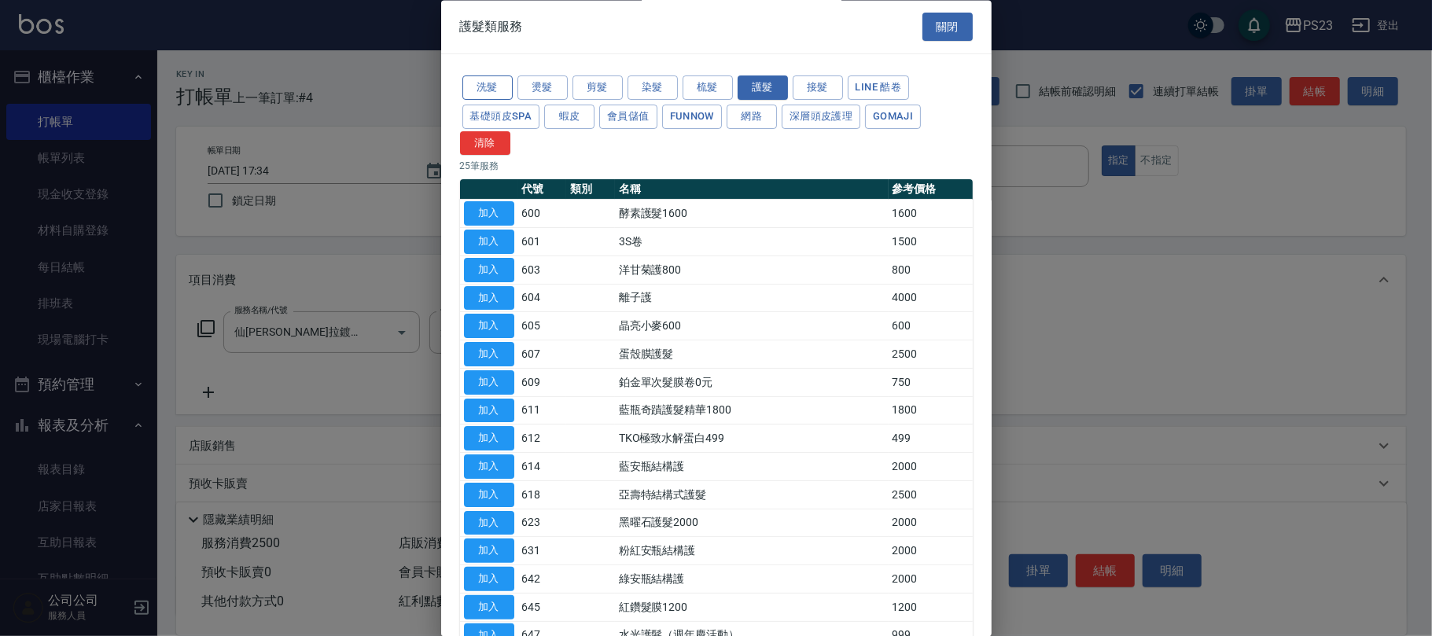
click at [491, 92] on button "洗髮" at bounding box center [487, 88] width 50 height 24
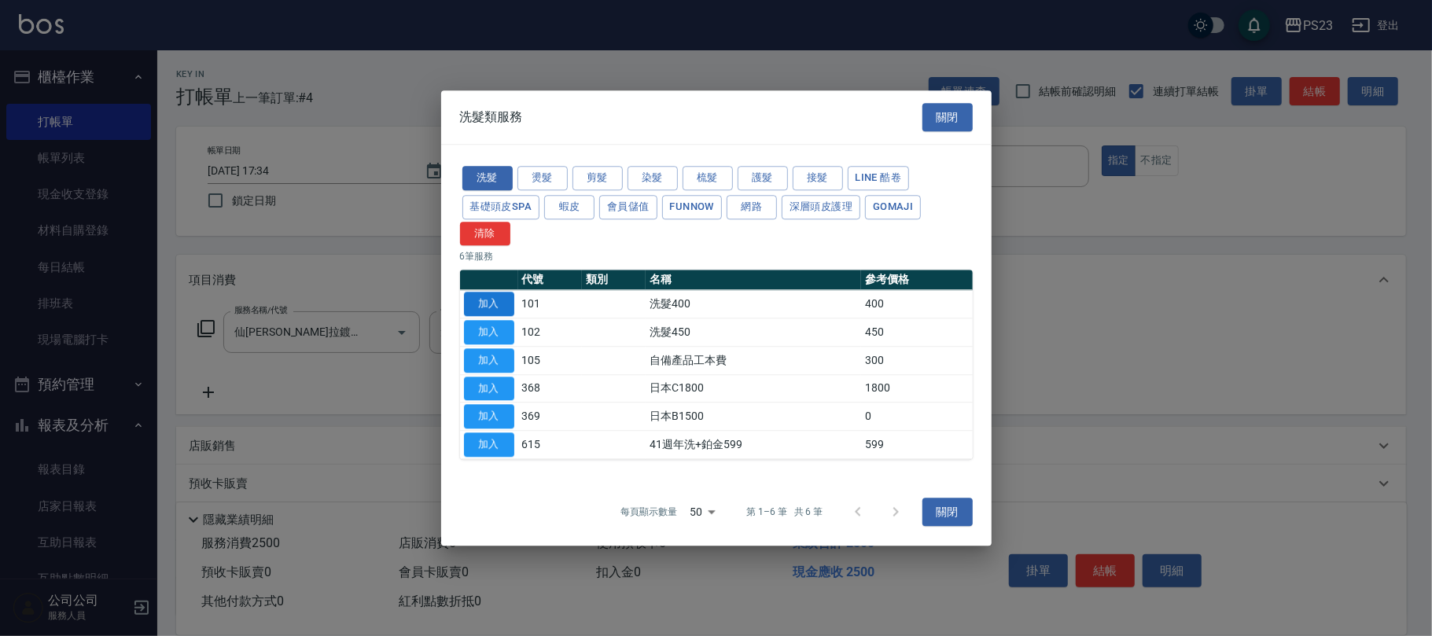
click at [489, 311] on button "加入" at bounding box center [489, 305] width 50 height 24
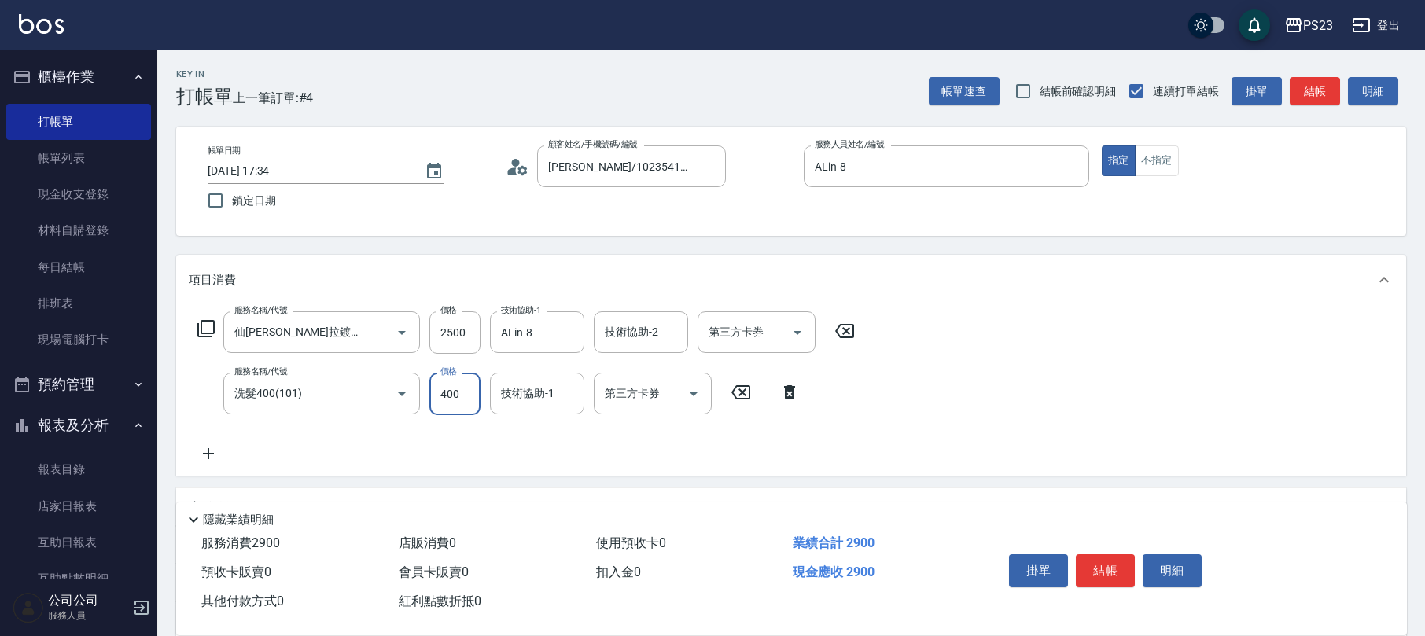
click at [429, 387] on input "400" at bounding box center [454, 394] width 51 height 42
type input "800"
type input "ALin-8"
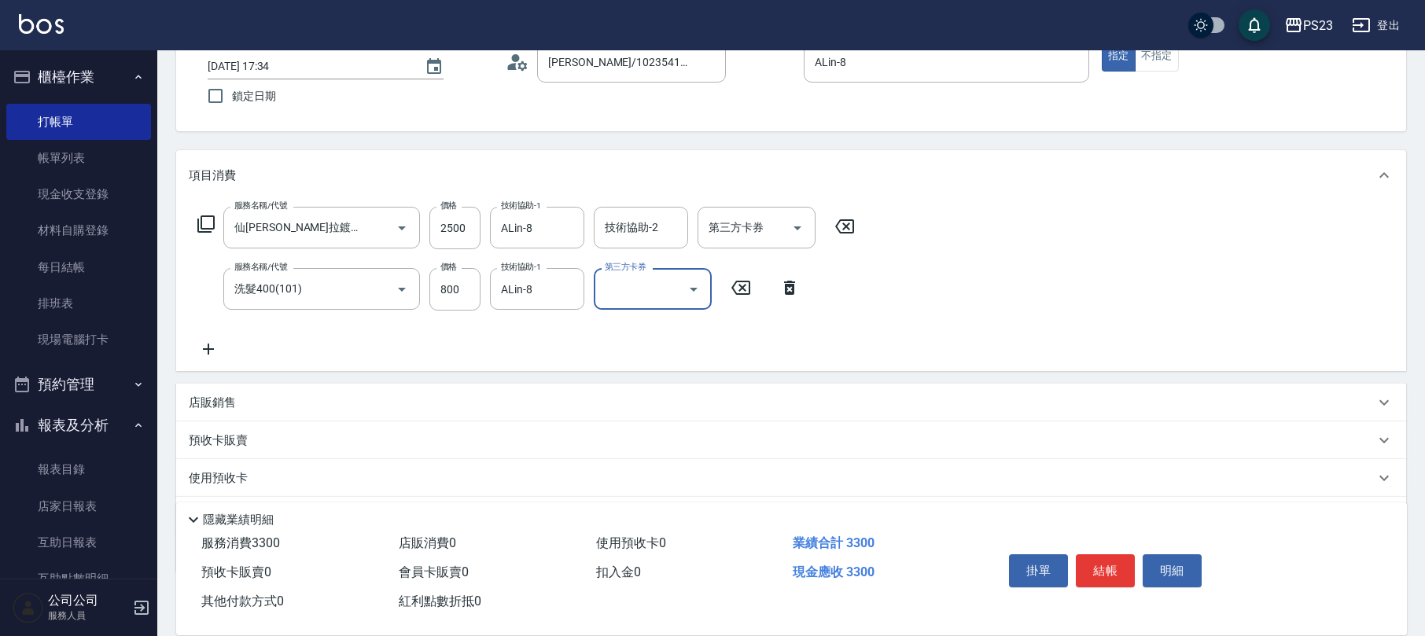
scroll to position [189, 0]
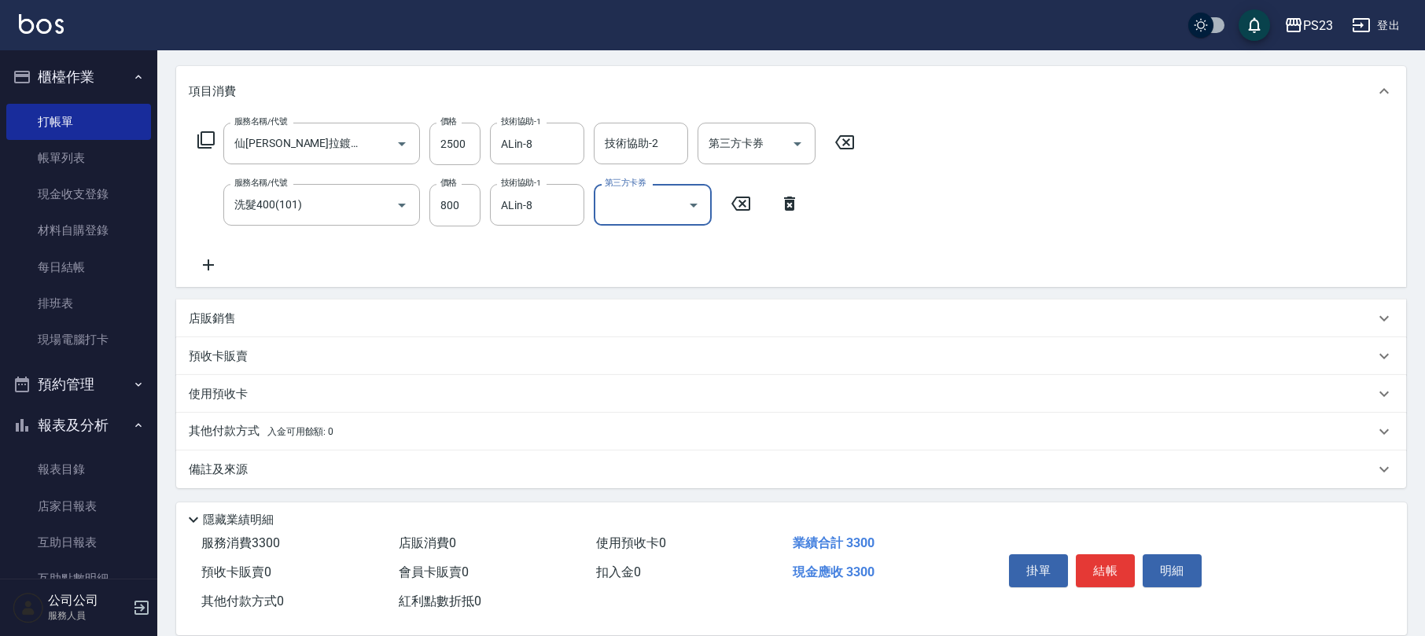
click at [398, 439] on div "其他付款方式 入金可用餘額: 0" at bounding box center [782, 431] width 1186 height 17
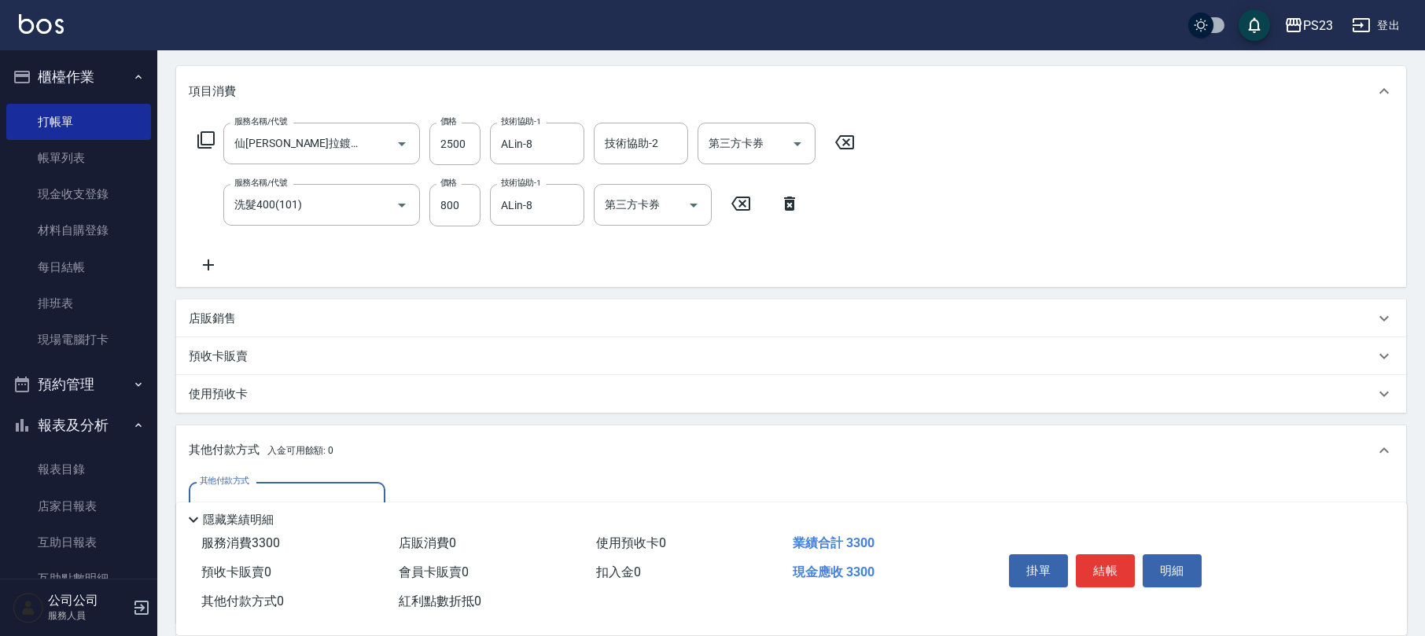
scroll to position [373, 0]
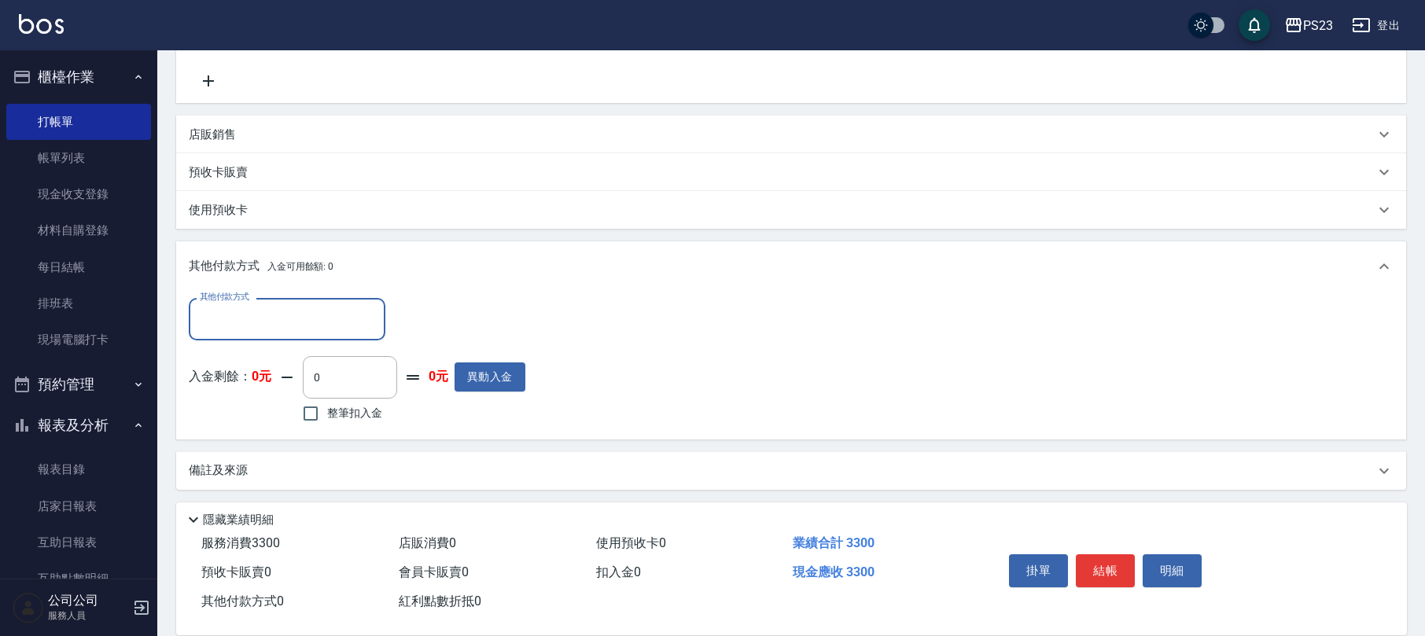
click at [315, 316] on input "其他付款方式" at bounding box center [287, 319] width 182 height 28
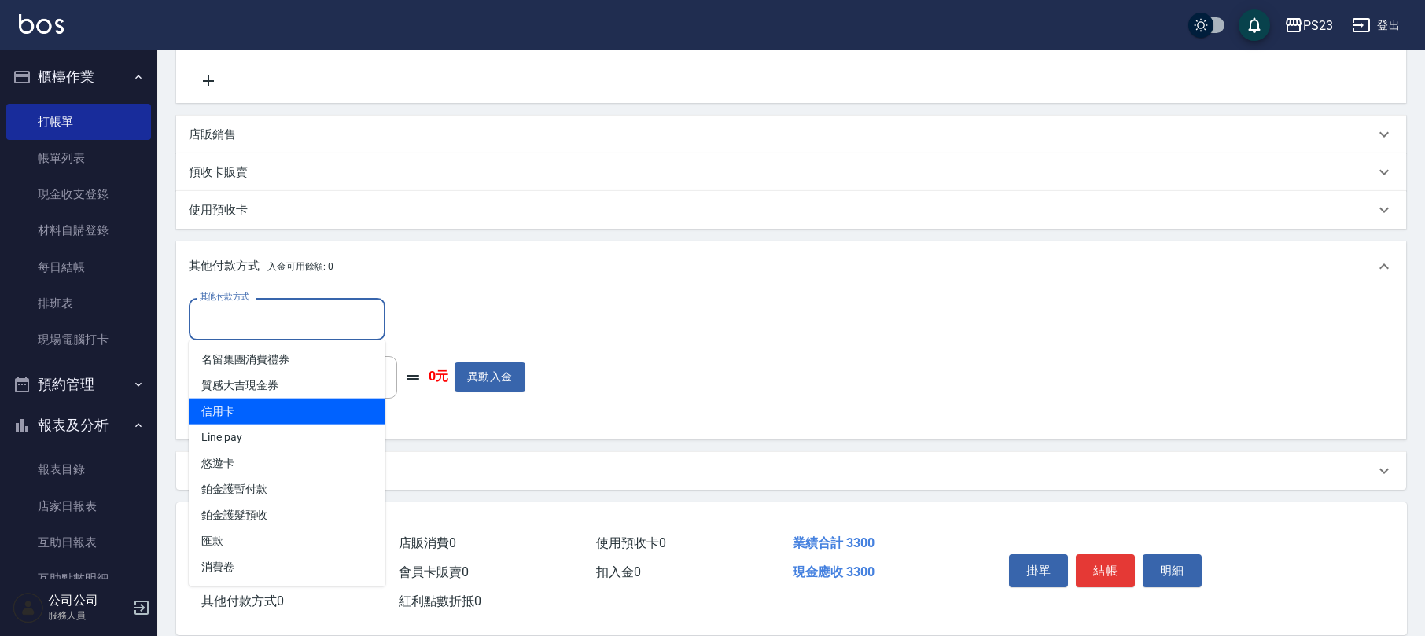
click at [293, 418] on span "信用卡" at bounding box center [287, 412] width 197 height 26
type input "信用卡"
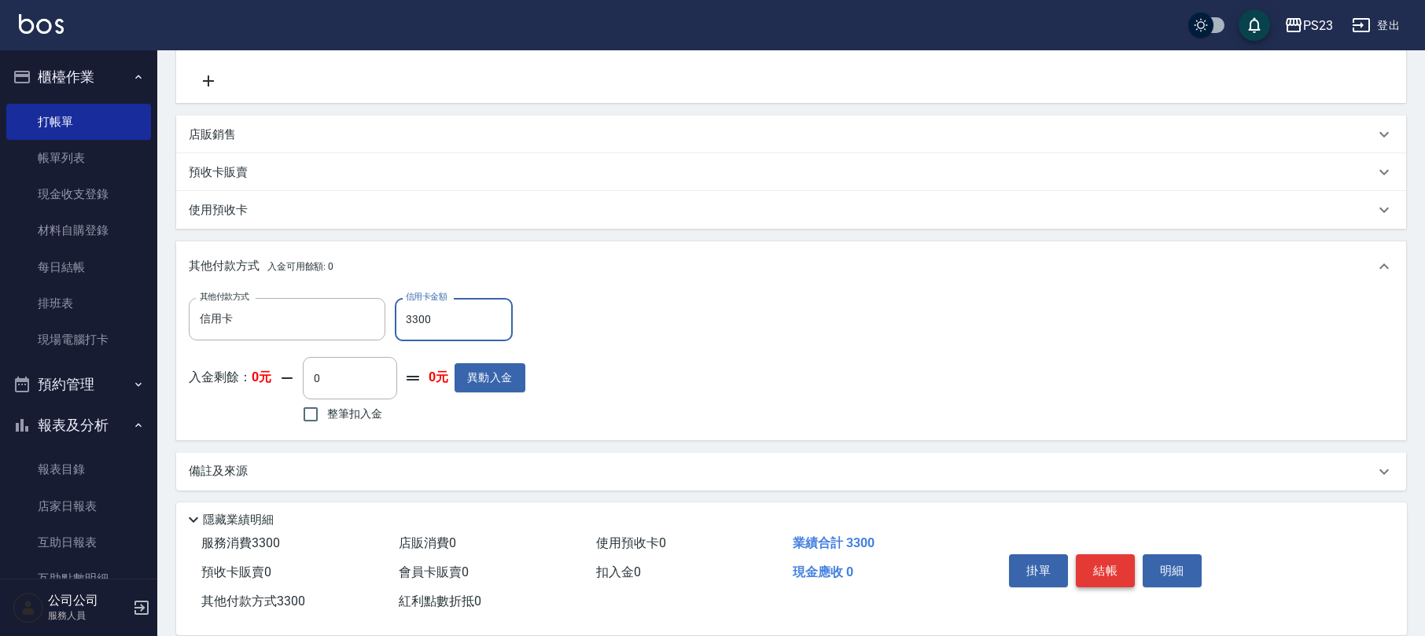
type input "3300"
click at [1106, 561] on button "結帳" at bounding box center [1105, 570] width 59 height 33
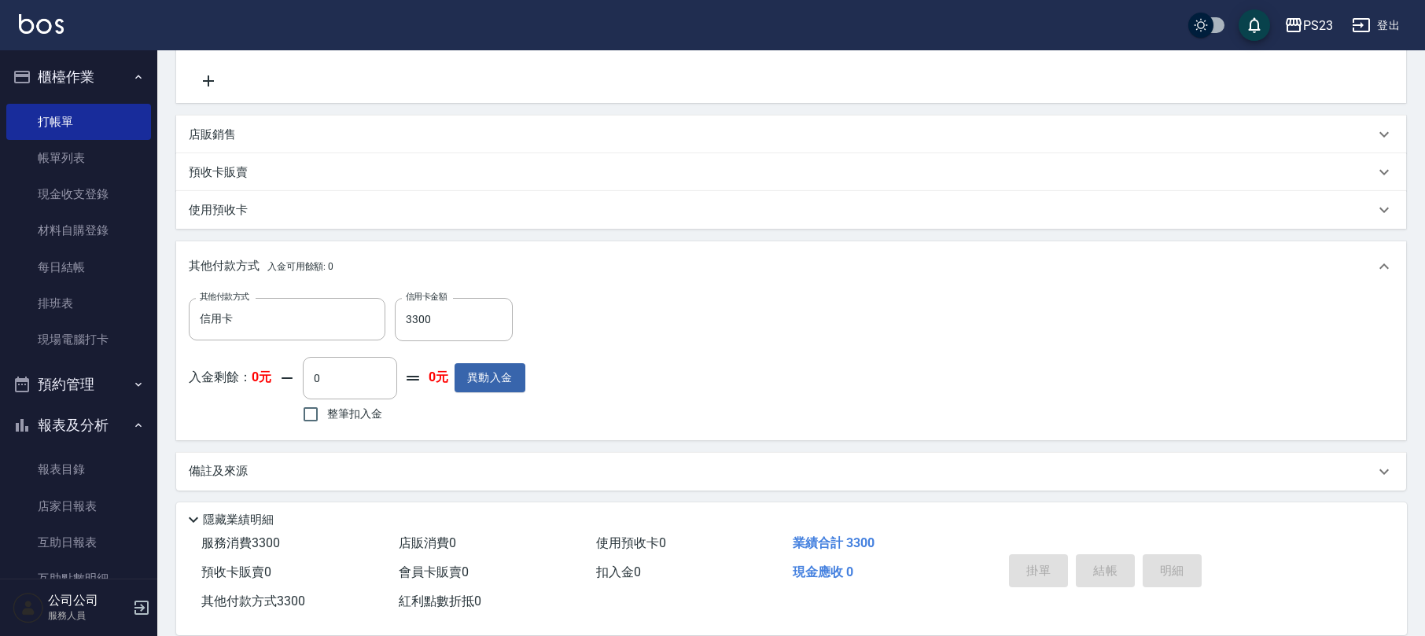
type input "[DATE] 17:36"
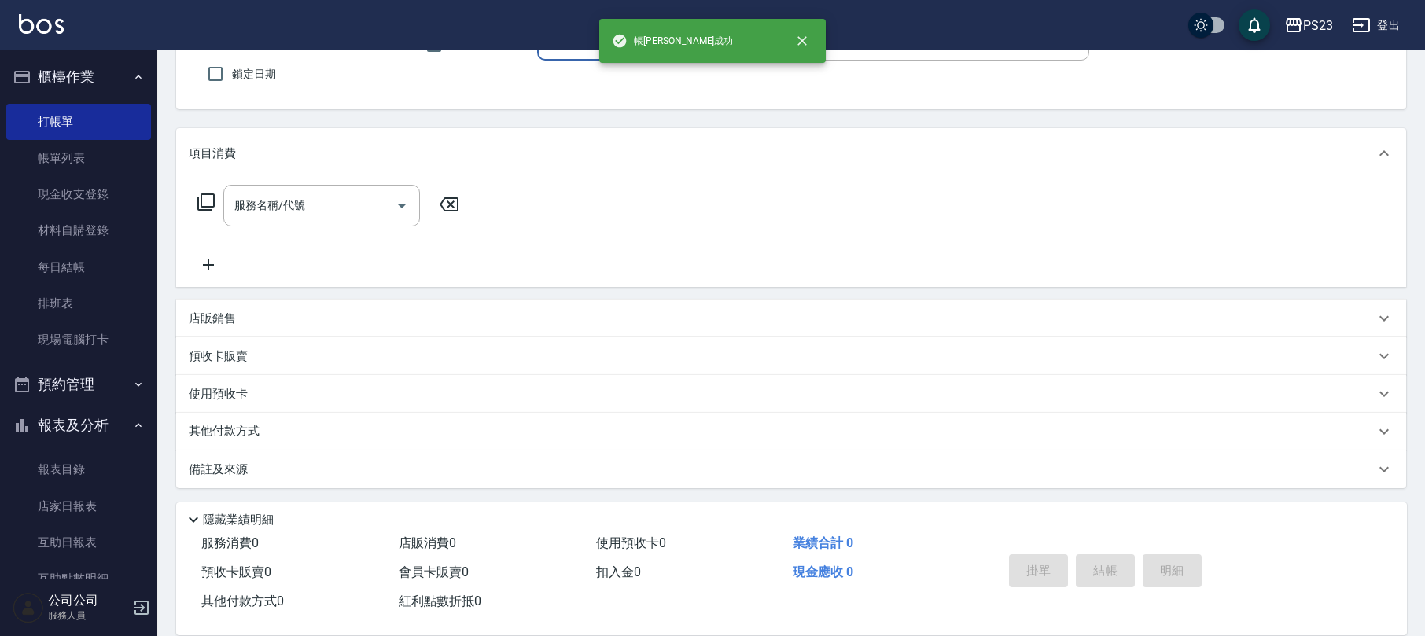
scroll to position [0, 0]
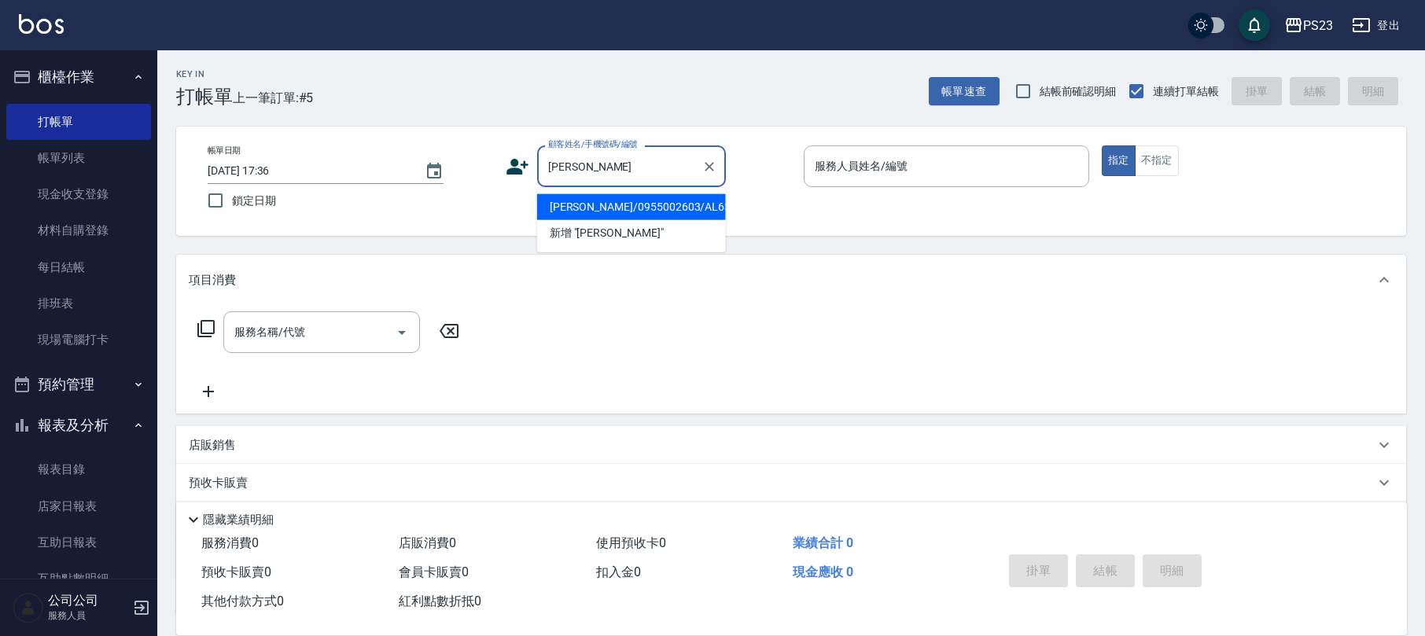
click at [653, 211] on li "[PERSON_NAME]/0955002603/AL630413" at bounding box center [631, 207] width 189 height 26
type input "[PERSON_NAME]/0955002603/AL630413"
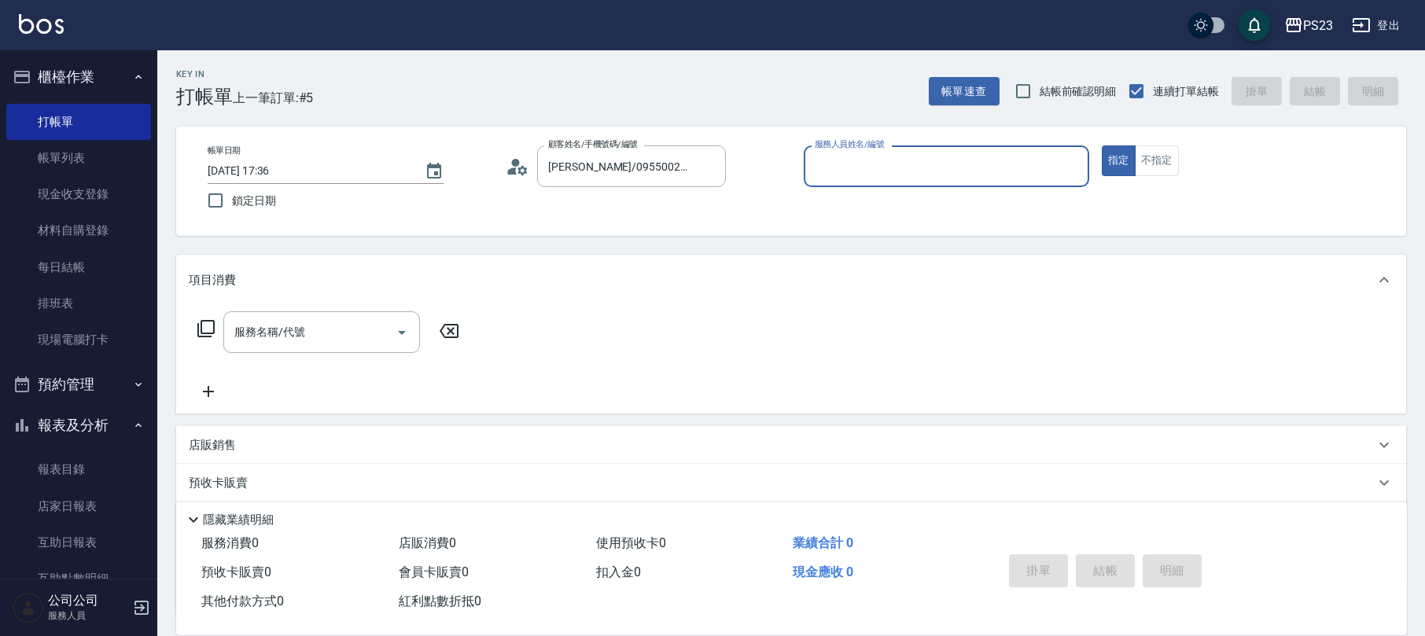
type input "ALin-8"
click at [204, 330] on icon at bounding box center [206, 328] width 19 height 19
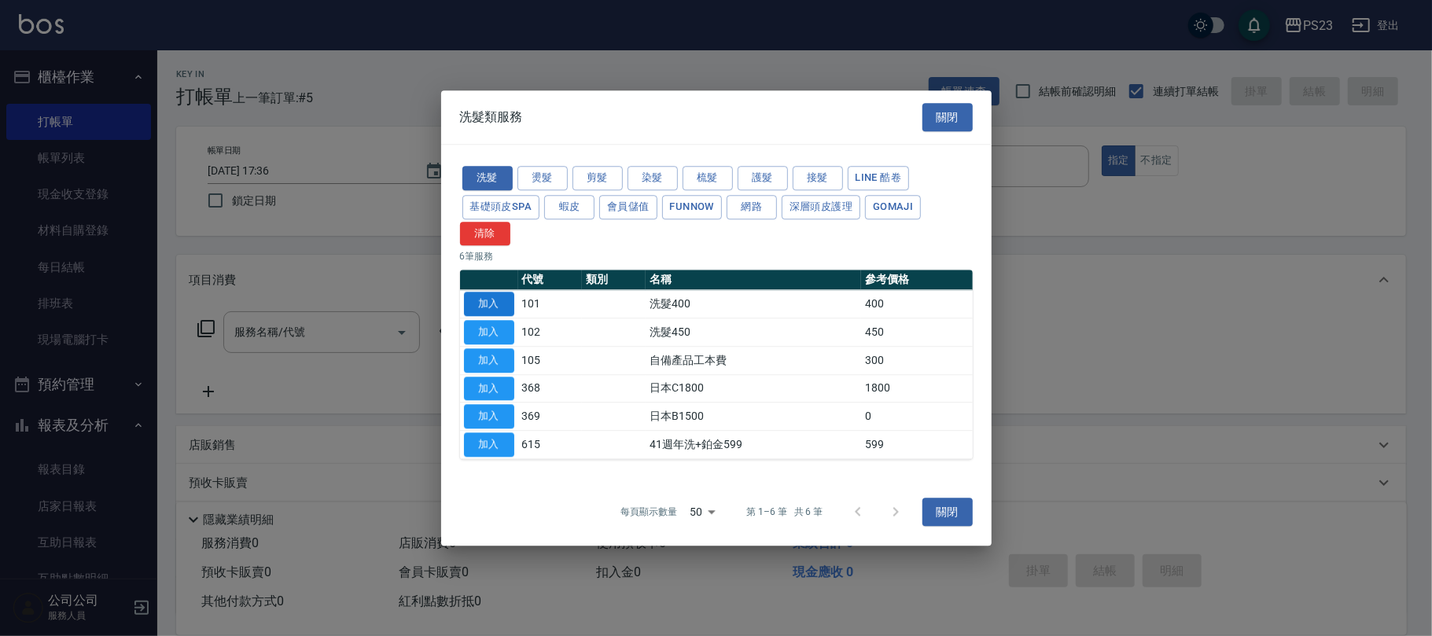
click at [501, 308] on button "加入" at bounding box center [489, 305] width 50 height 24
type input "洗髮400(101)"
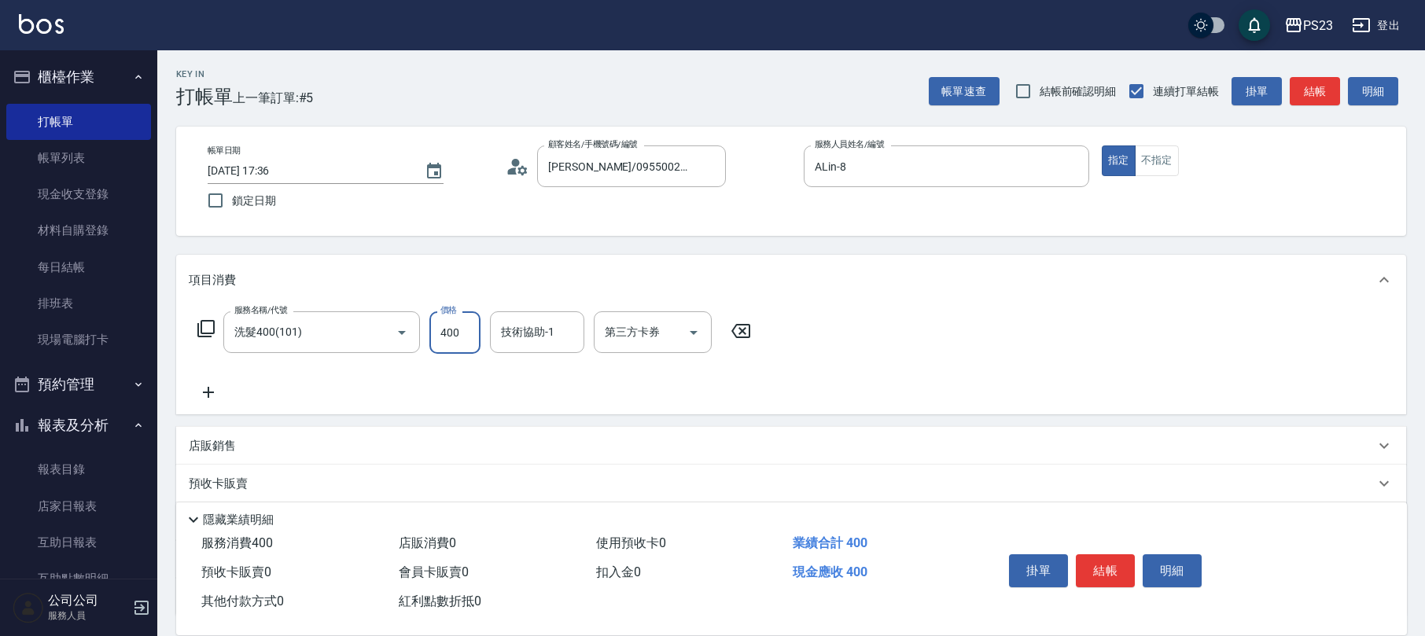
click at [470, 338] on input "400" at bounding box center [454, 332] width 51 height 42
type input "500"
type input "ALin-8"
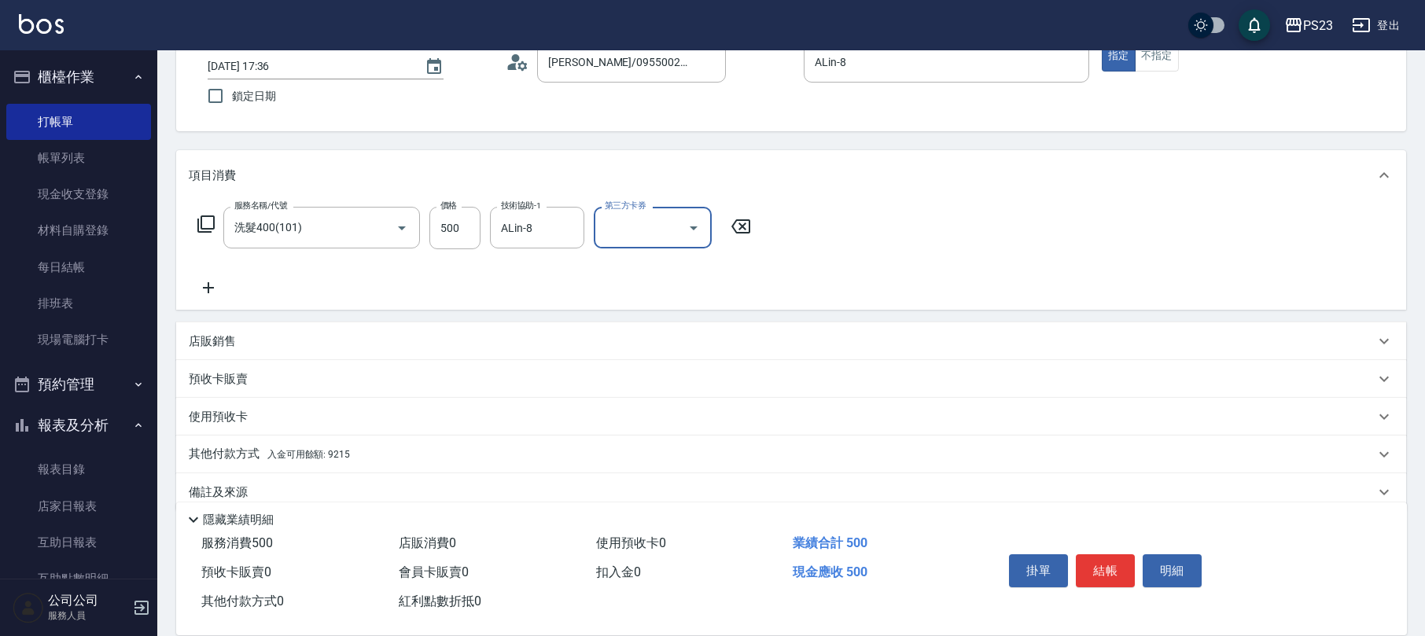
scroll to position [127, 0]
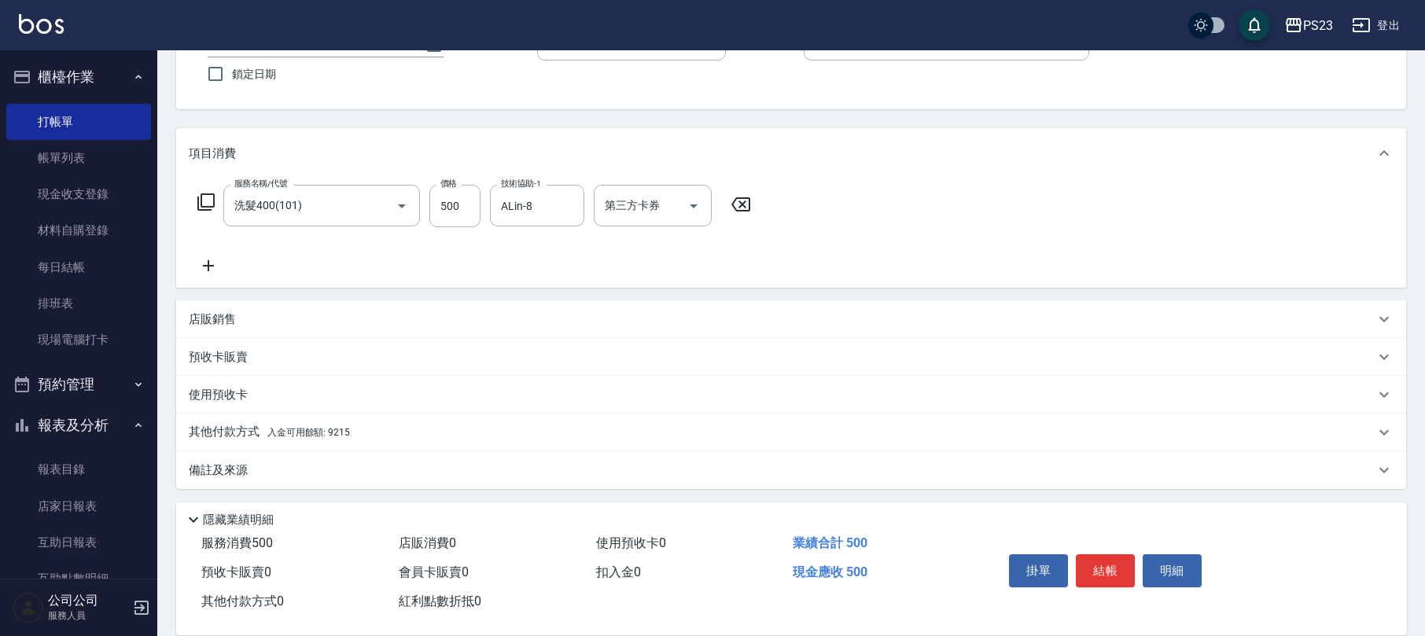
click at [365, 429] on div "其他付款方式 入金可用餘額: 9215" at bounding box center [782, 432] width 1186 height 17
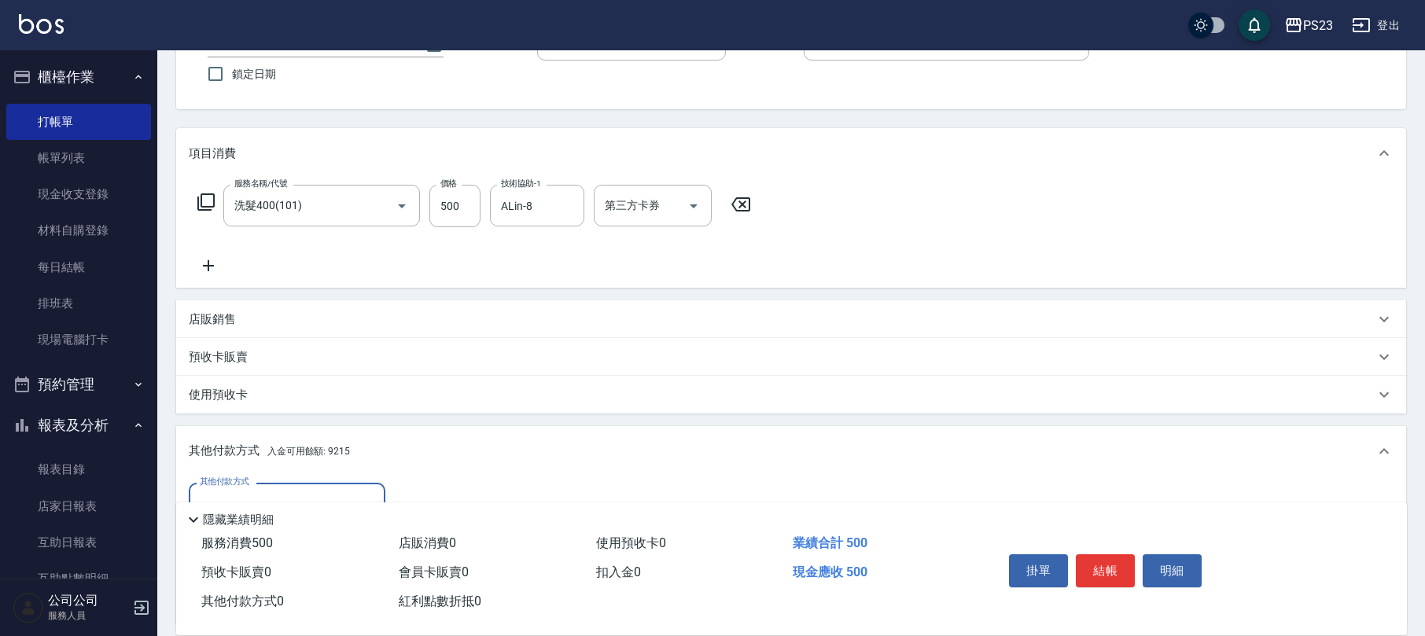
scroll to position [312, 0]
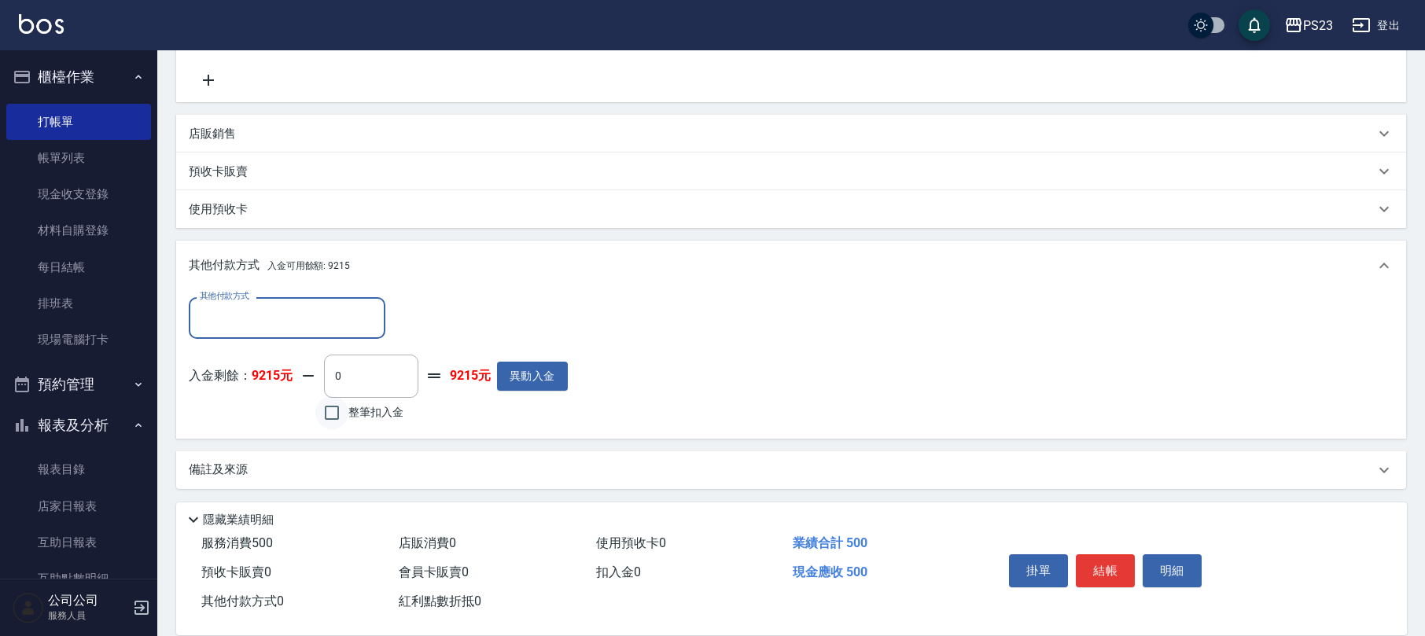
click at [329, 401] on input "整筆扣入金" at bounding box center [331, 412] width 33 height 33
checkbox input "true"
type input "500"
click at [1089, 576] on button "結帳" at bounding box center [1105, 570] width 59 height 33
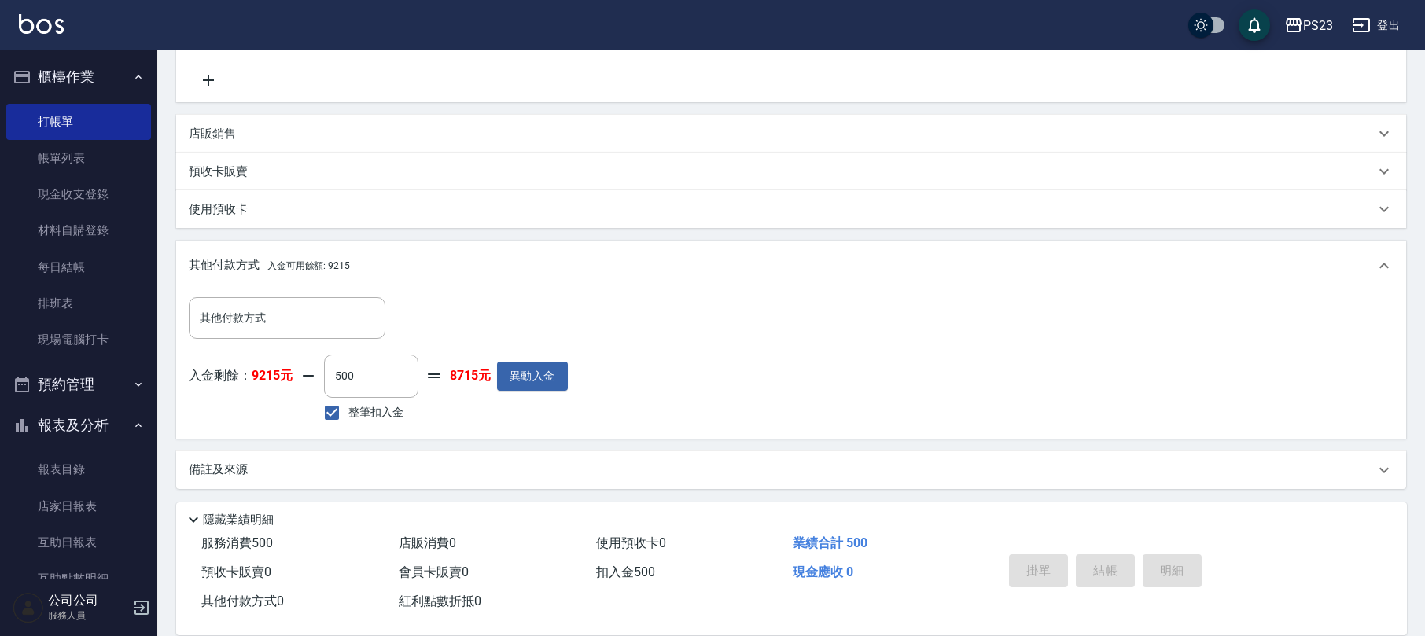
type input "[DATE] 17:37"
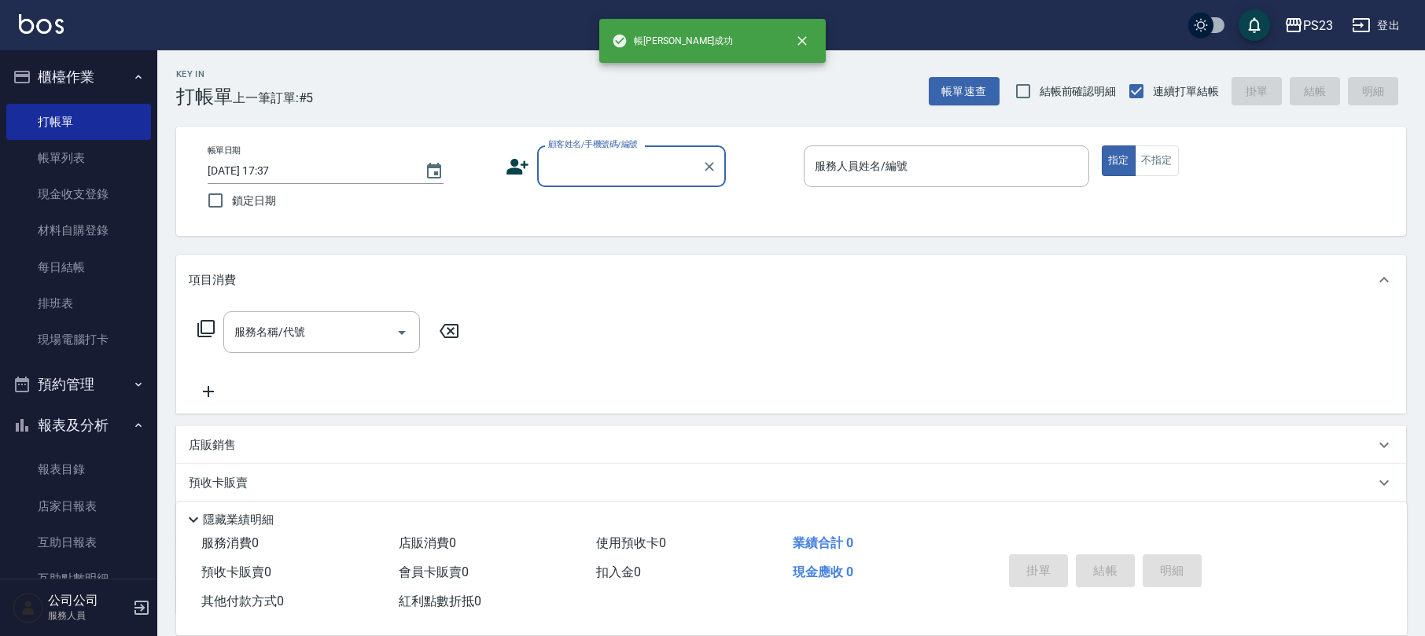
scroll to position [0, 0]
click at [573, 164] on input "顧客姓名/手機號碼/編號" at bounding box center [619, 167] width 151 height 28
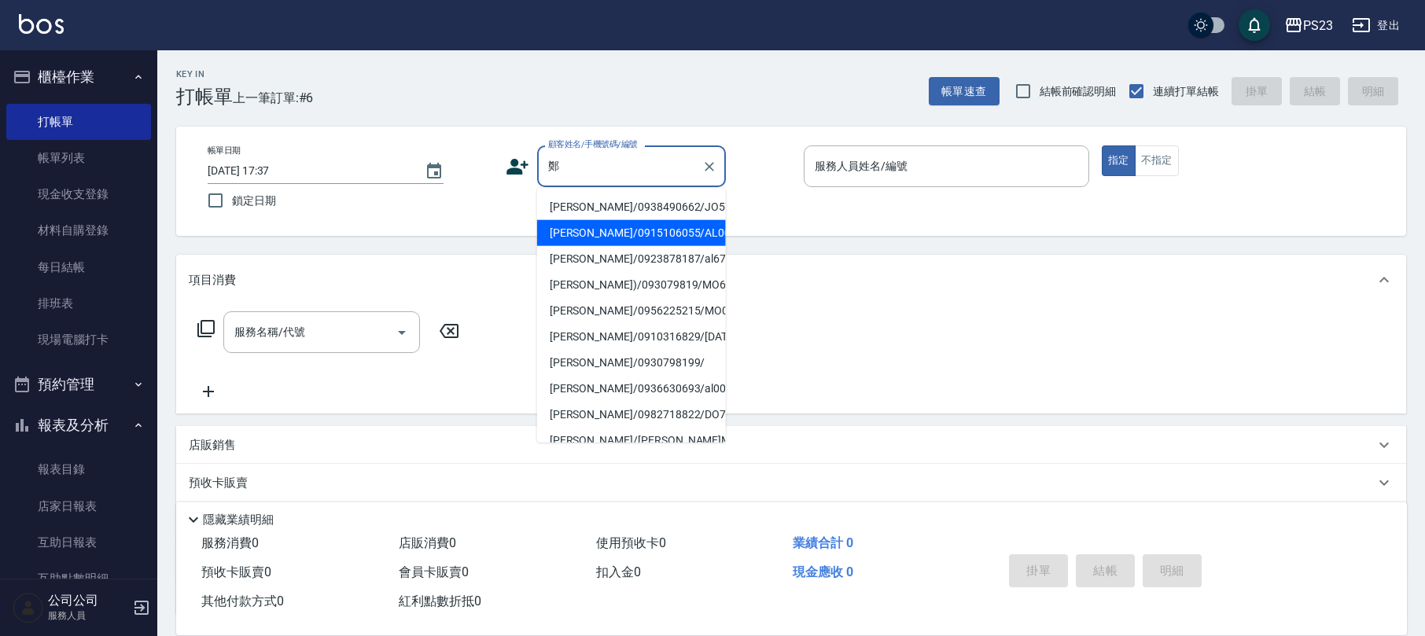
click at [631, 227] on li "[PERSON_NAME]/0915106055/AL001018" at bounding box center [631, 233] width 189 height 26
type input "[PERSON_NAME]/0915106055/AL001018"
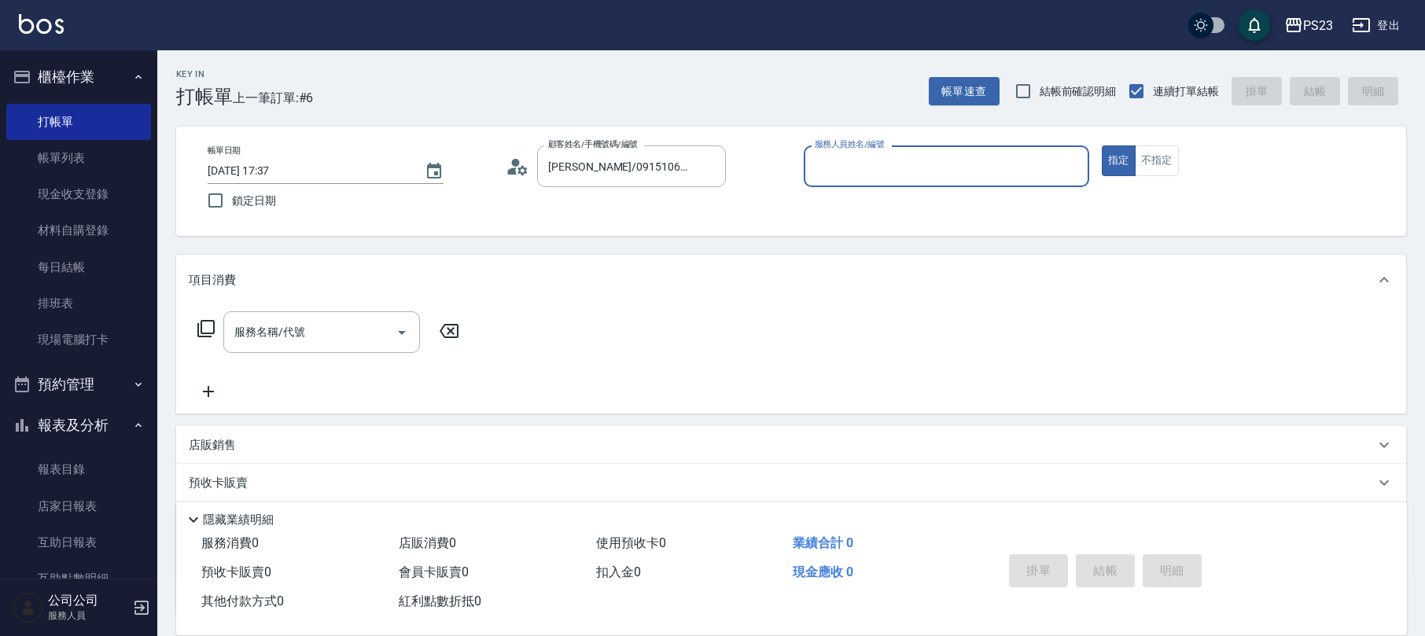
type input "ALin-8"
click at [208, 329] on icon at bounding box center [206, 328] width 19 height 19
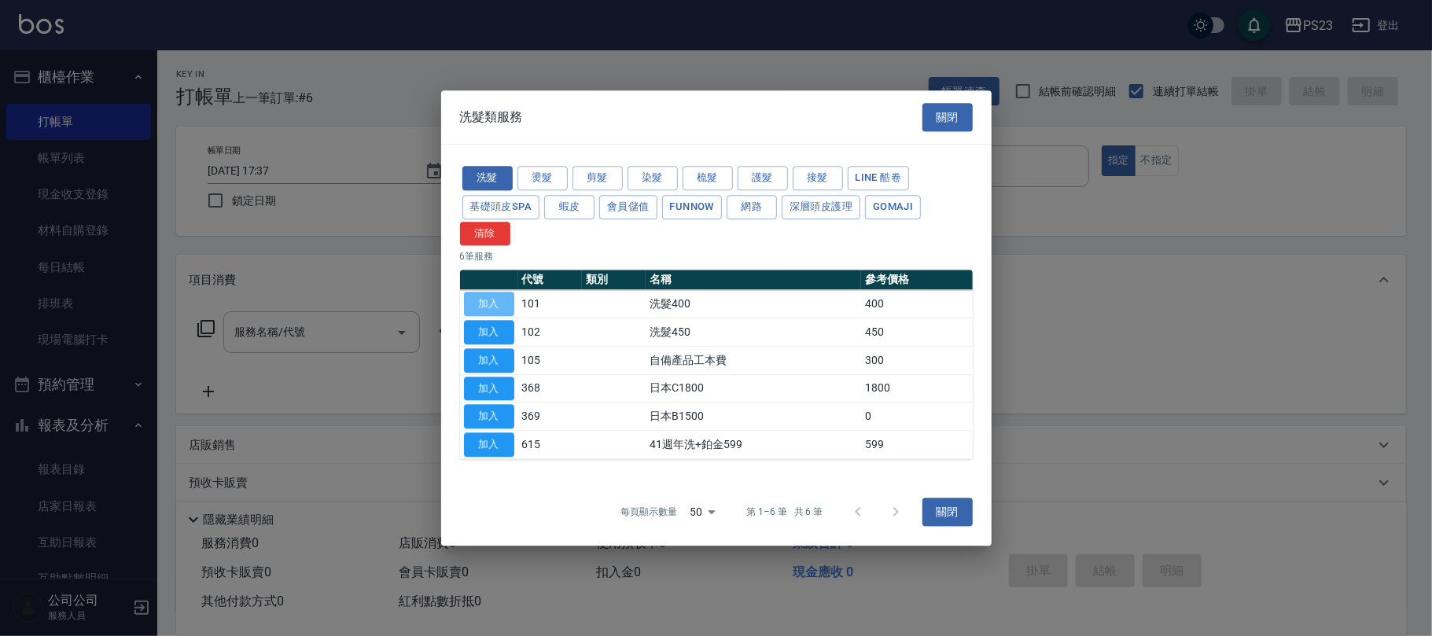
click at [489, 302] on button "加入" at bounding box center [489, 305] width 50 height 24
type input "洗髮400(101)"
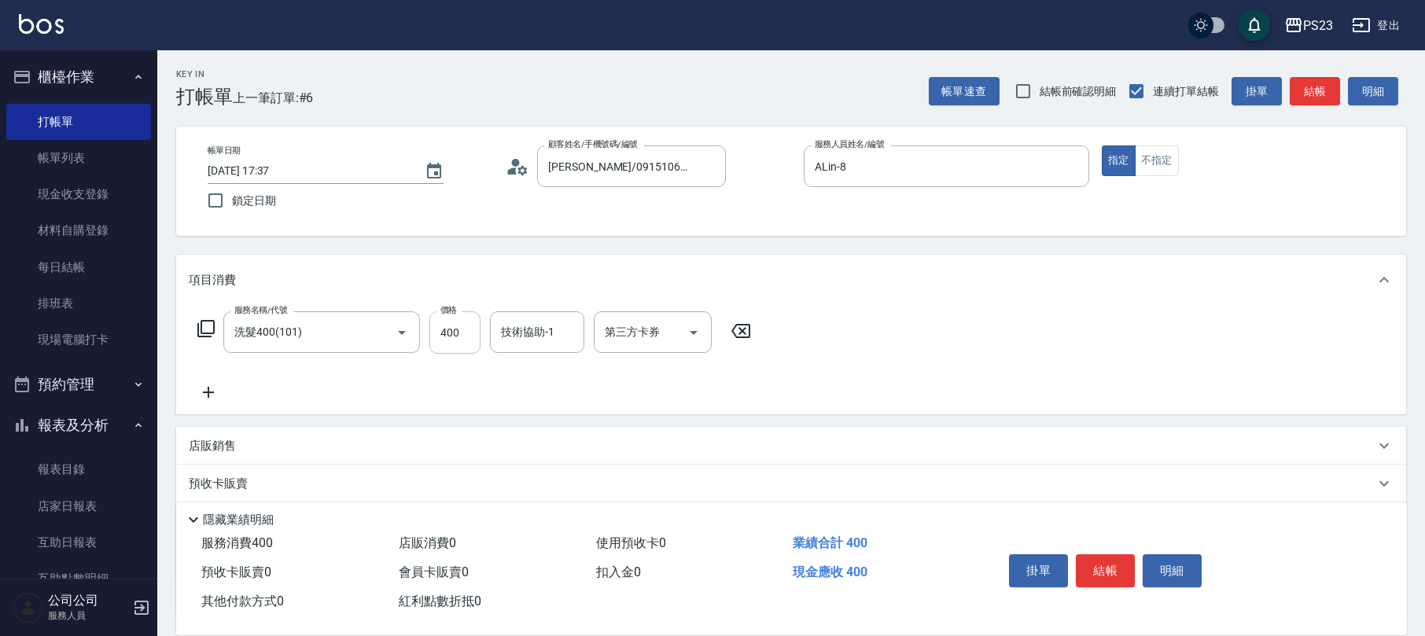
click at [470, 319] on input "400" at bounding box center [454, 332] width 51 height 42
type input "500"
type input "ALin-8"
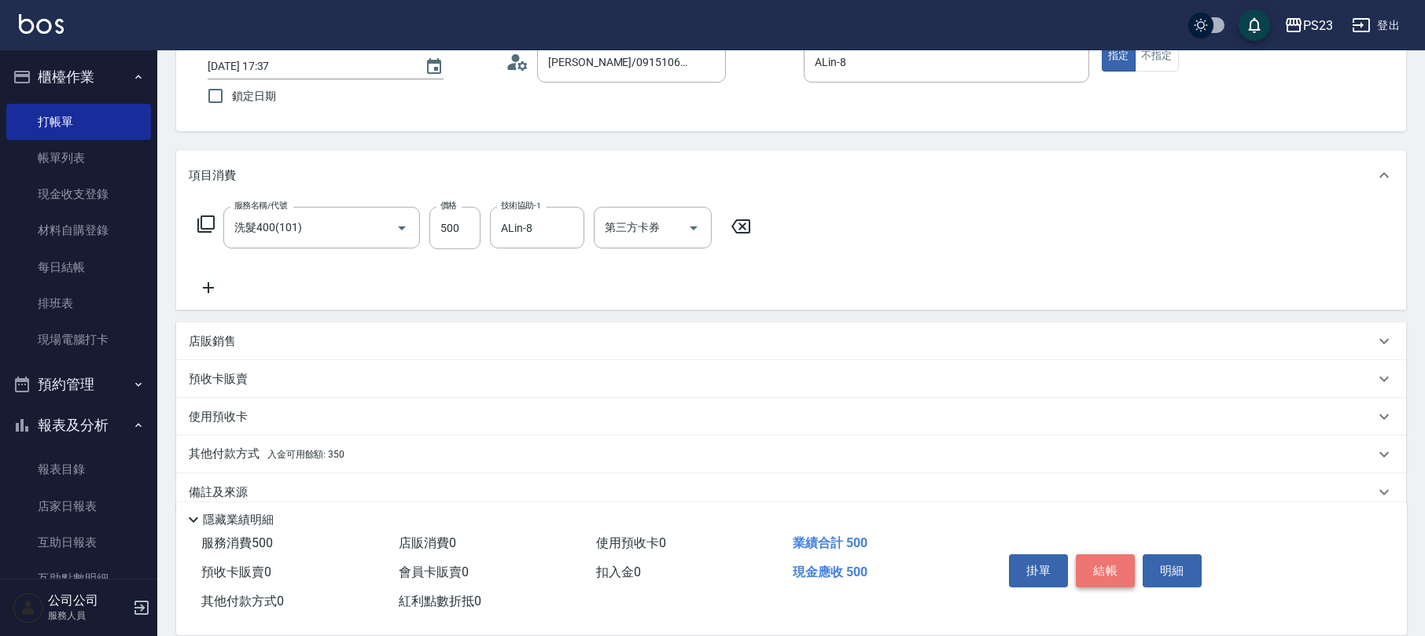
click at [1096, 571] on button "結帳" at bounding box center [1105, 570] width 59 height 33
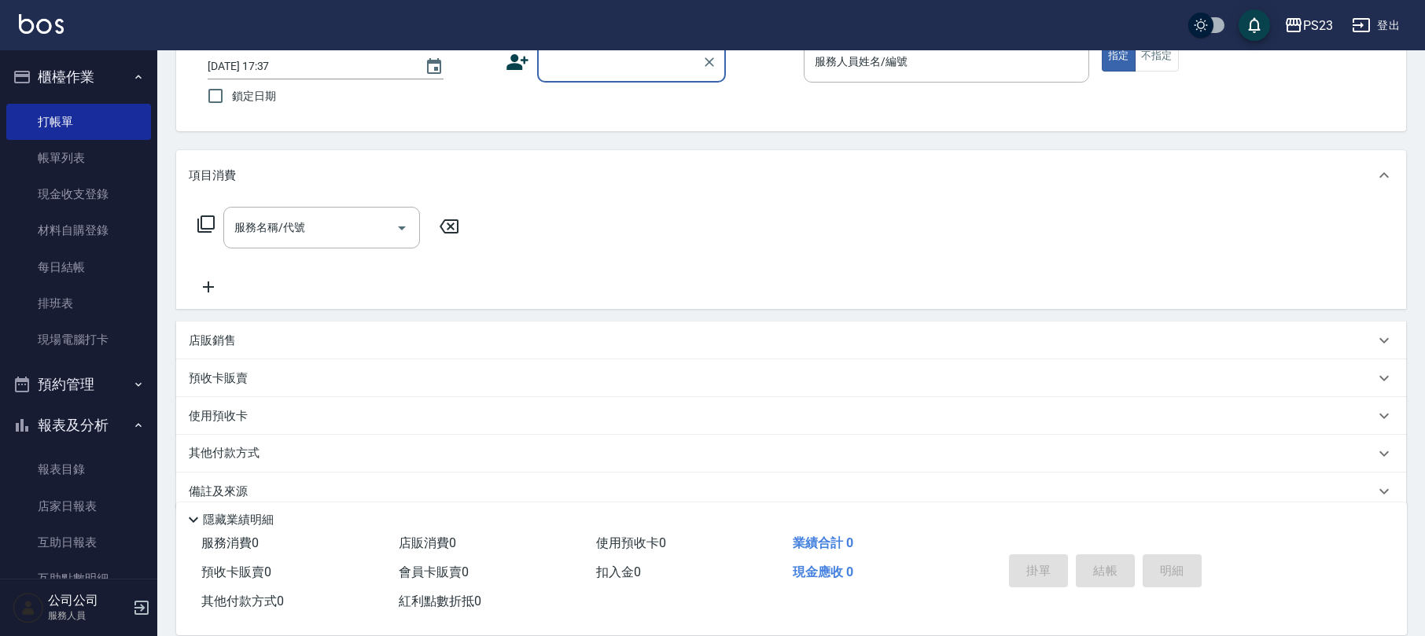
scroll to position [0, 0]
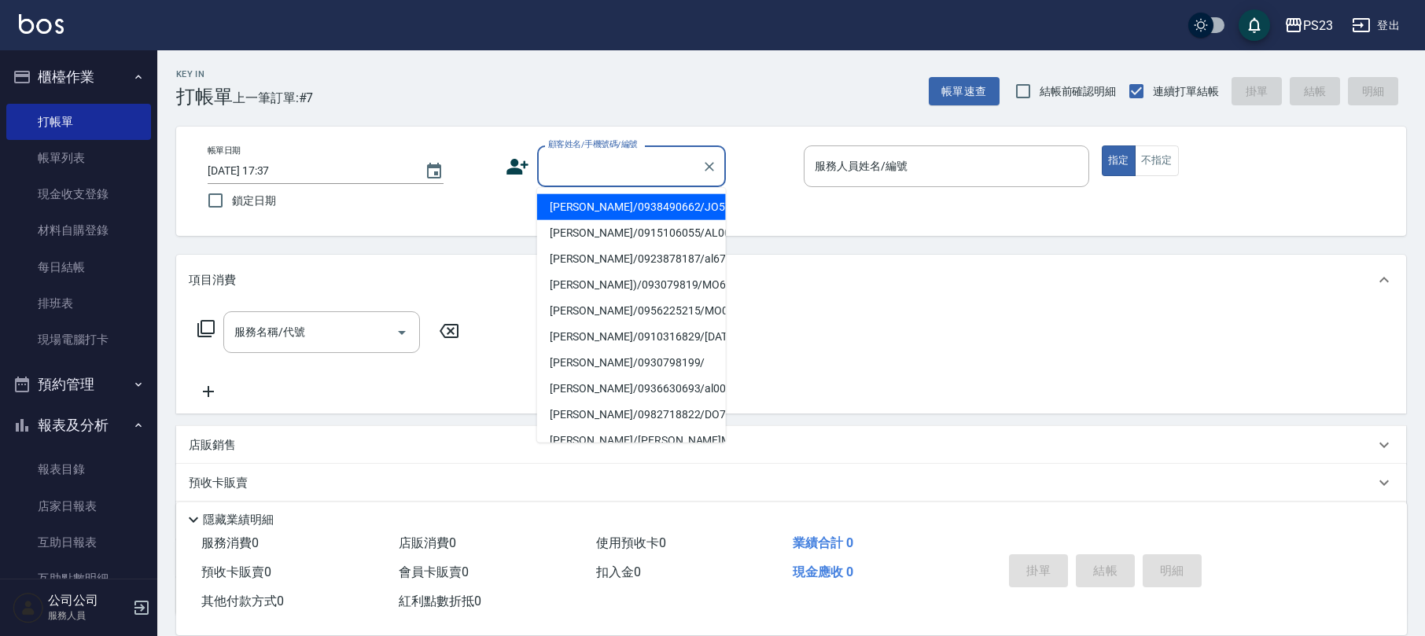
click at [612, 175] on input "顧客姓名/手機號碼/編號" at bounding box center [619, 167] width 151 height 28
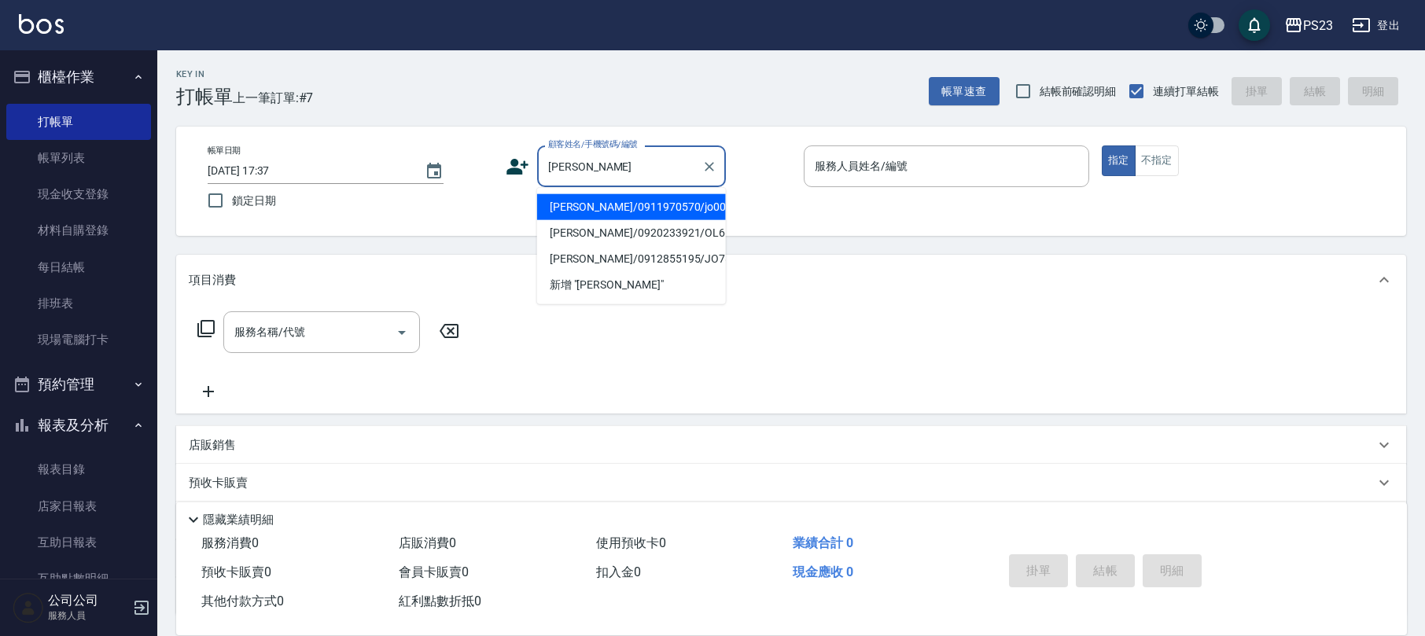
click at [652, 208] on li "[PERSON_NAME]/0911970570/jo000116" at bounding box center [631, 207] width 189 height 26
type input "[PERSON_NAME]/0911970570/jo000116"
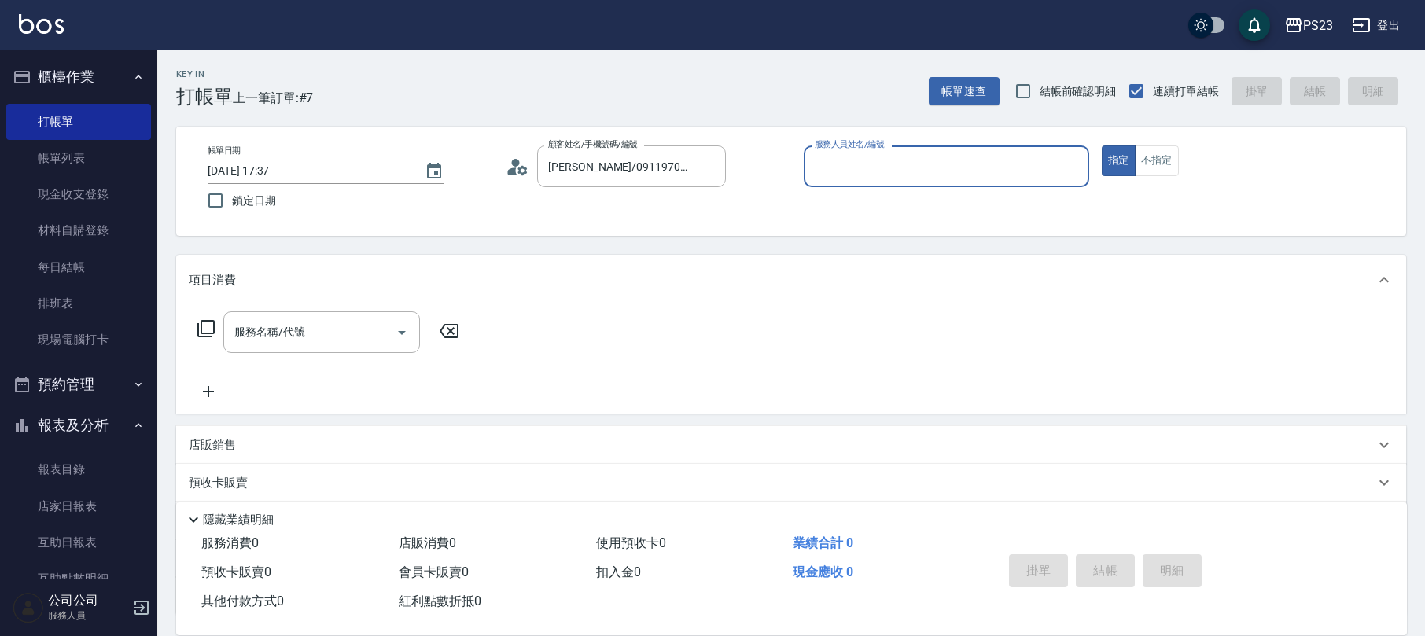
click at [522, 164] on icon at bounding box center [518, 167] width 24 height 24
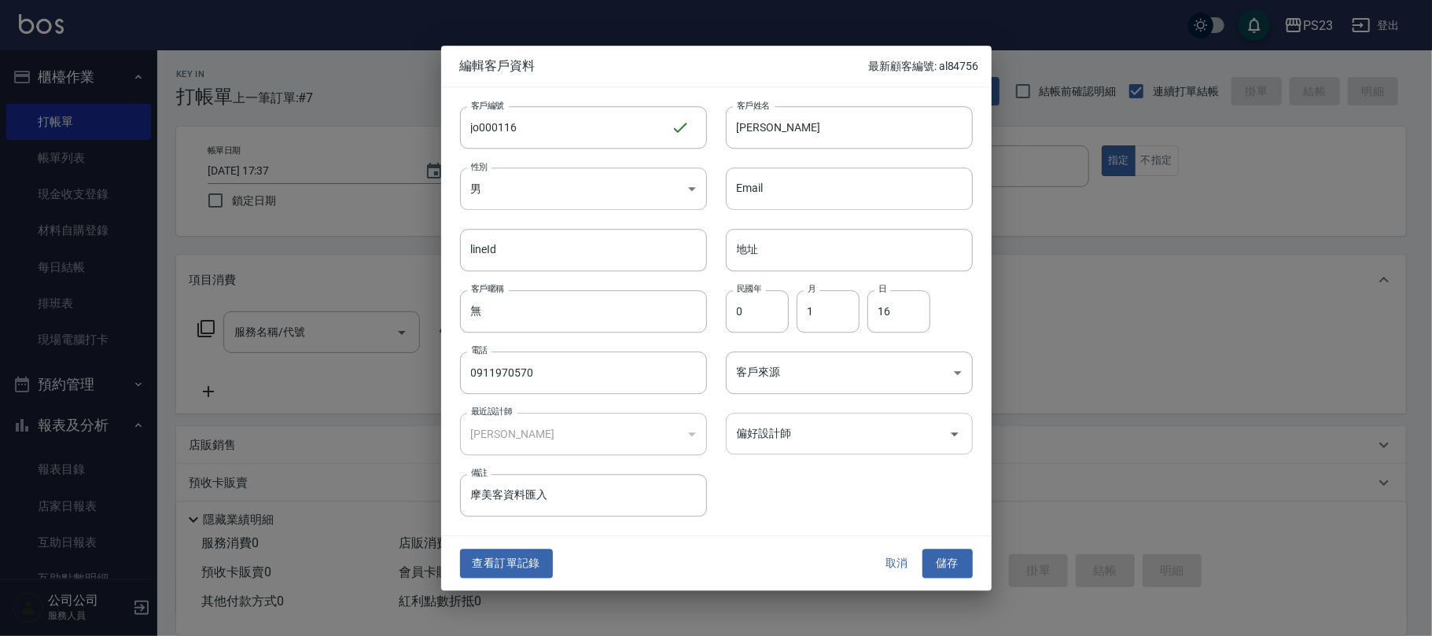
click at [806, 433] on input "偏好設計師" at bounding box center [837, 434] width 209 height 28
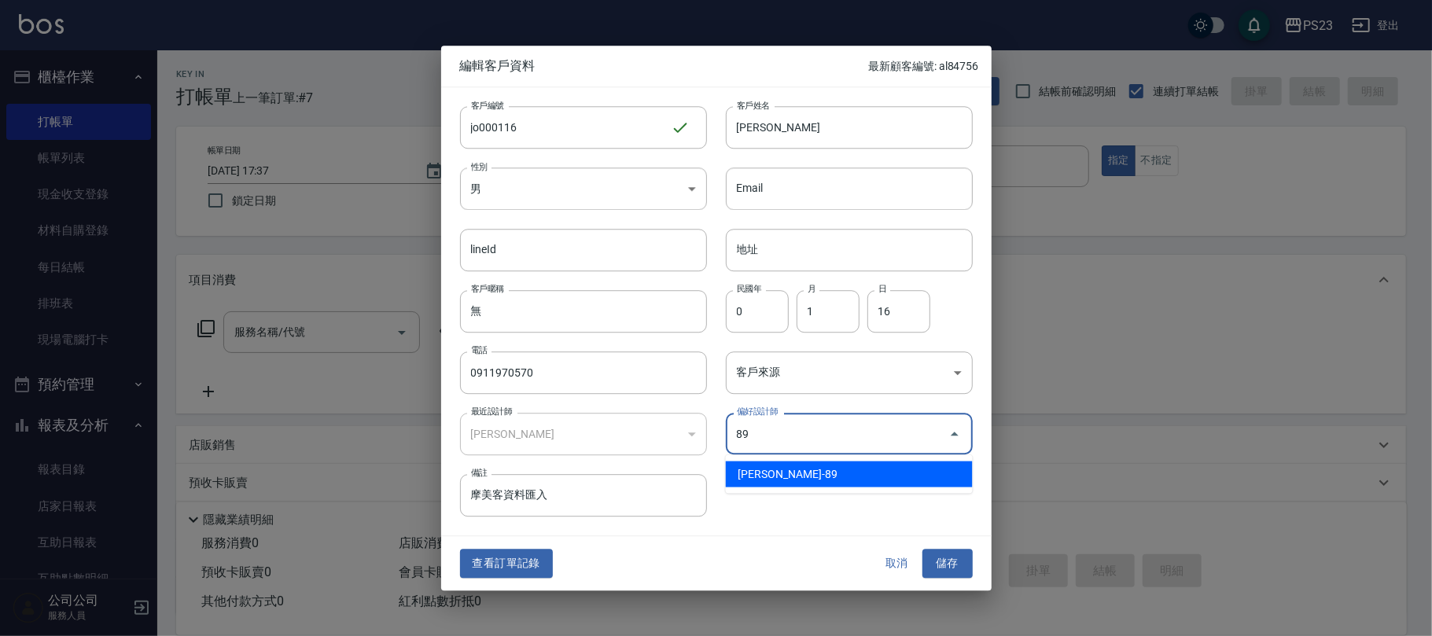
type input "[PERSON_NAME]"
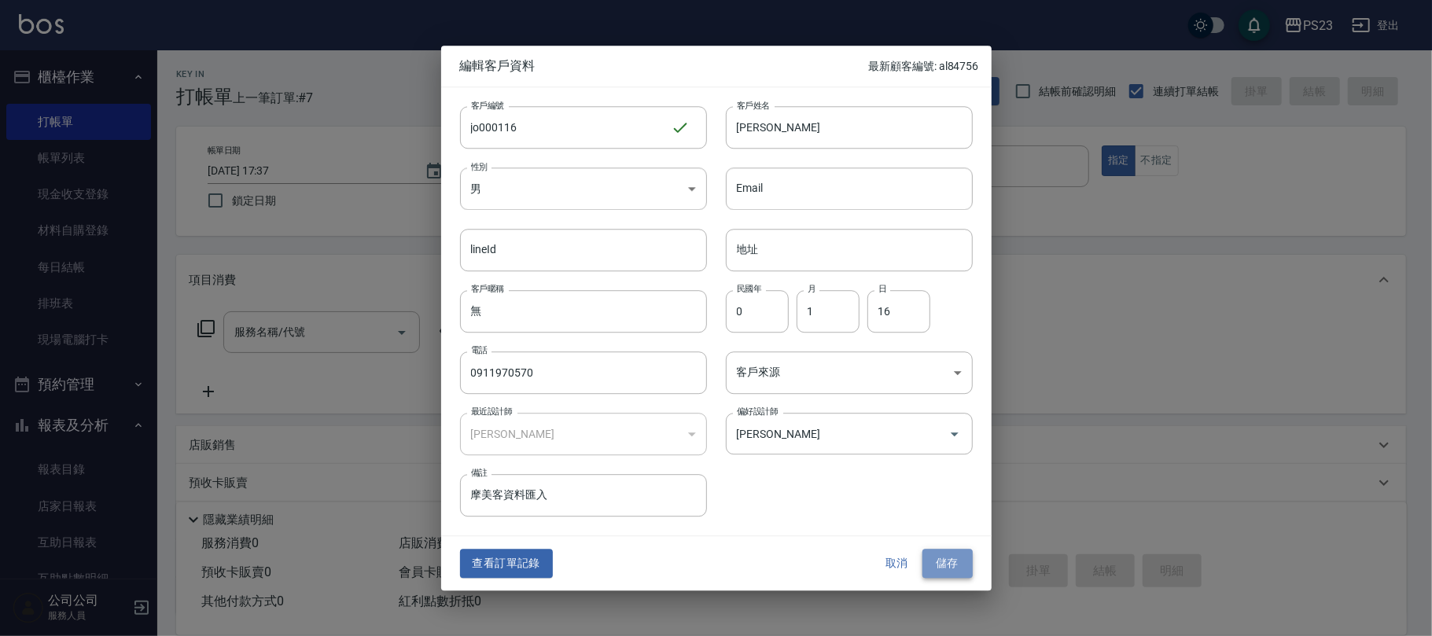
click at [967, 566] on button "儲存" at bounding box center [948, 564] width 50 height 29
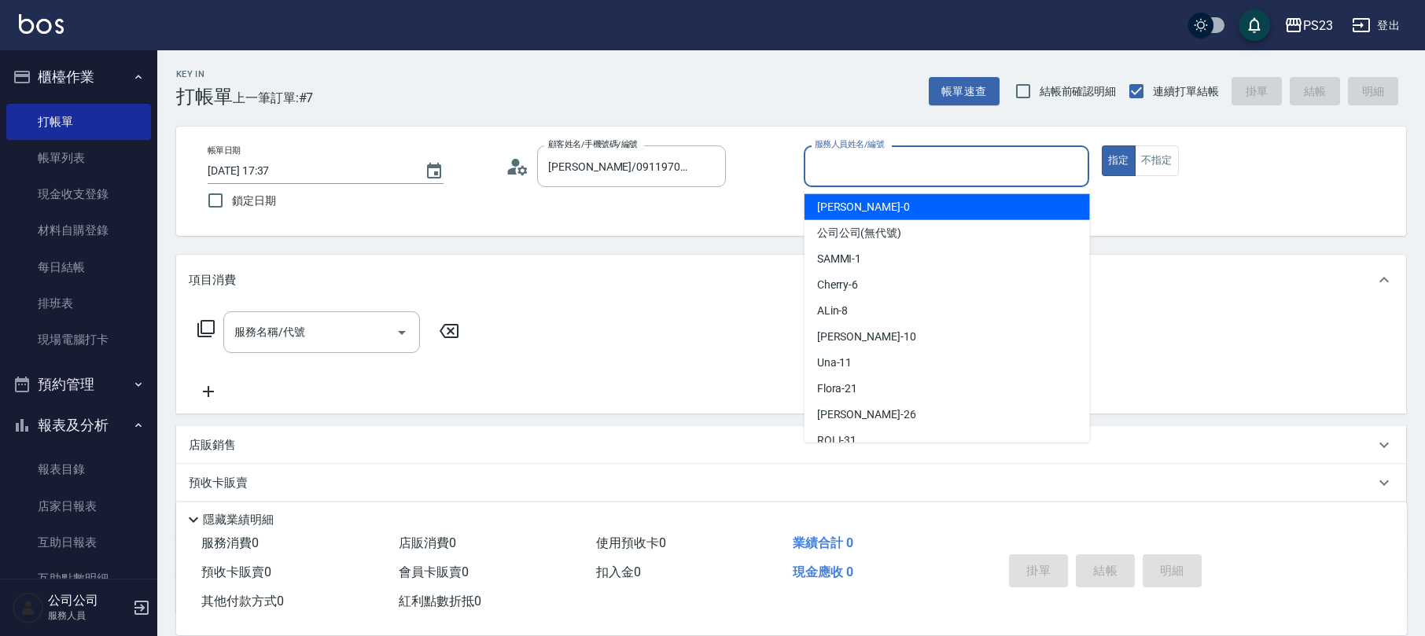
click at [823, 157] on input "服務人員姓名/編號" at bounding box center [946, 167] width 271 height 28
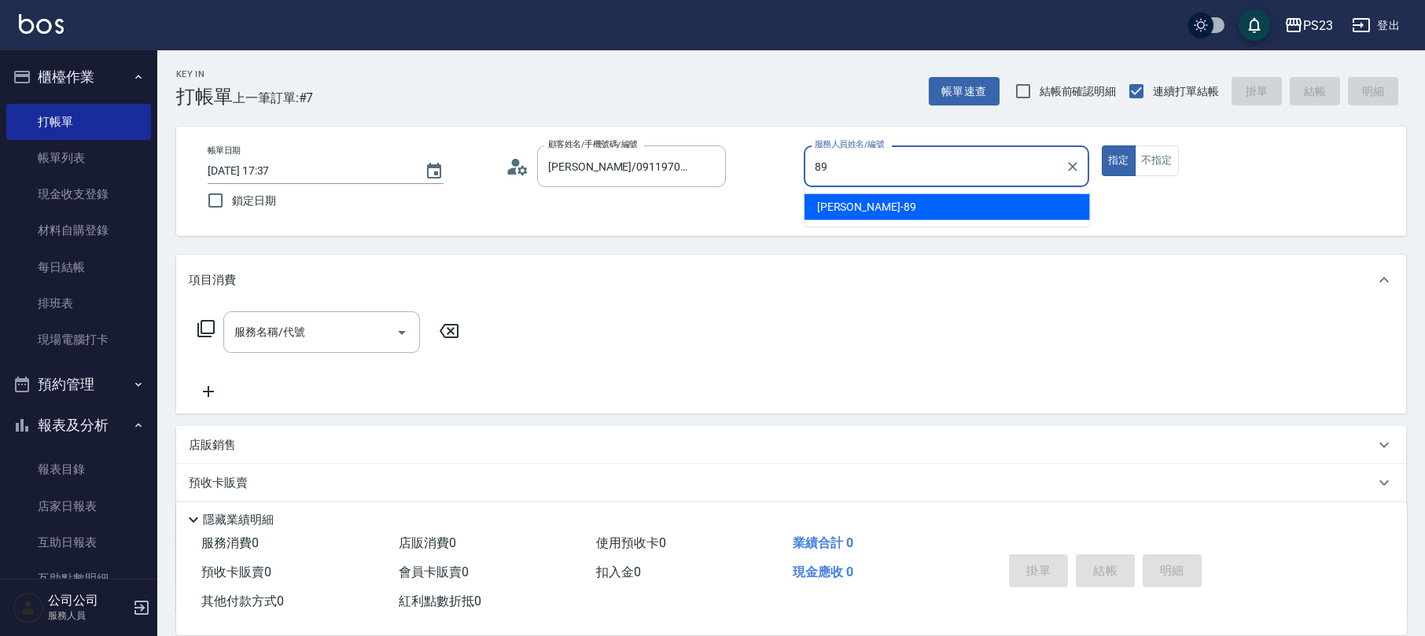
type input "[PERSON_NAME]-89"
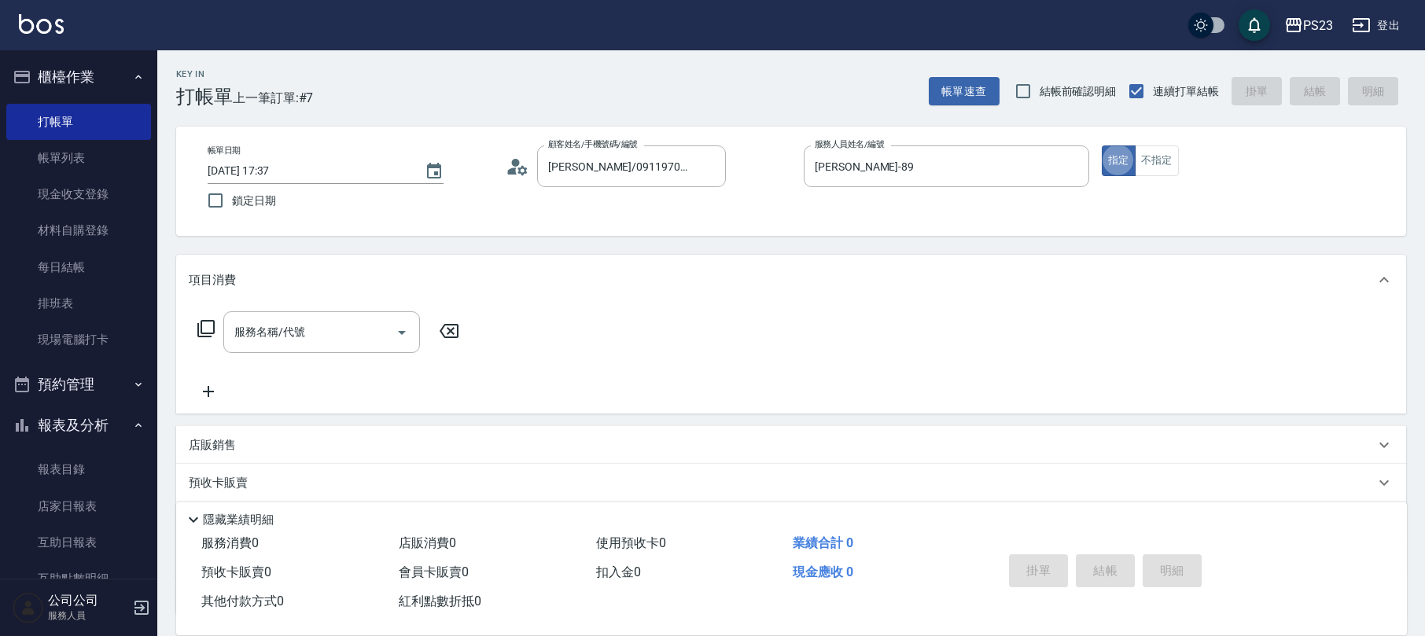
type button "true"
click at [204, 322] on icon at bounding box center [206, 328] width 19 height 19
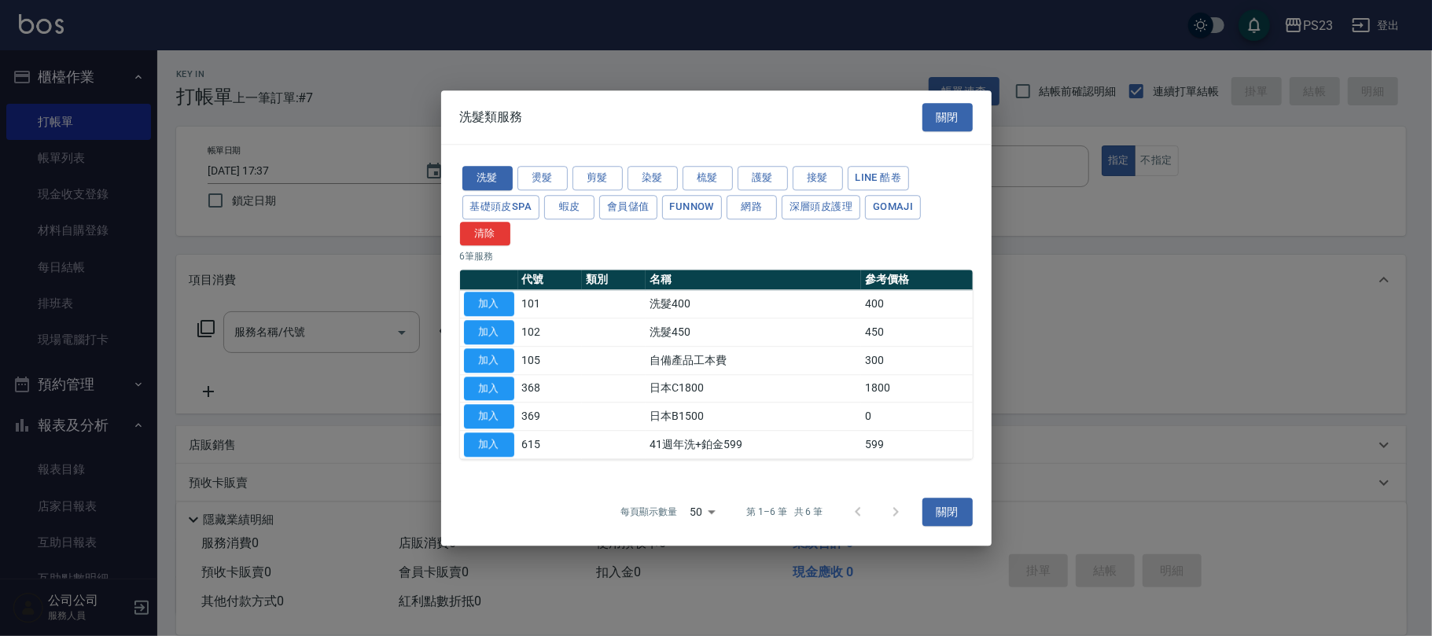
click at [939, 115] on button "關閉" at bounding box center [948, 117] width 50 height 29
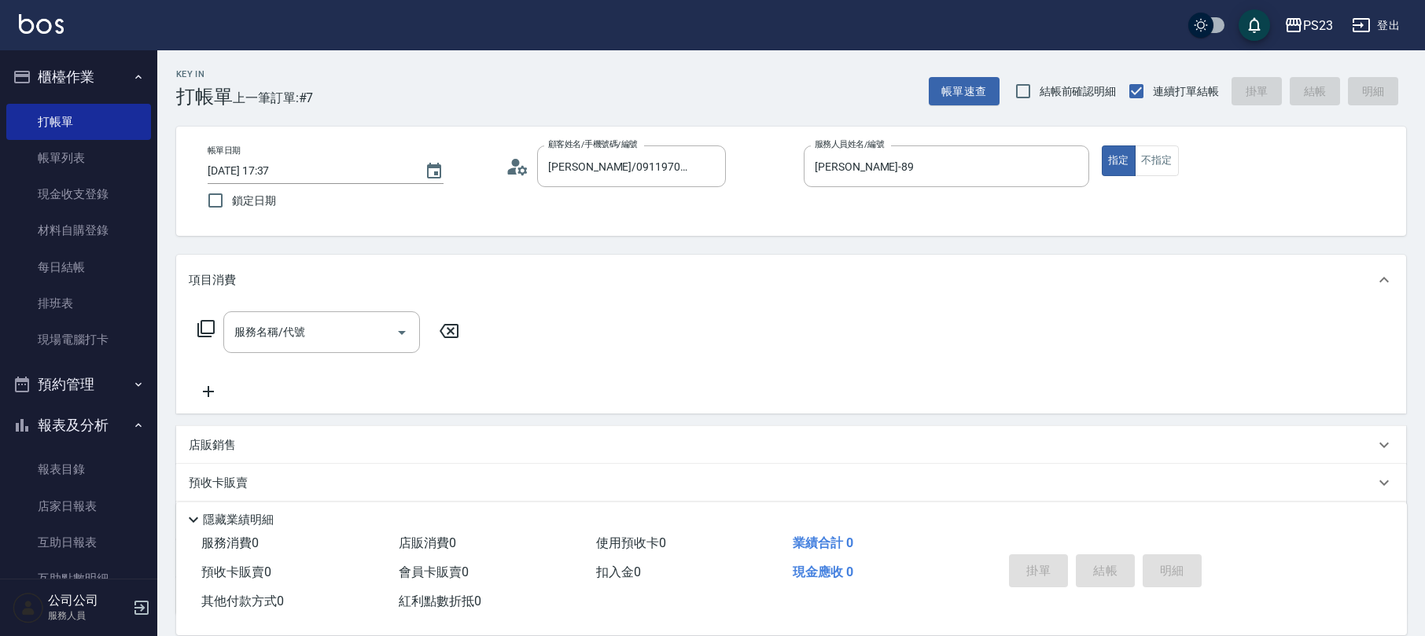
scroll to position [127, 0]
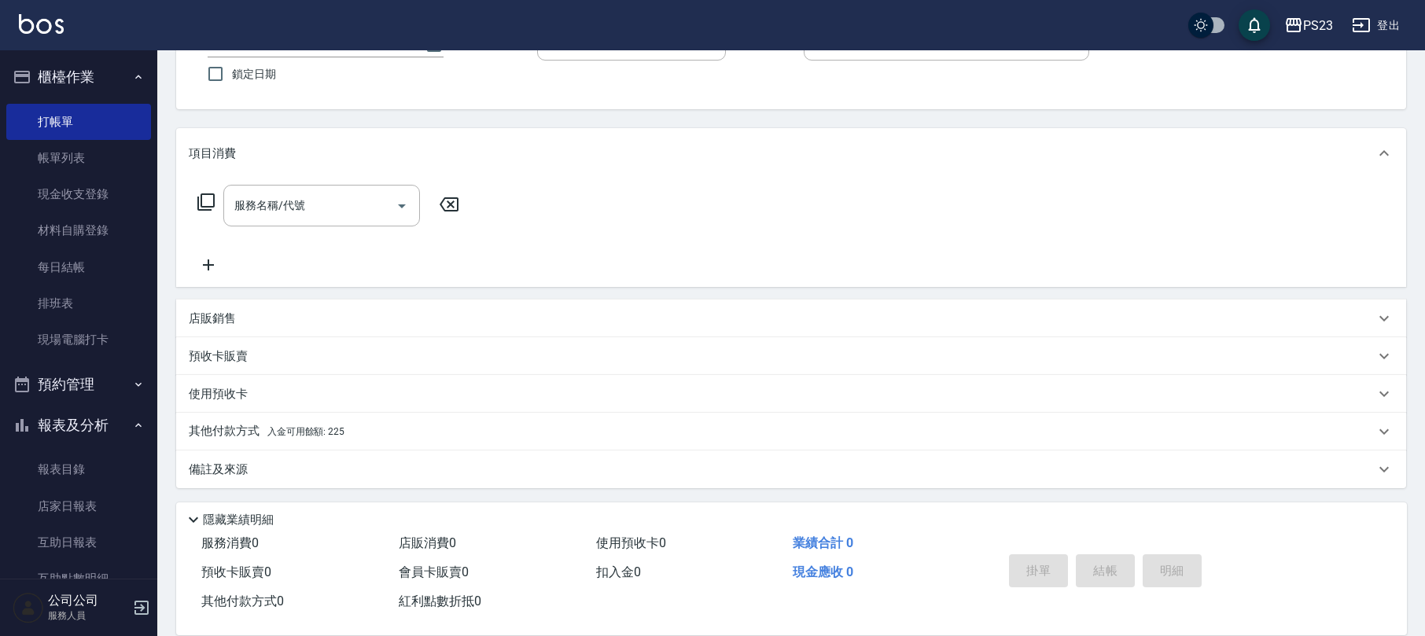
click at [246, 319] on div "店販銷售" at bounding box center [782, 319] width 1186 height 17
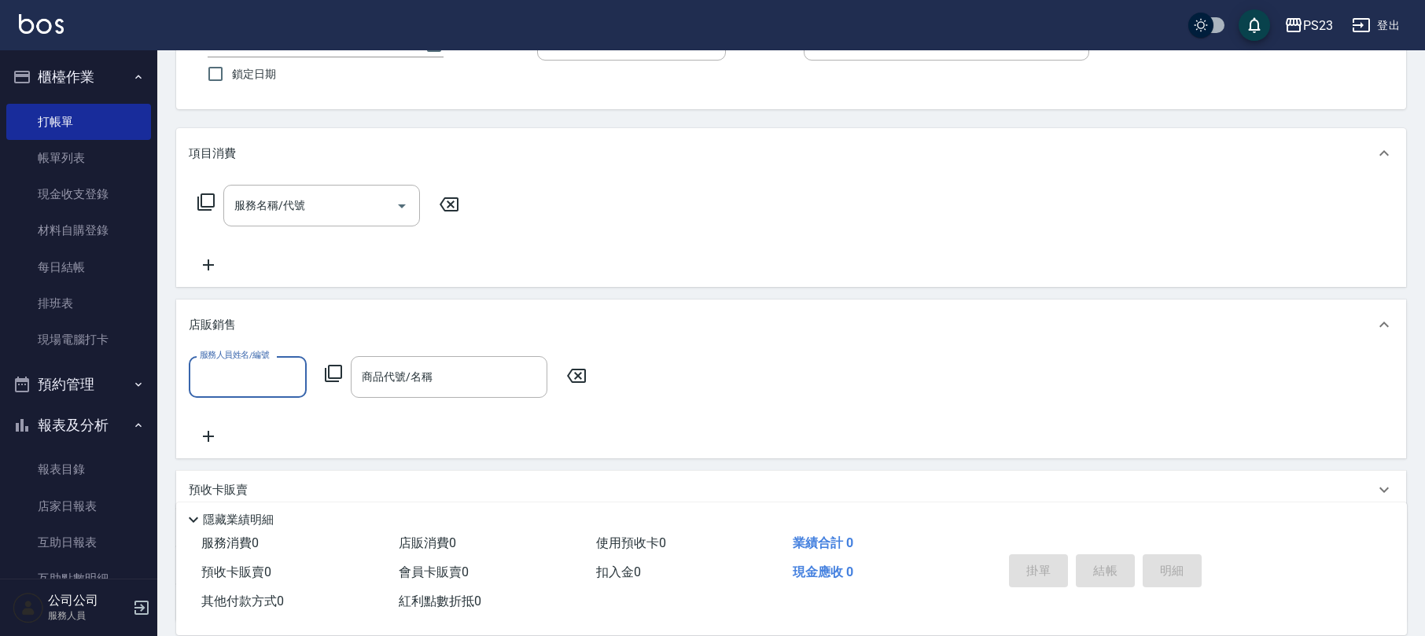
scroll to position [1, 0]
type input "[PERSON_NAME]-89"
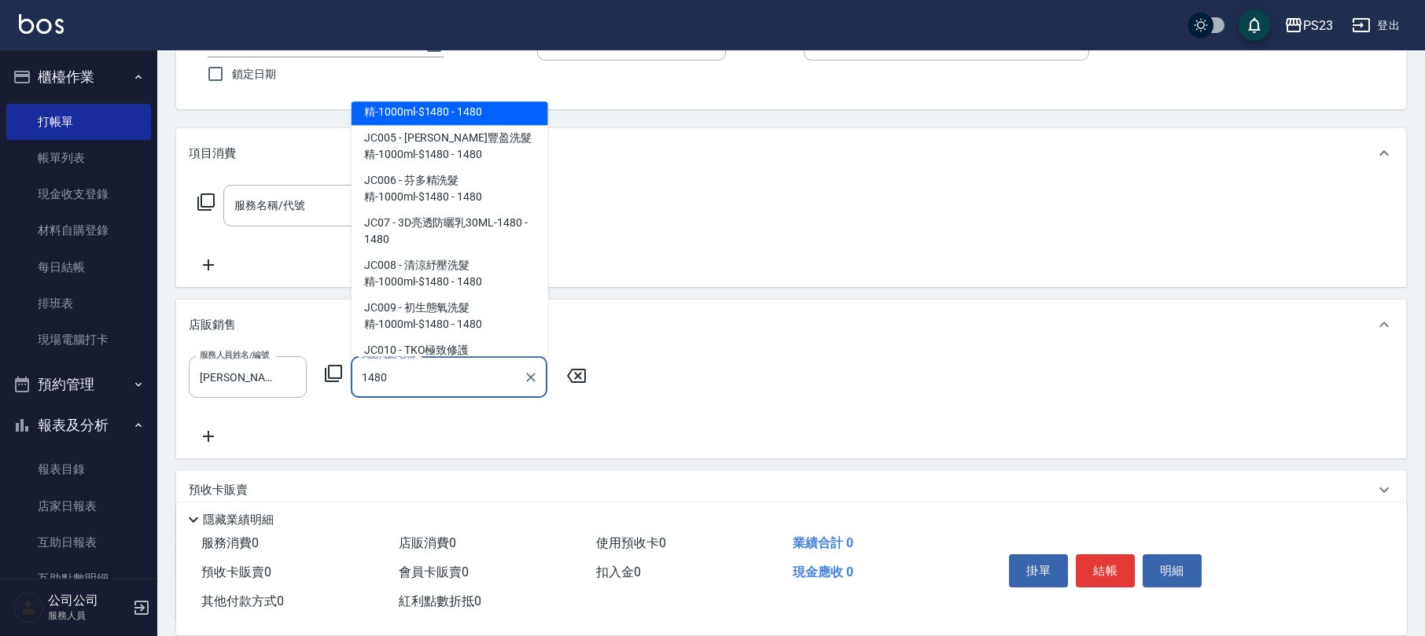
scroll to position [159, 0]
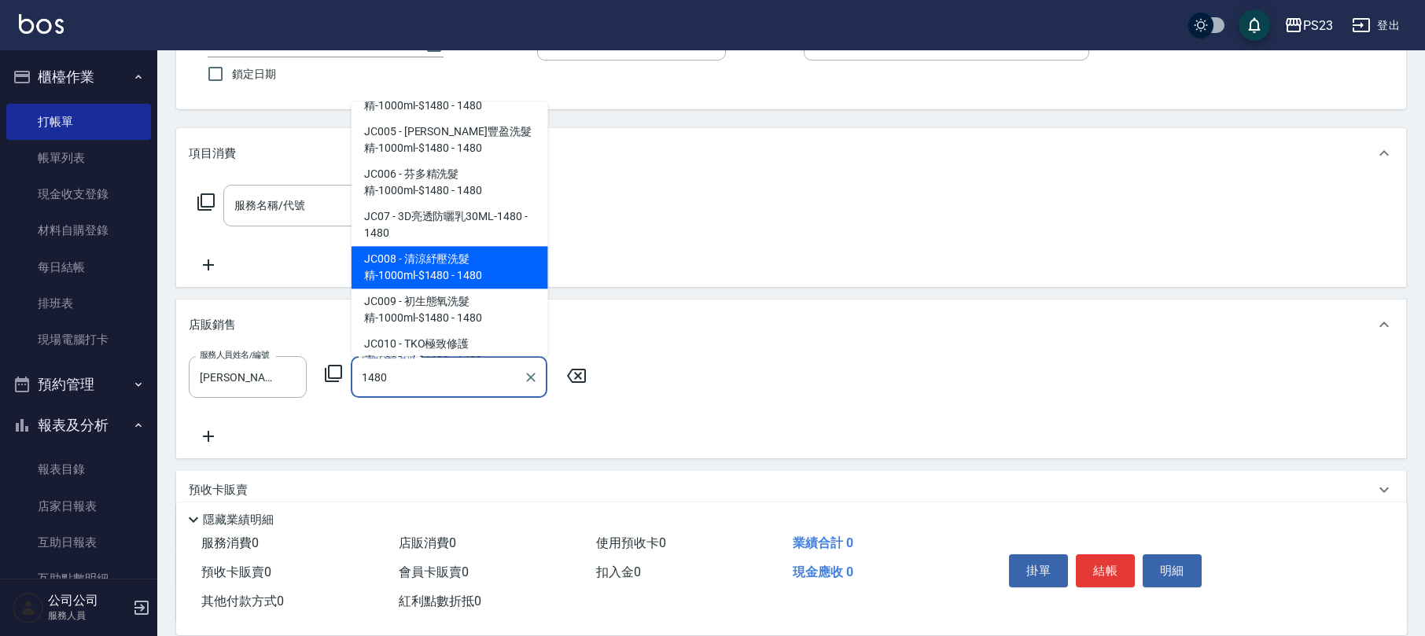
click at [488, 278] on span "JC008 - 清涼紓壓洗髮精-1000ml-$1480 - 1480" at bounding box center [450, 268] width 197 height 42
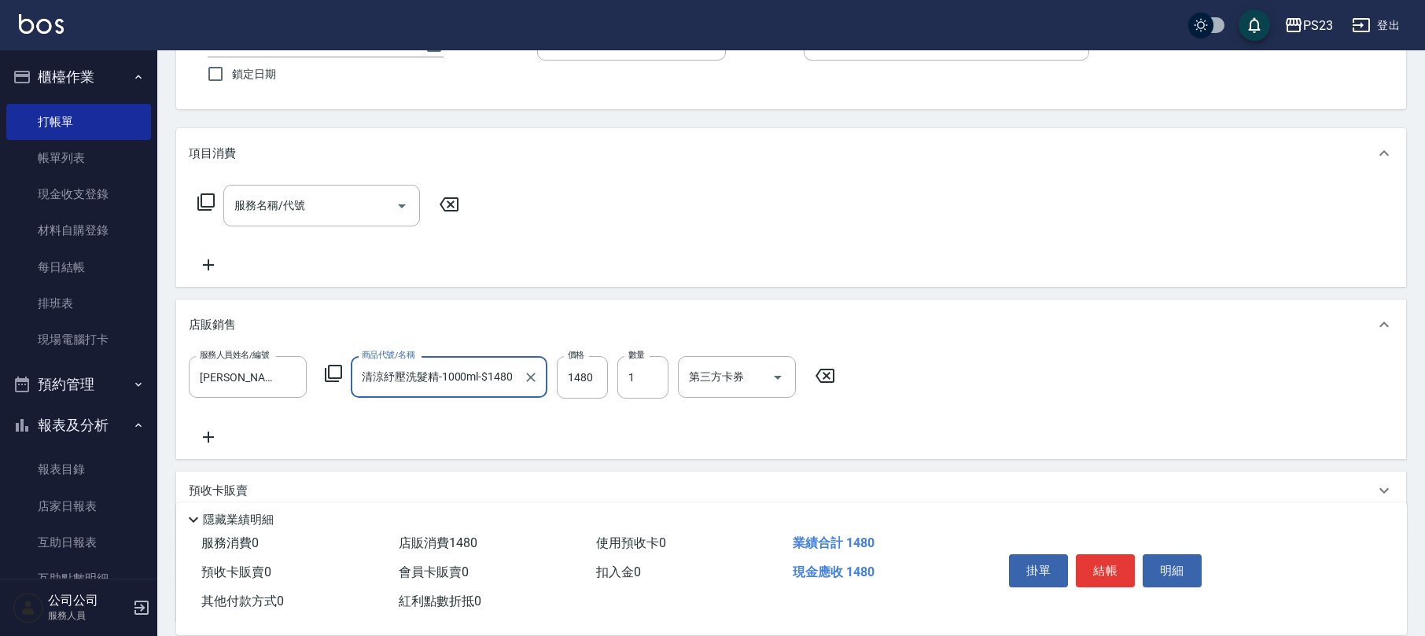
scroll to position [261, 0]
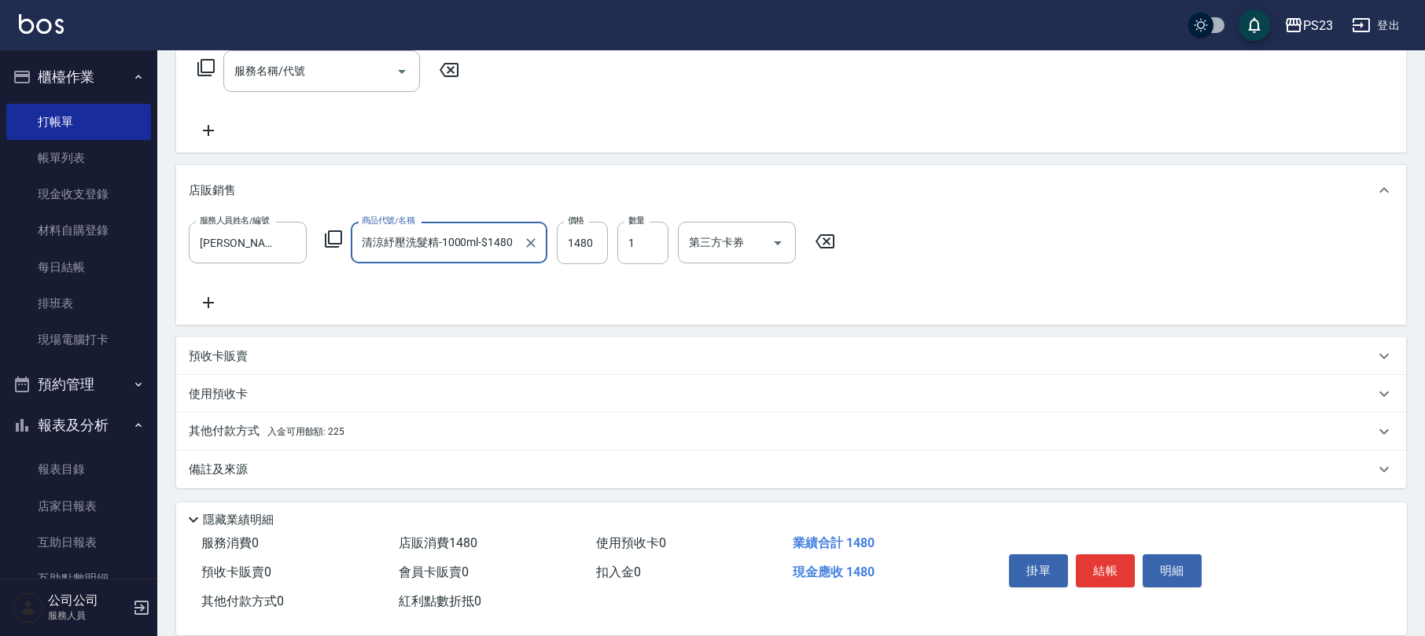
type input "清涼紓壓洗髮精-1000ml-$1480"
click at [403, 420] on div "其他付款方式 入金可用餘額: 225" at bounding box center [791, 432] width 1230 height 38
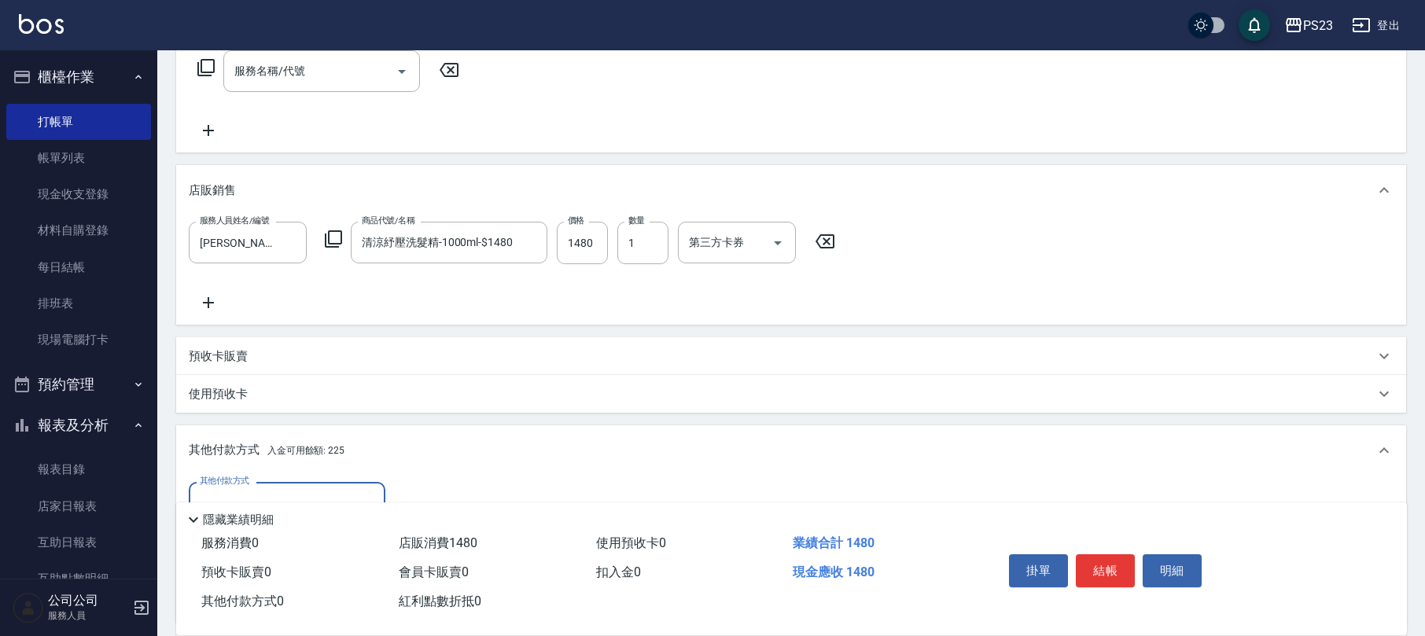
scroll to position [445, 0]
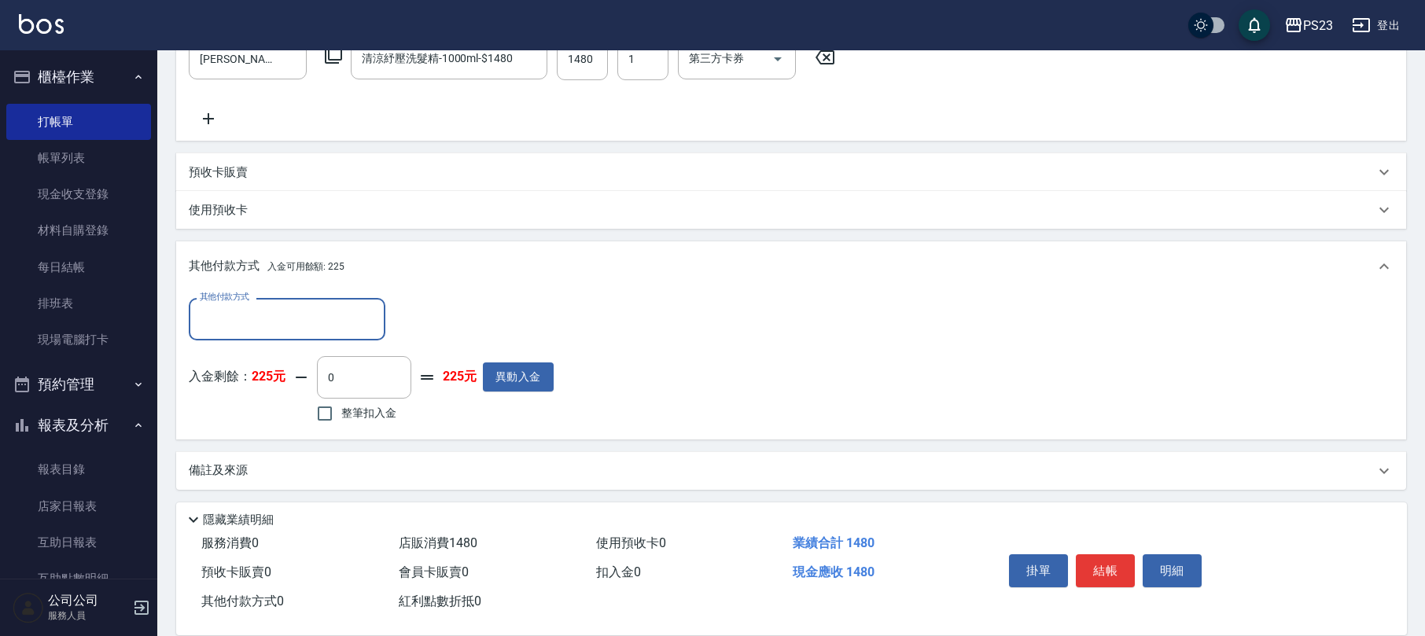
click at [322, 321] on input "其他付款方式" at bounding box center [287, 319] width 182 height 28
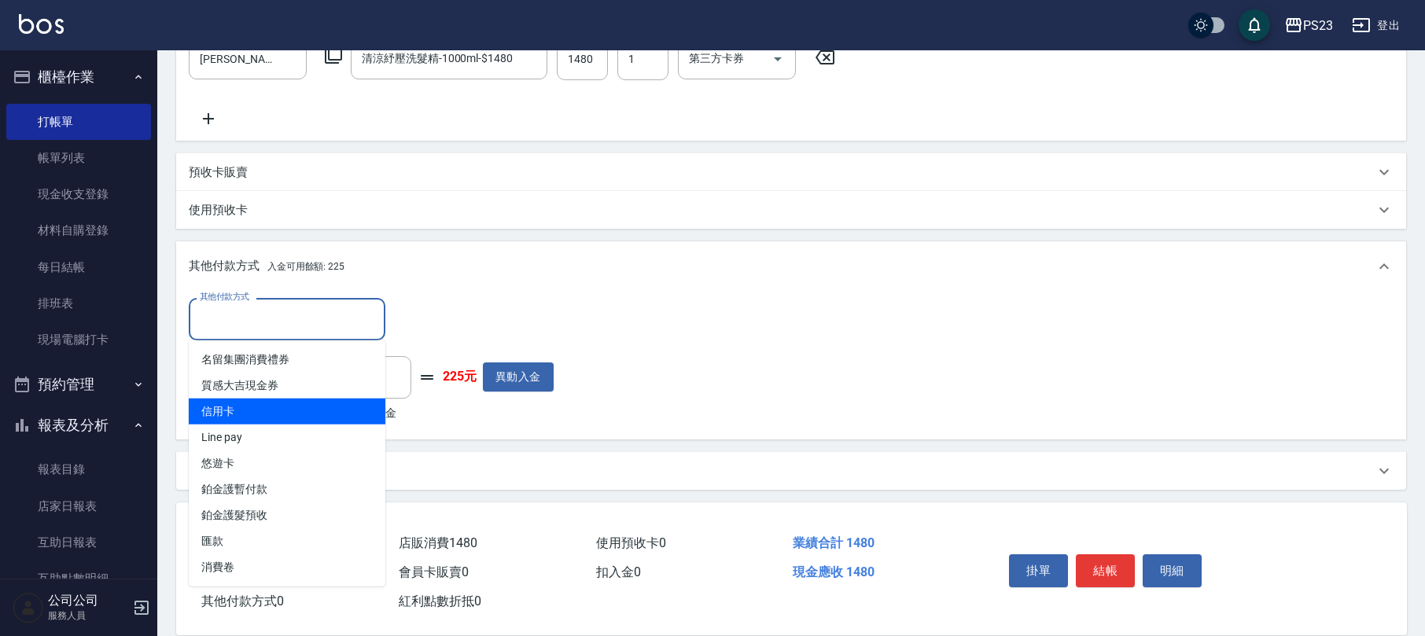
click at [318, 417] on span "信用卡" at bounding box center [287, 412] width 197 height 26
type input "信用卡"
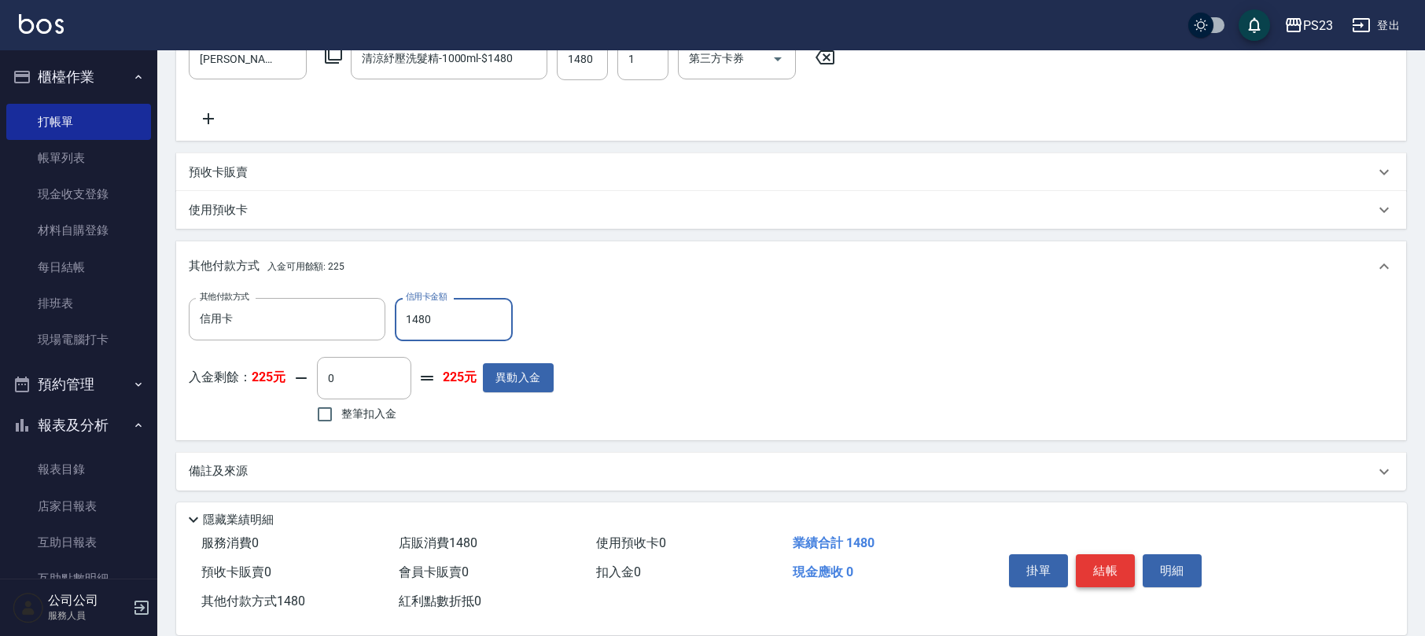
type input "1480"
click at [1090, 561] on button "結帳" at bounding box center [1105, 570] width 59 height 33
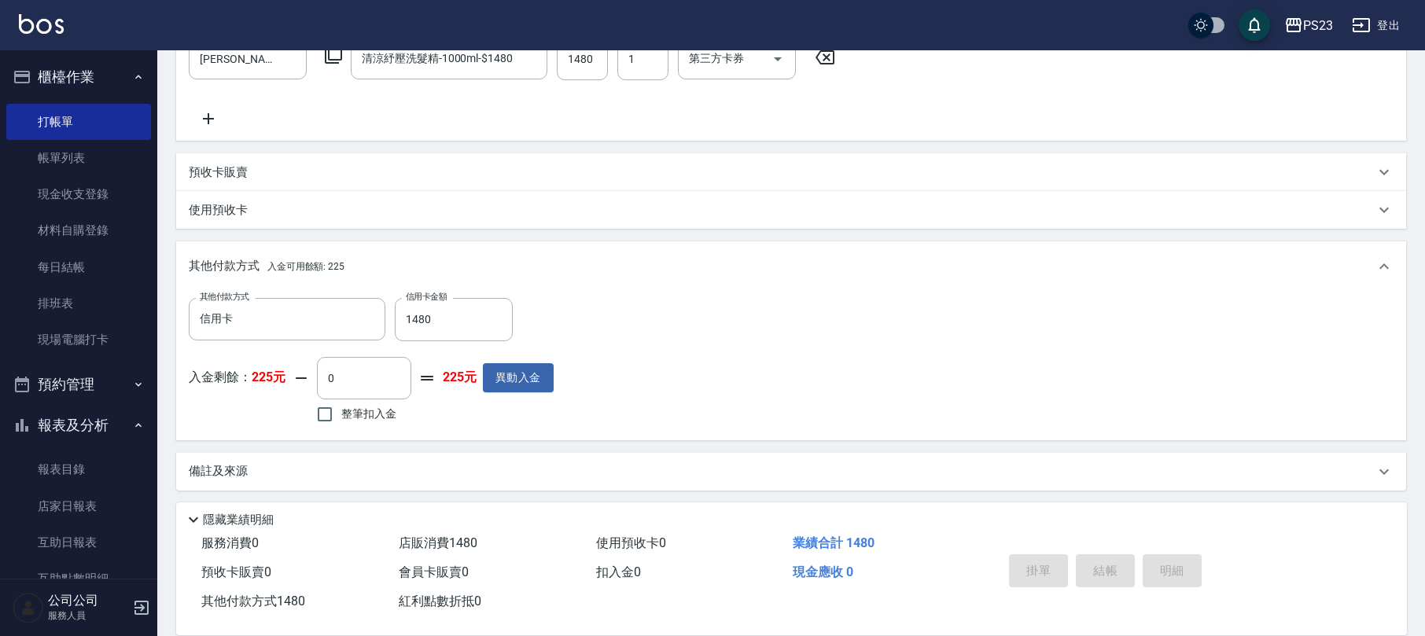
type input "[DATE] 19:05"
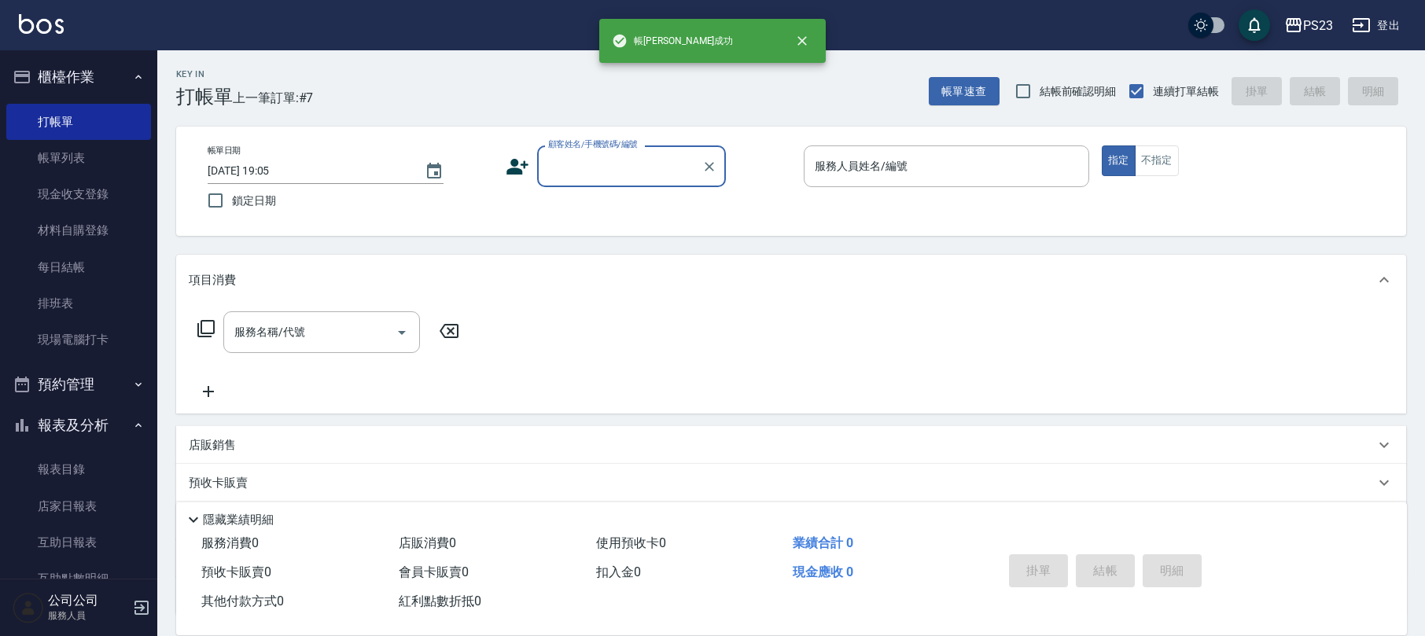
scroll to position [0, 0]
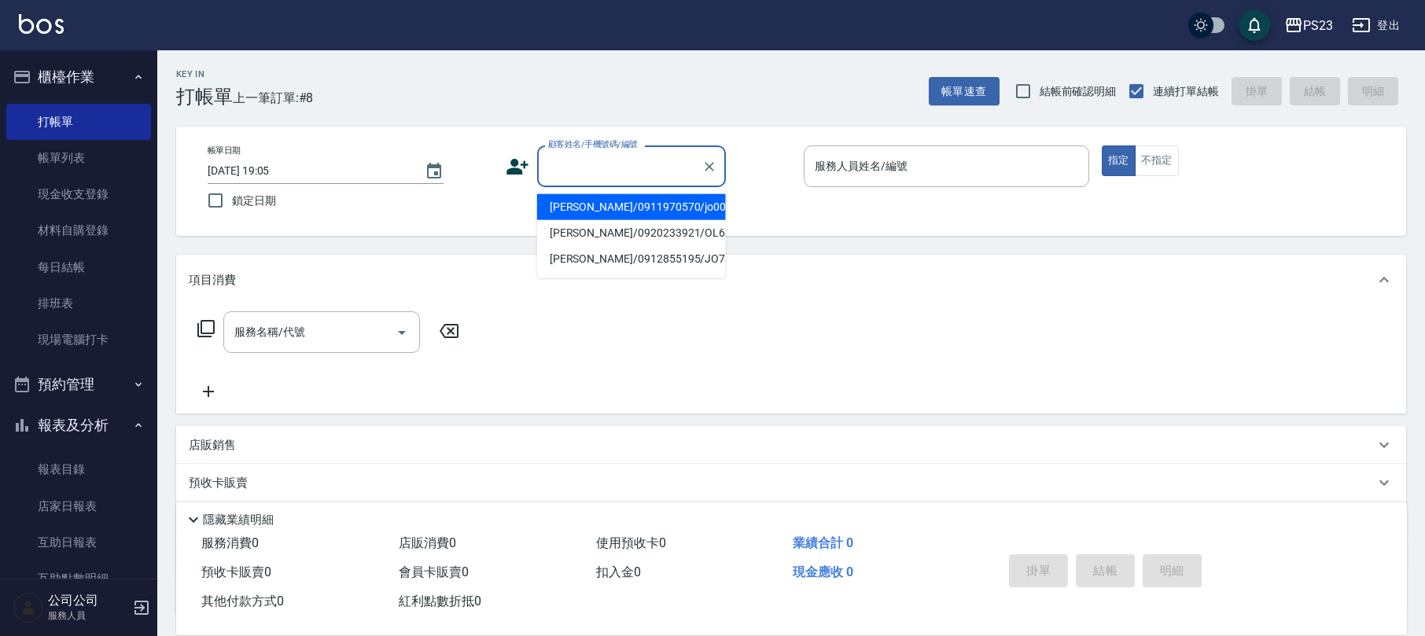
click at [612, 178] on input "顧客姓名/手機號碼/編號" at bounding box center [619, 167] width 151 height 28
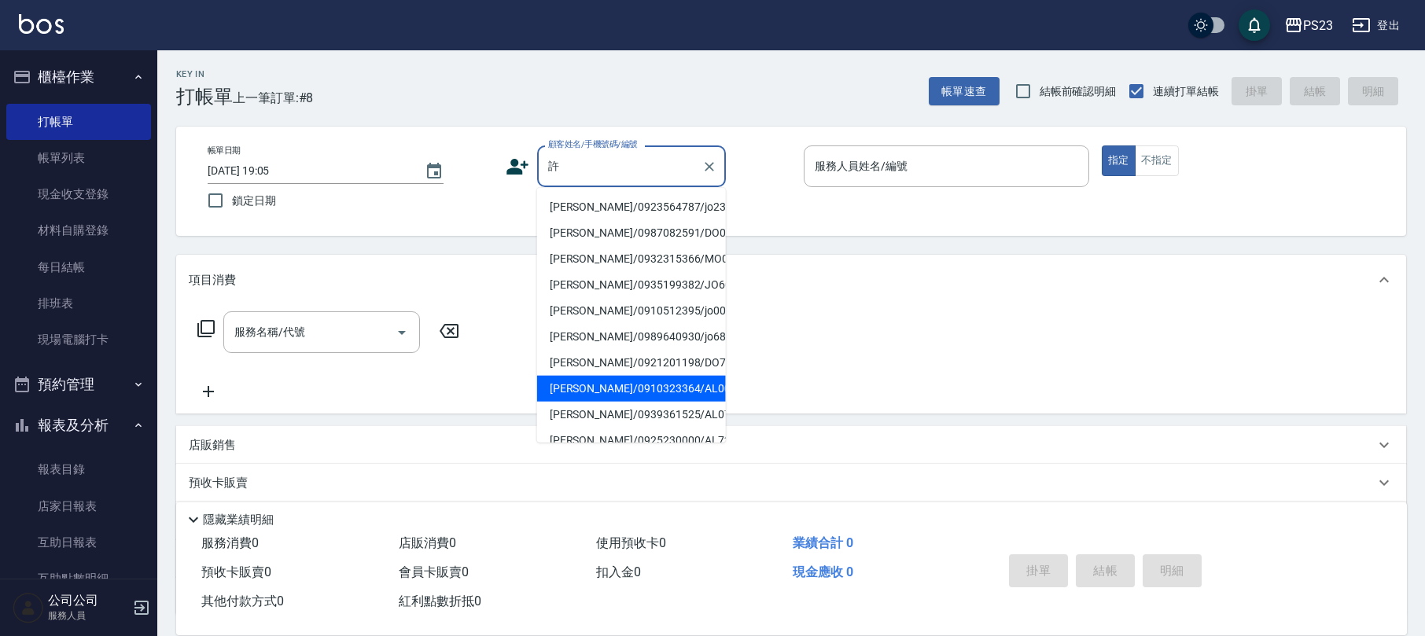
click at [668, 387] on li "[PERSON_NAME]/0910323364/AL00623" at bounding box center [631, 389] width 189 height 26
type input "[PERSON_NAME]/0910323364/AL00623"
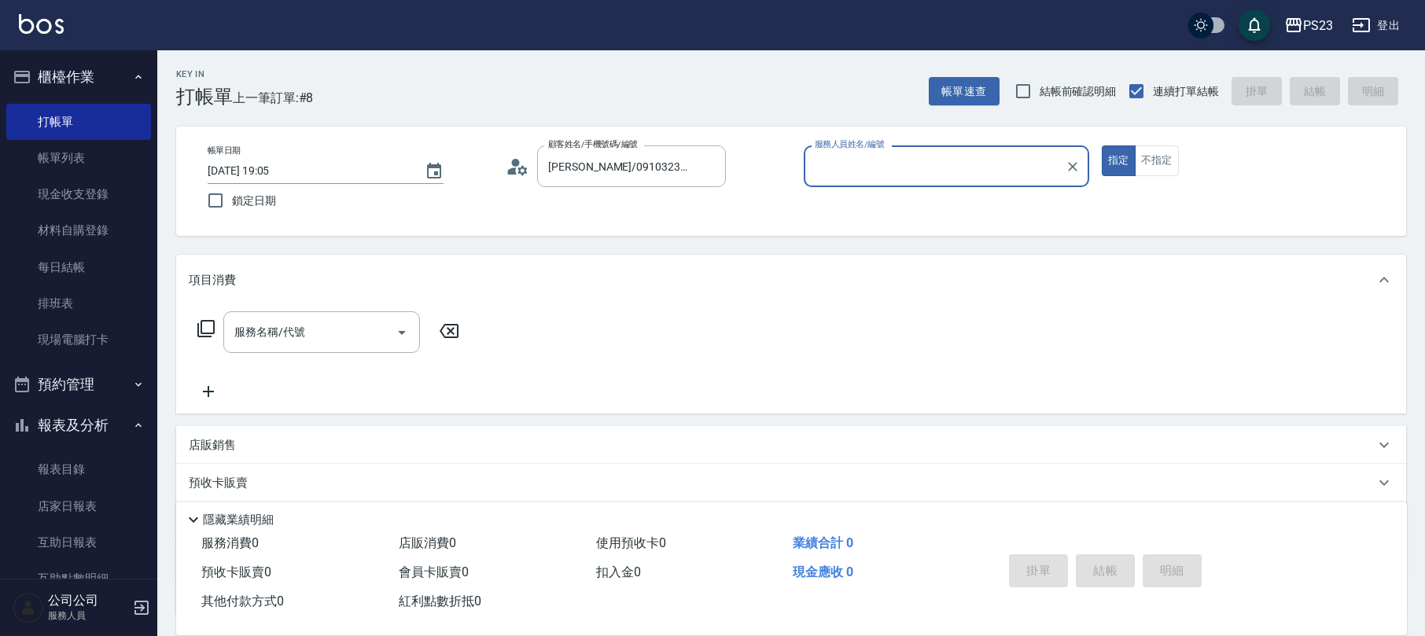
type input "ALin-8"
click at [197, 330] on icon at bounding box center [206, 328] width 19 height 19
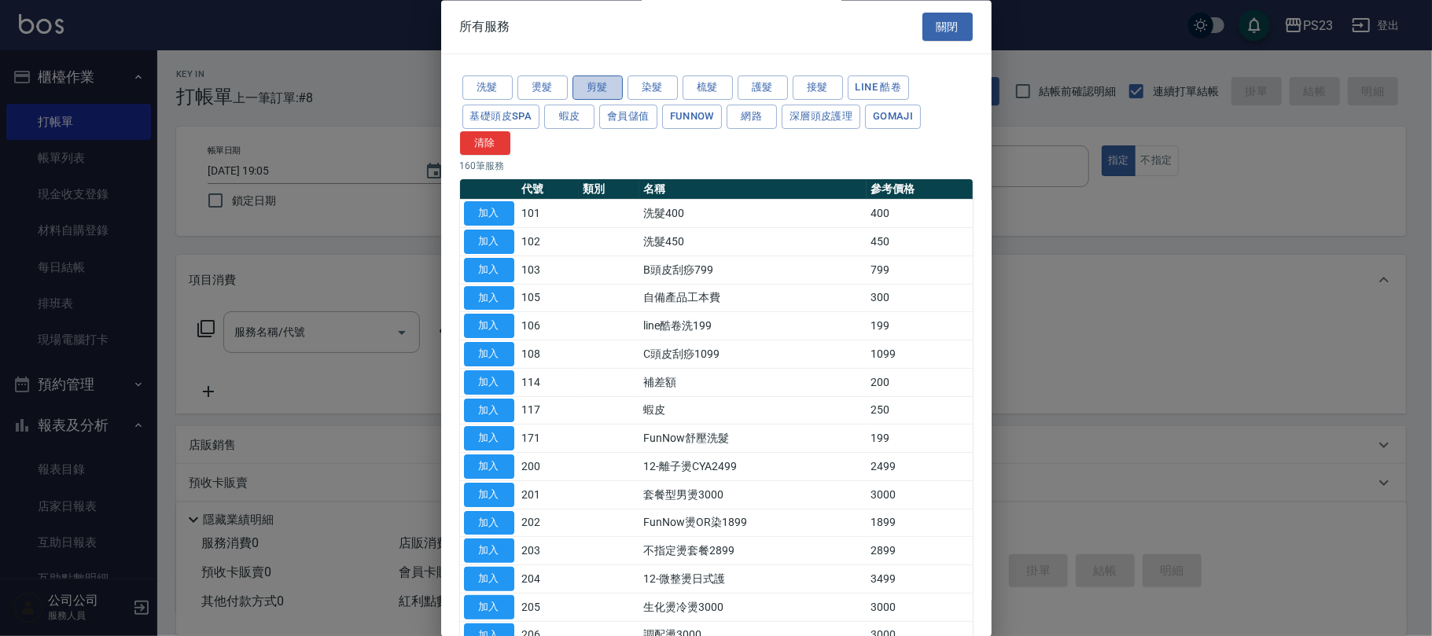
click at [591, 80] on button "剪髮" at bounding box center [598, 88] width 50 height 24
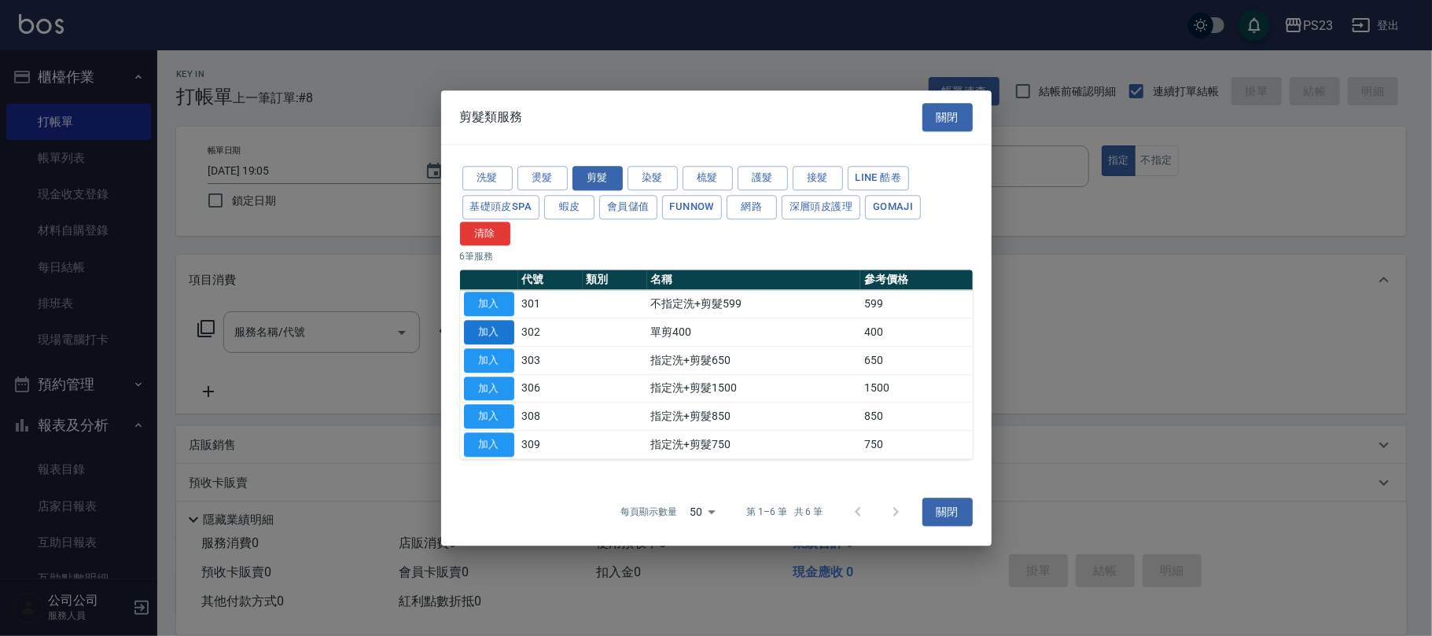
click at [492, 334] on button "加入" at bounding box center [489, 332] width 50 height 24
type input "單剪400(302)"
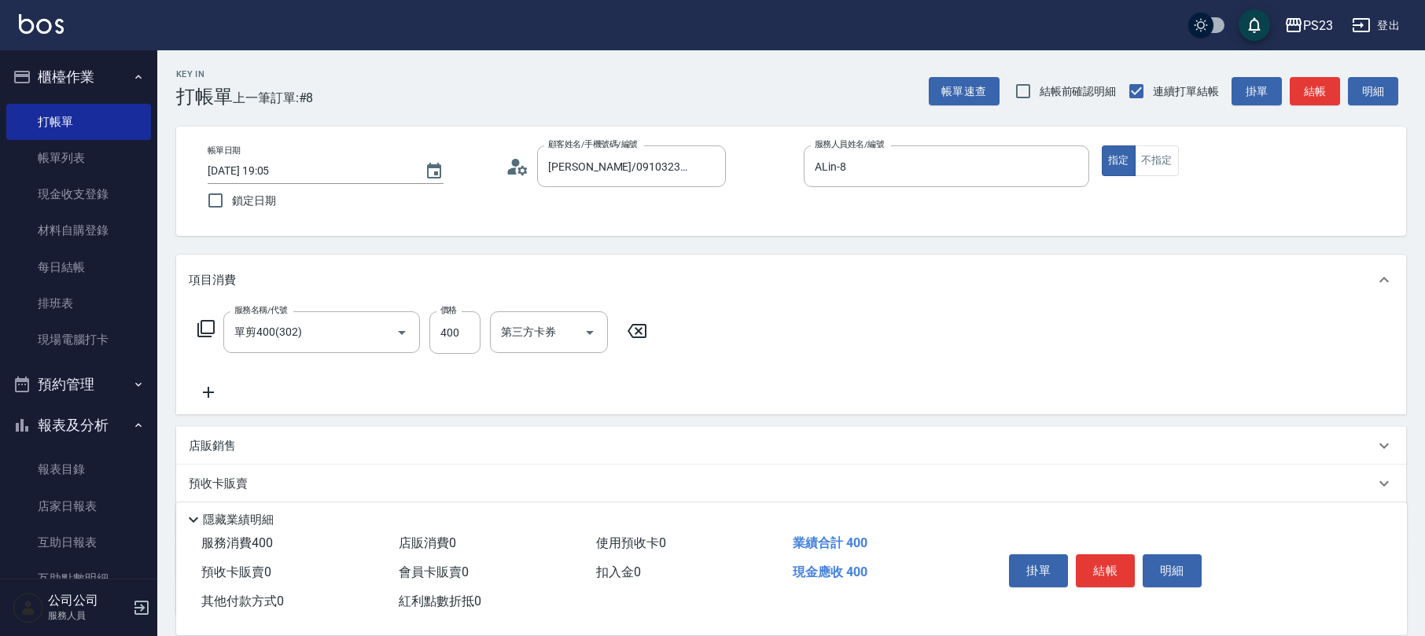
click at [209, 322] on icon at bounding box center [206, 328] width 19 height 19
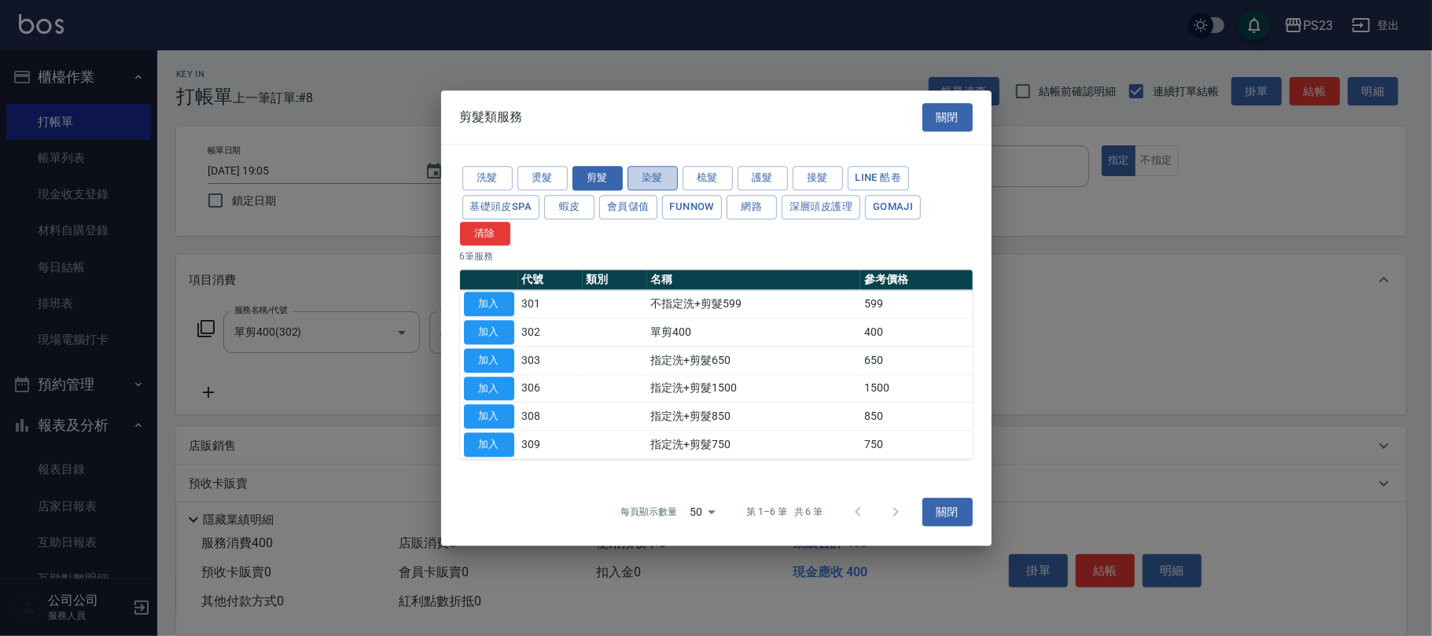
click at [669, 175] on button "染髮" at bounding box center [653, 178] width 50 height 24
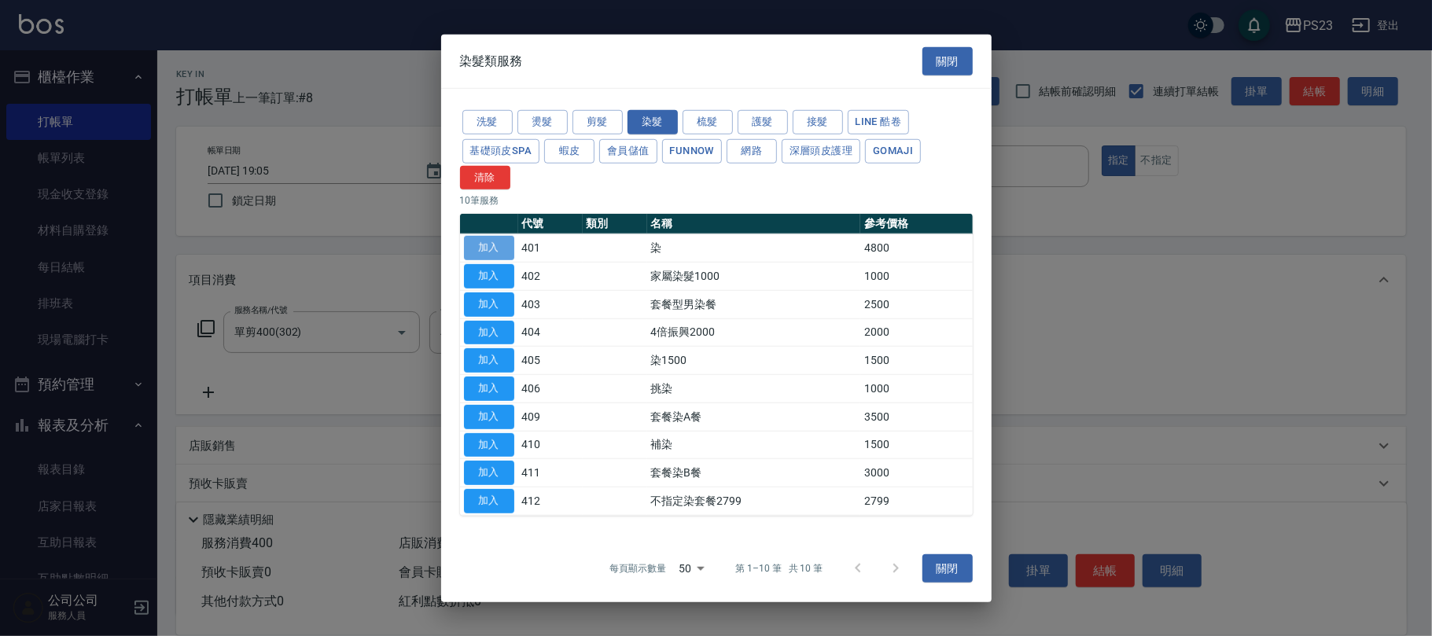
click at [502, 246] on button "加入" at bounding box center [489, 248] width 50 height 24
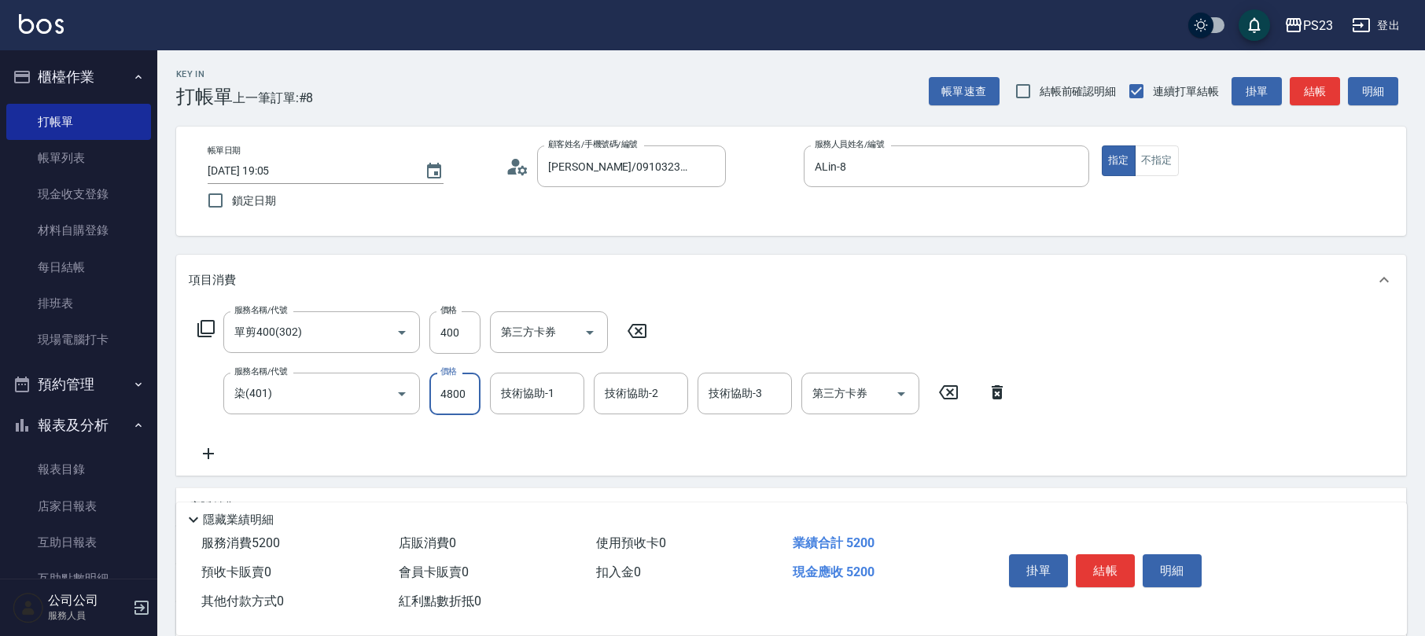
click at [479, 390] on input "4800" at bounding box center [454, 394] width 51 height 42
type input "4100"
click at [463, 325] on input "400" at bounding box center [454, 332] width 51 height 42
type input "850"
click at [539, 396] on input "技術協助-1" at bounding box center [537, 394] width 80 height 28
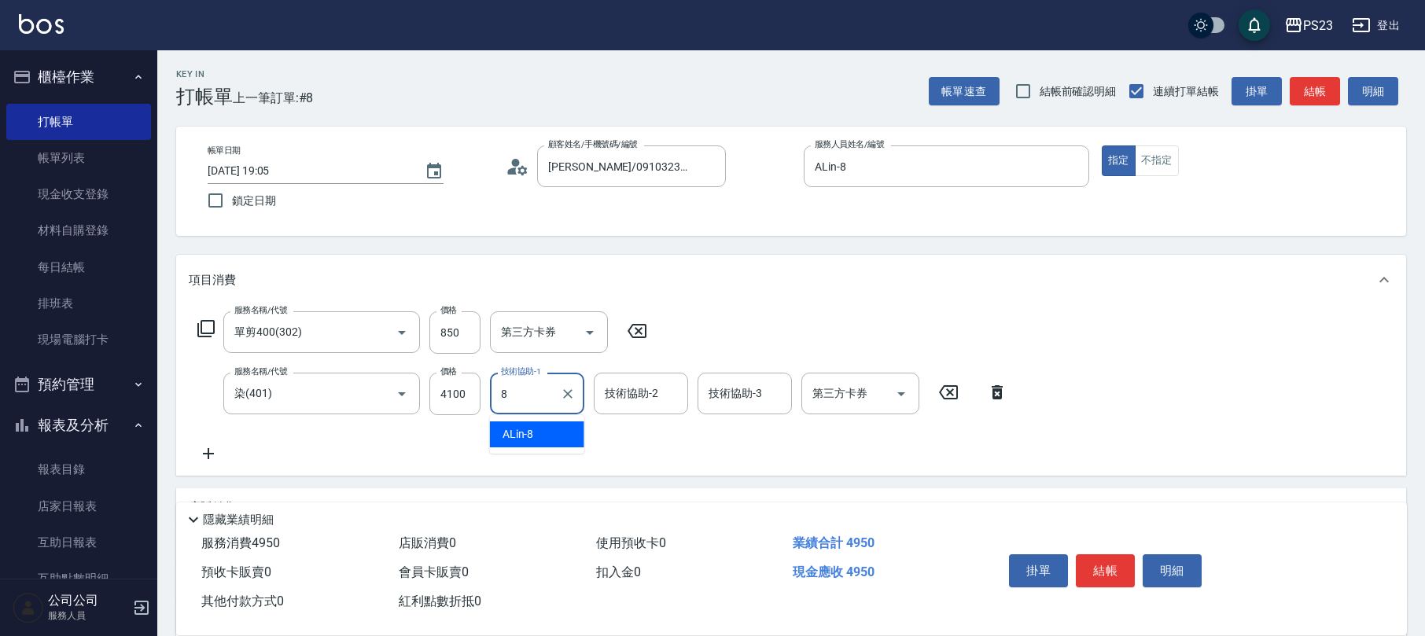
type input "ALin-8"
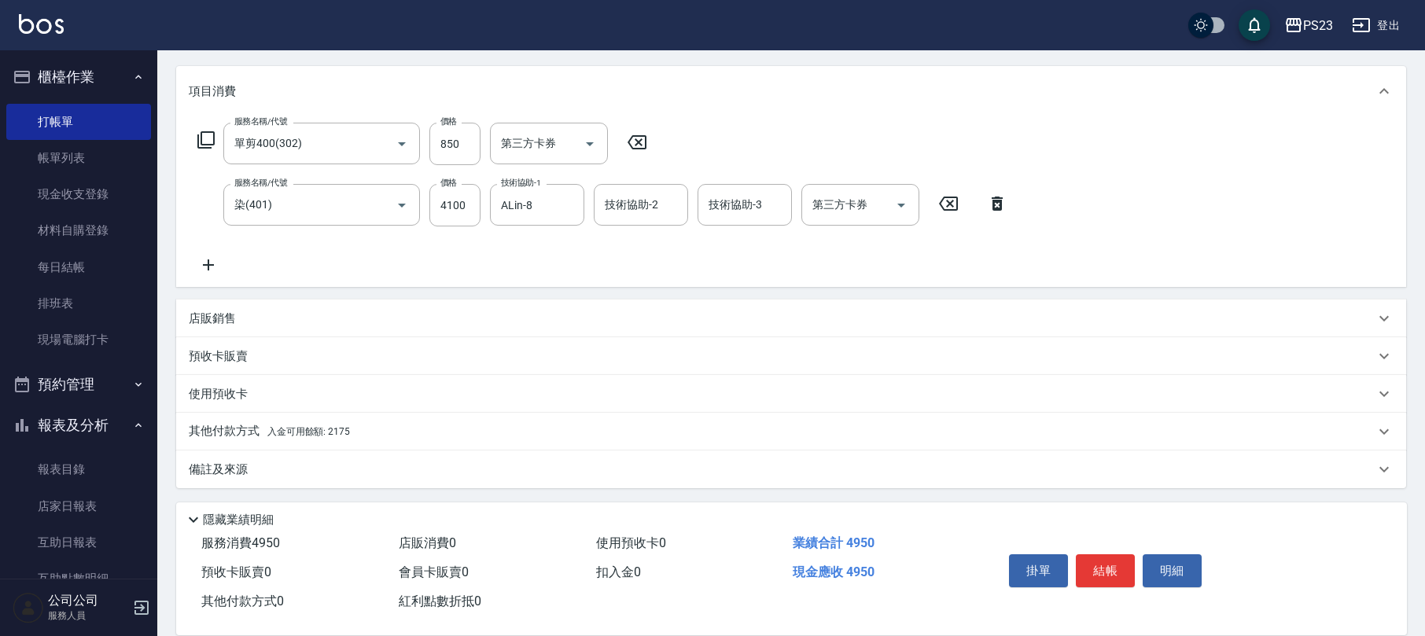
click at [434, 422] on div "其他付款方式 入金可用餘額: 2175" at bounding box center [791, 432] width 1230 height 38
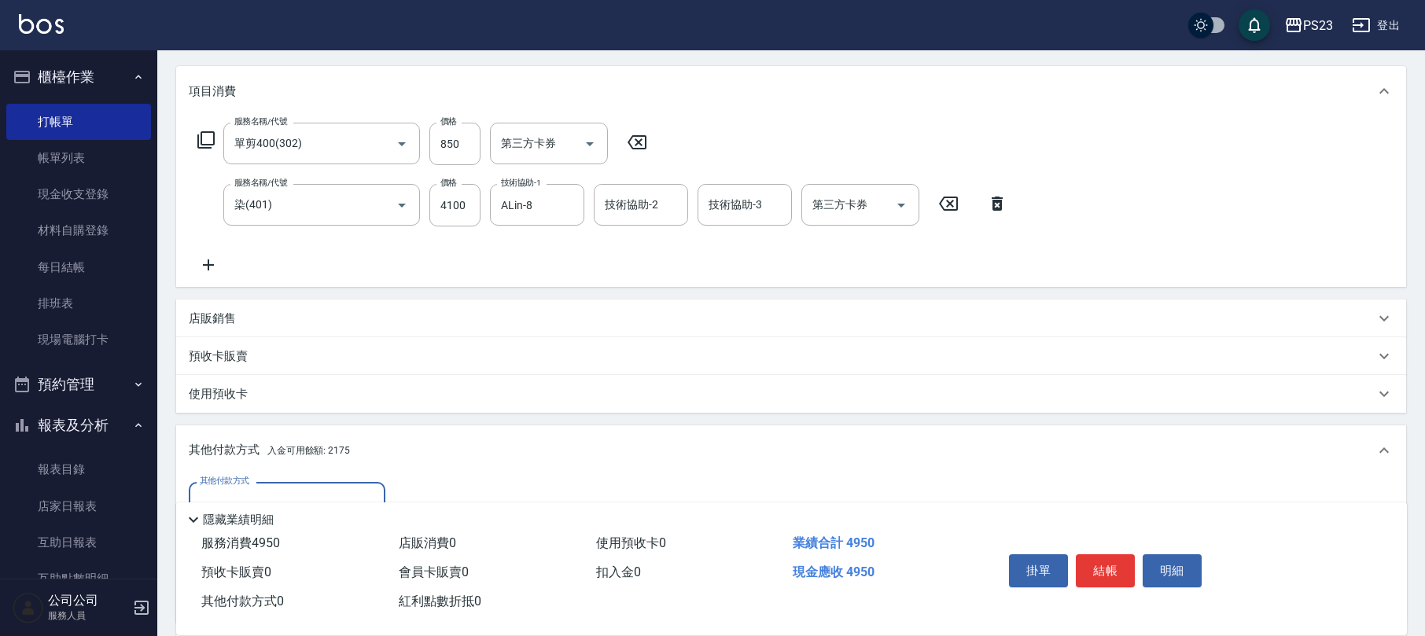
scroll to position [373, 0]
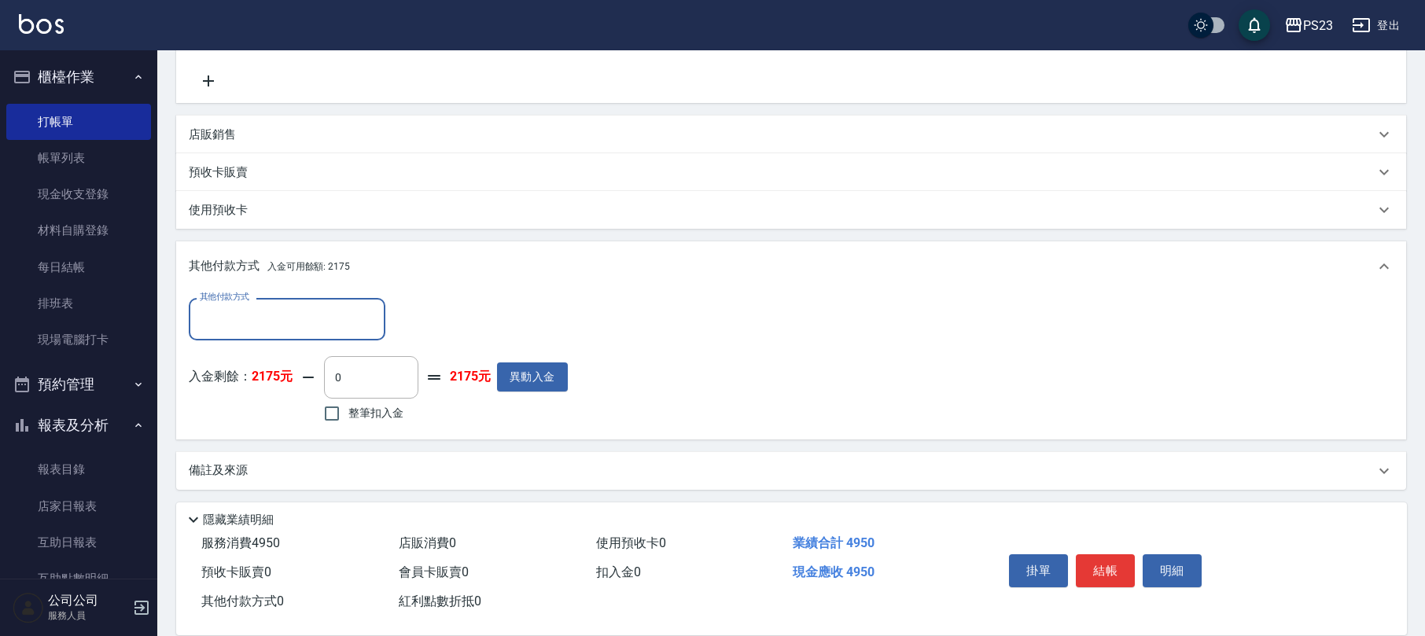
click at [344, 319] on input "其他付款方式" at bounding box center [287, 319] width 182 height 28
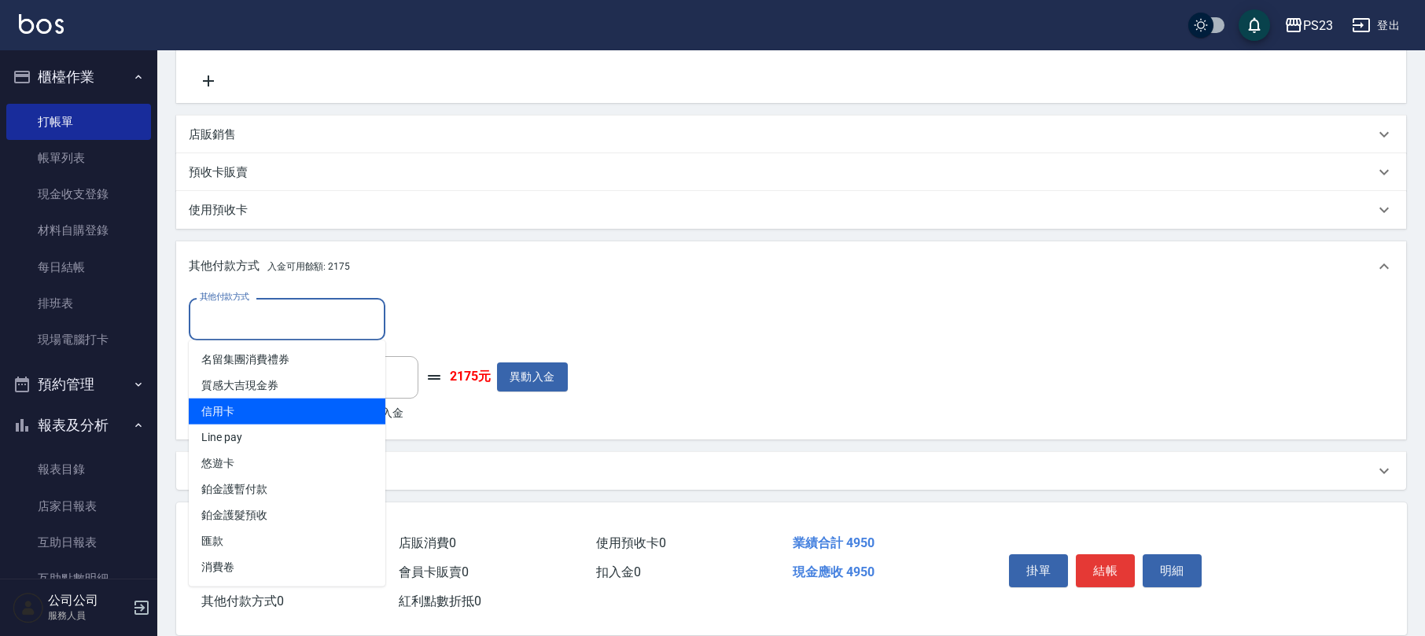
click at [335, 411] on span "信用卡" at bounding box center [287, 412] width 197 height 26
type input "信用卡"
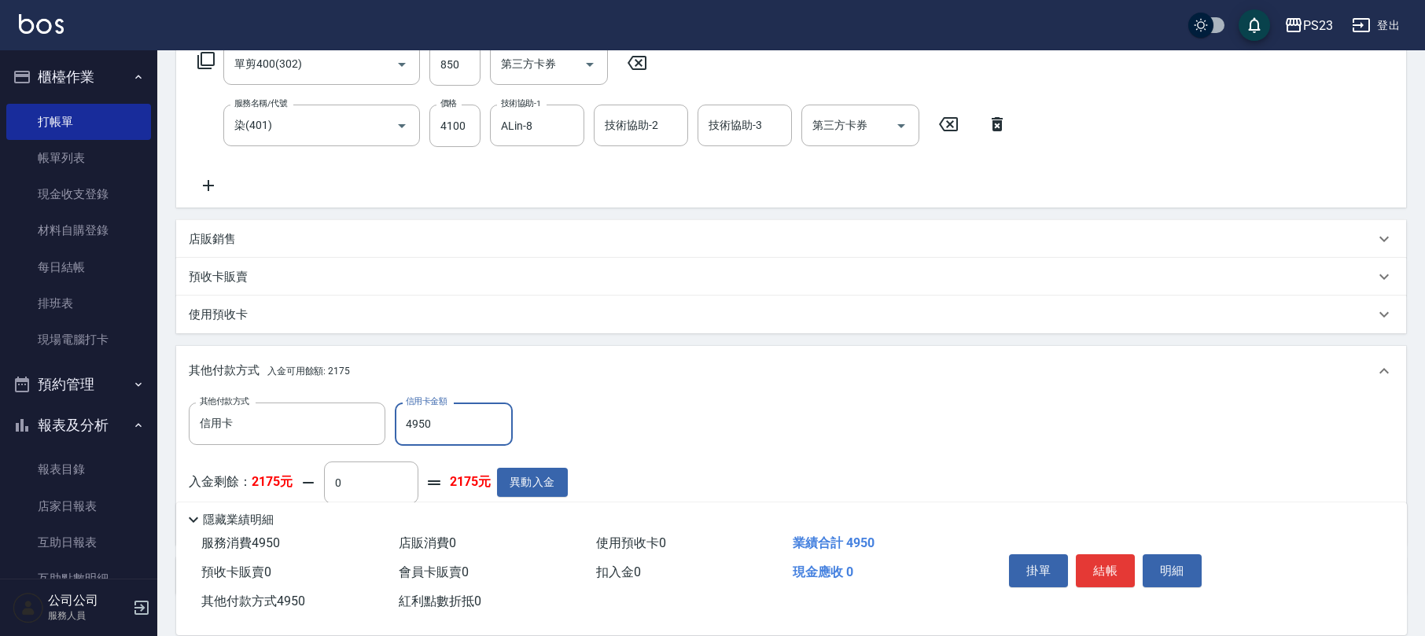
scroll to position [58, 0]
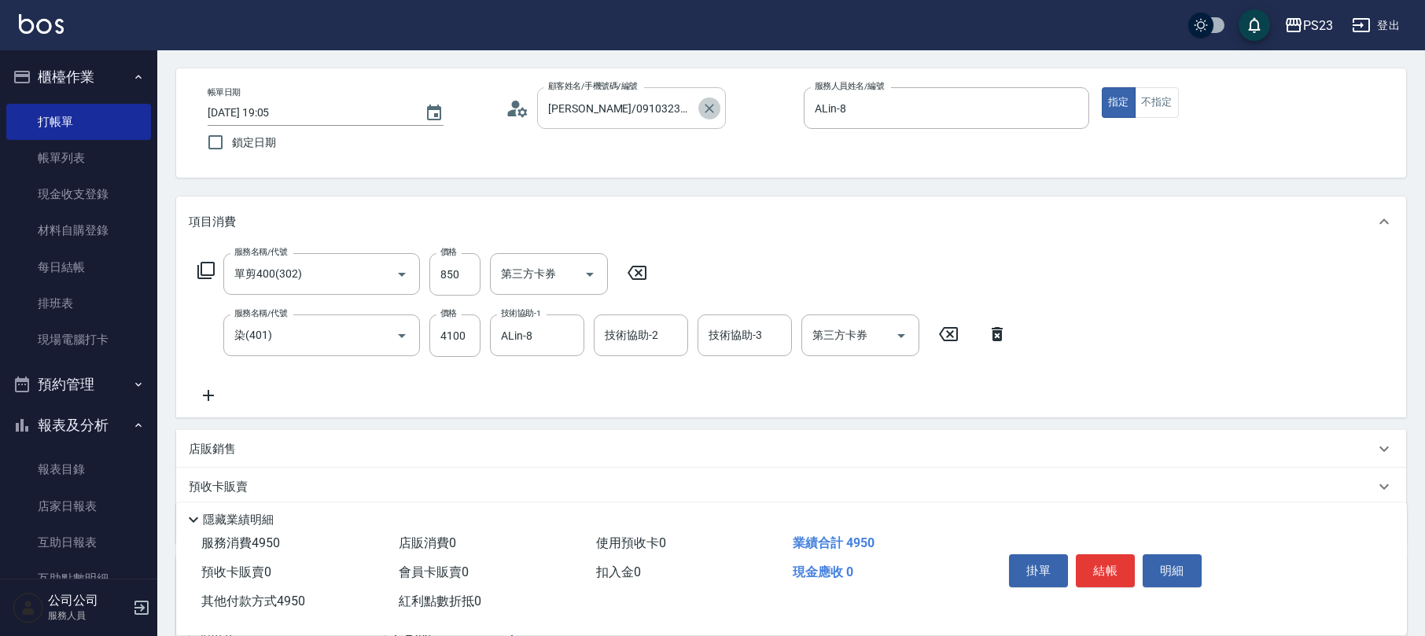
click at [709, 109] on icon "Clear" at bounding box center [709, 108] width 9 height 9
type input "4950"
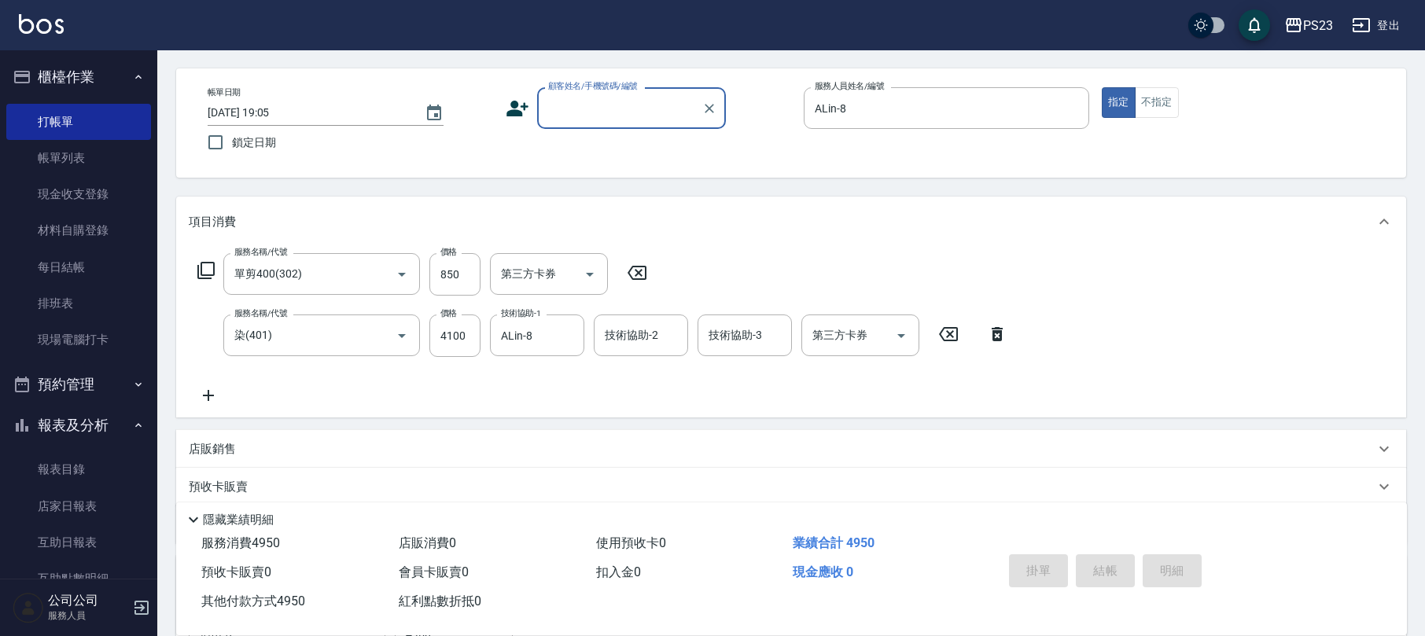
scroll to position [0, 0]
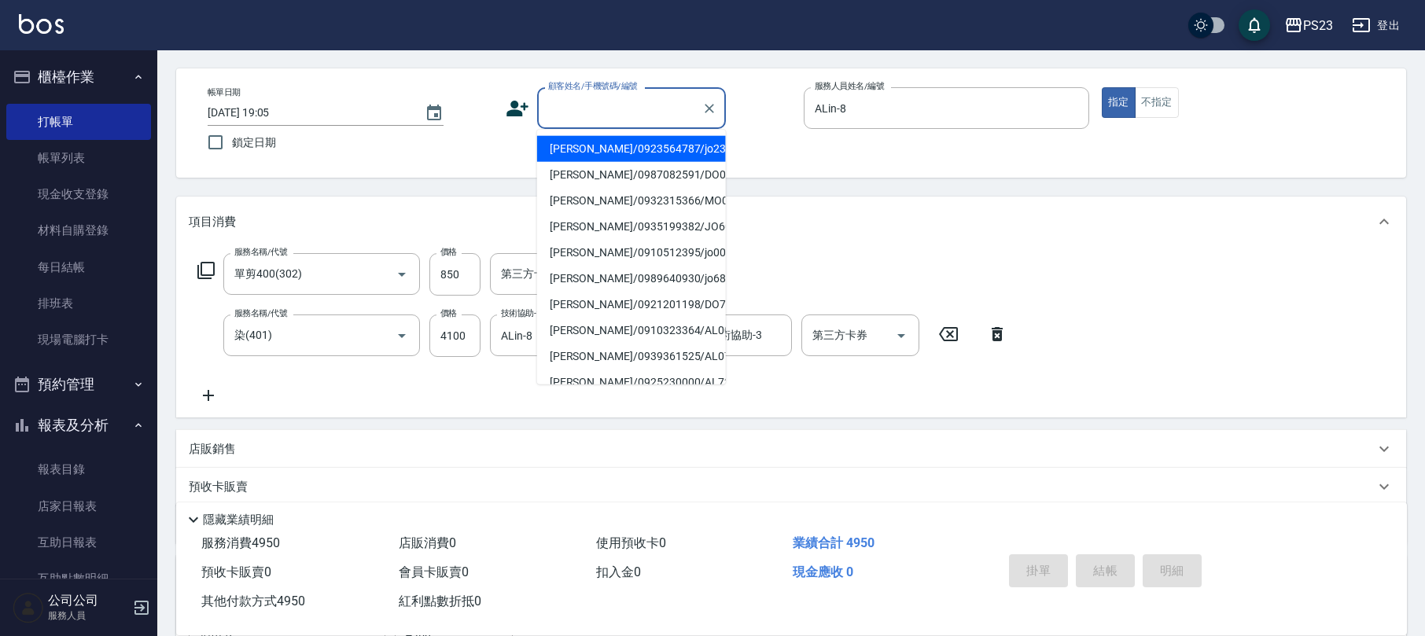
click at [662, 111] on input "顧客姓名/手機號碼/編號" at bounding box center [619, 108] width 151 height 28
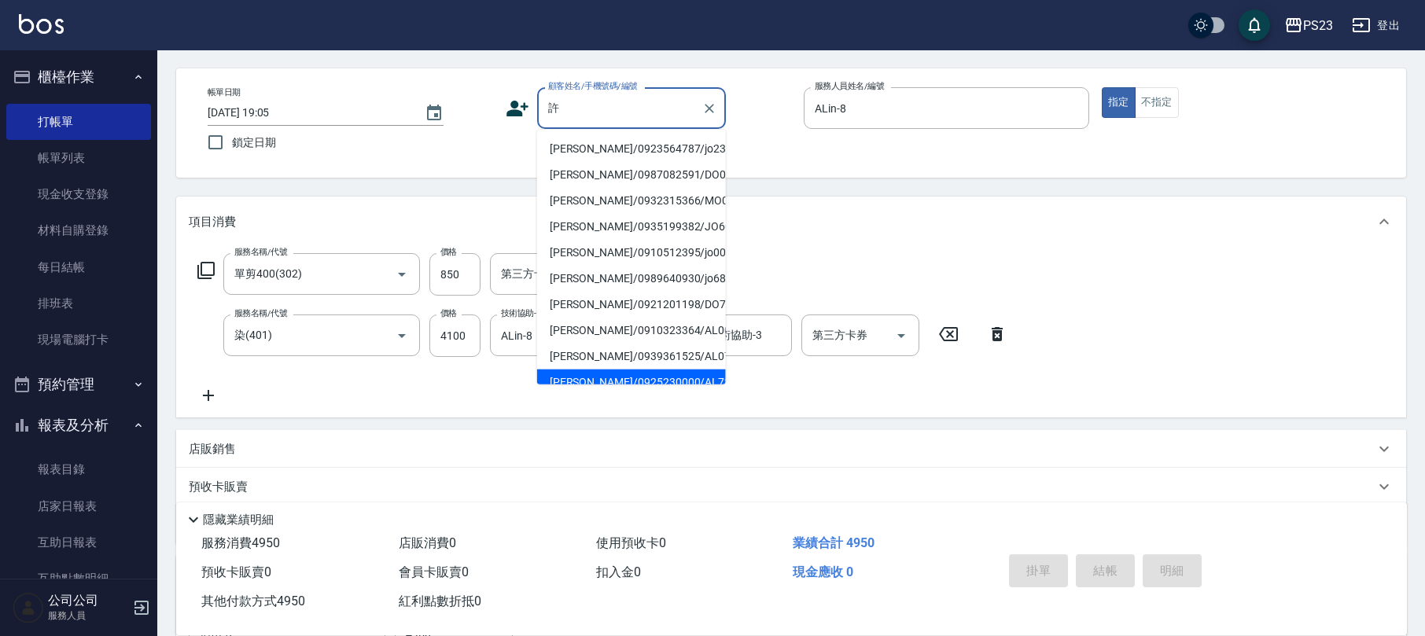
click at [643, 379] on li "[PERSON_NAME]/0925230000/AL720527" at bounding box center [631, 383] width 189 height 26
type input "[PERSON_NAME]/0925230000/AL720527"
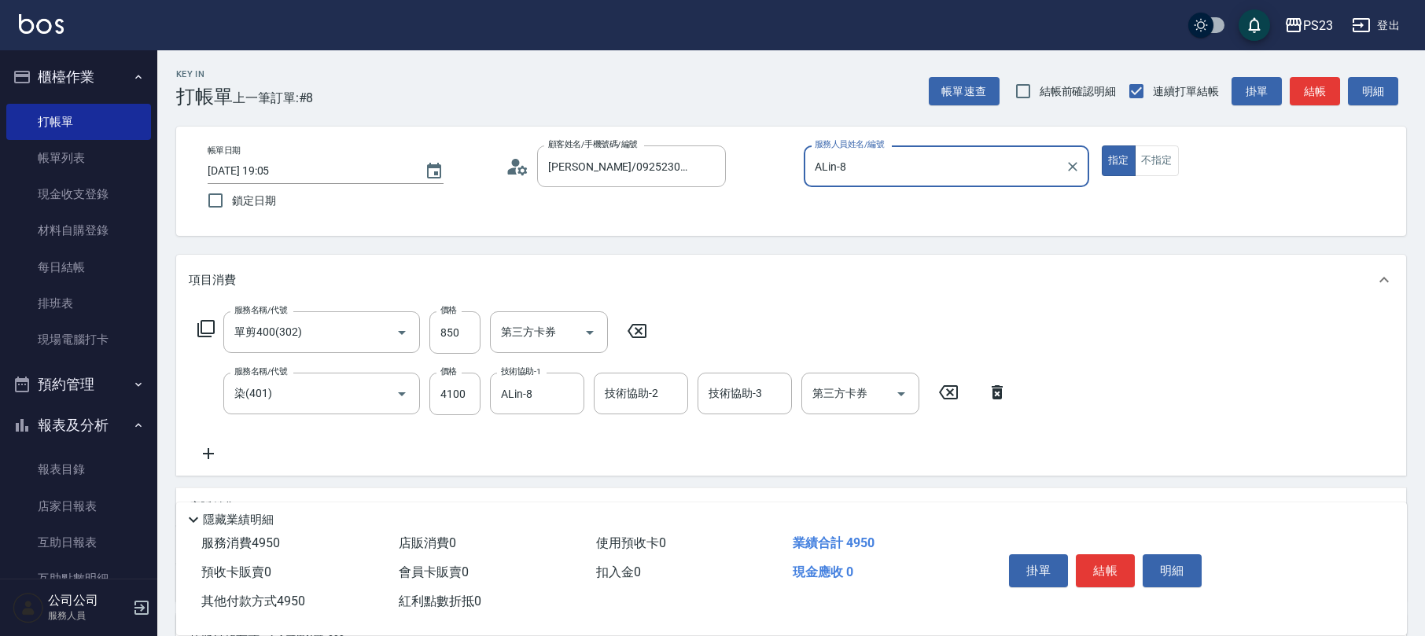
scroll to position [209, 0]
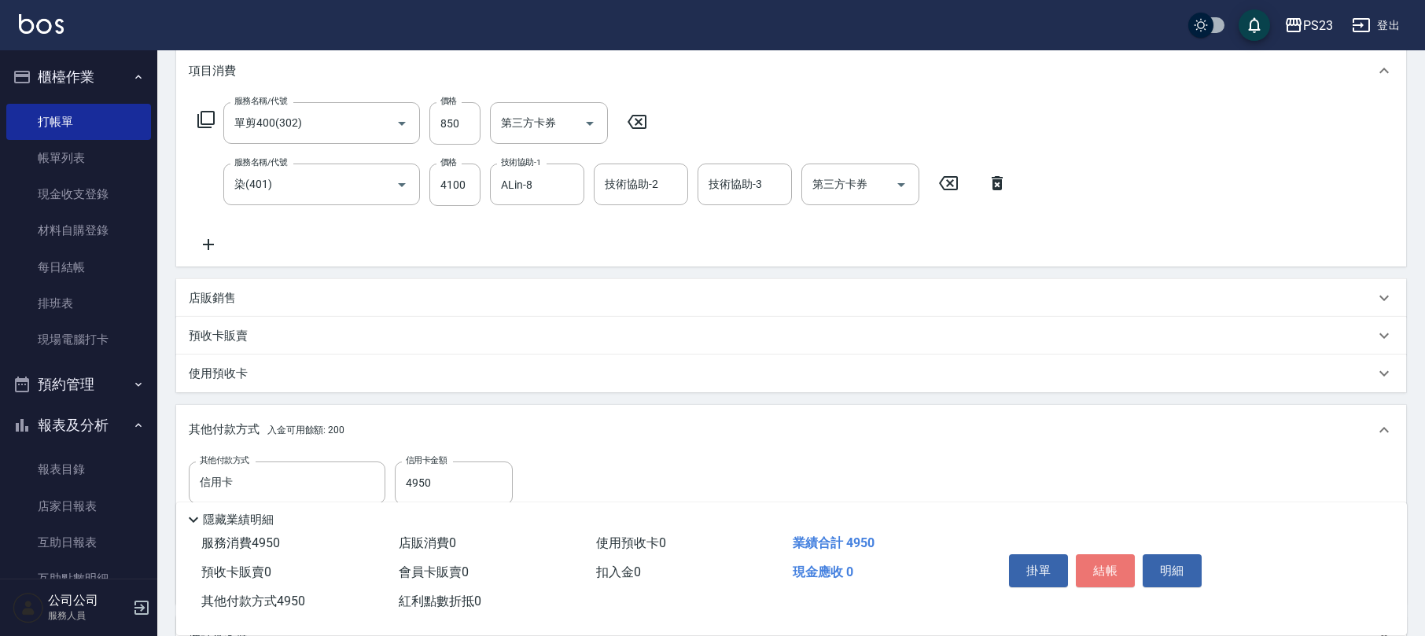
click at [1096, 576] on button "結帳" at bounding box center [1105, 570] width 59 height 33
type input "[DATE] 19:11"
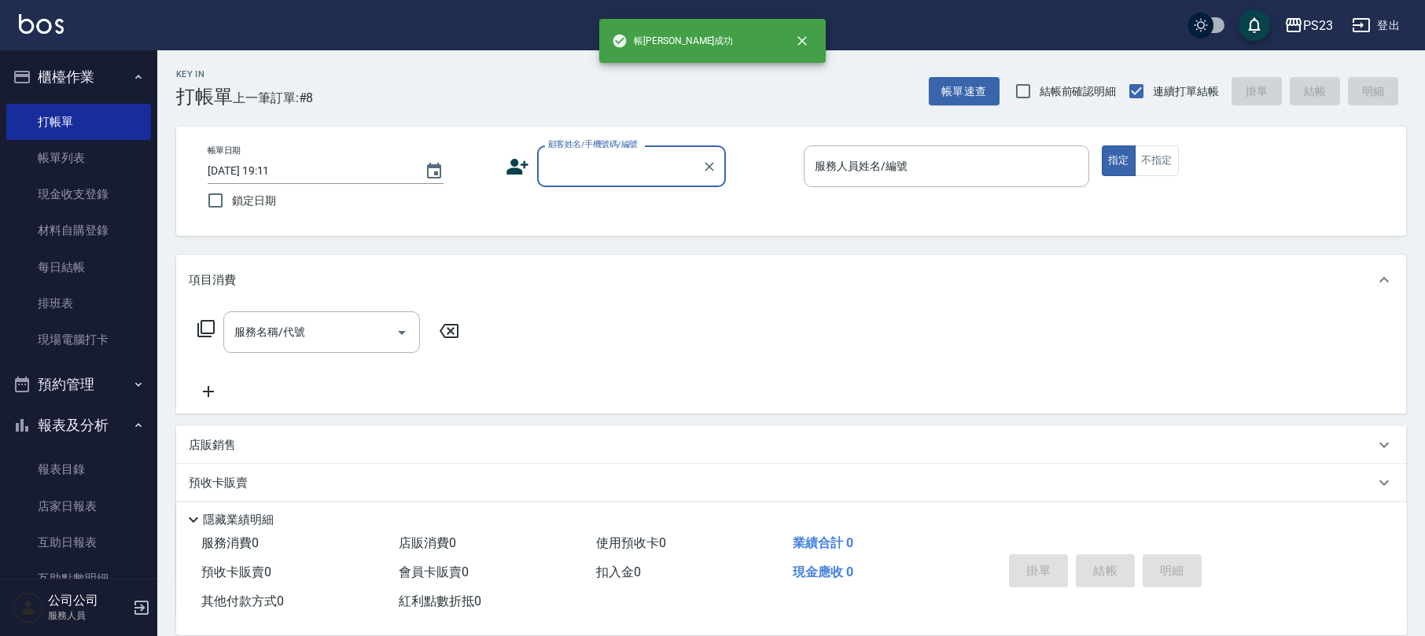
scroll to position [0, 0]
